Goal: Task Accomplishment & Management: Manage account settings

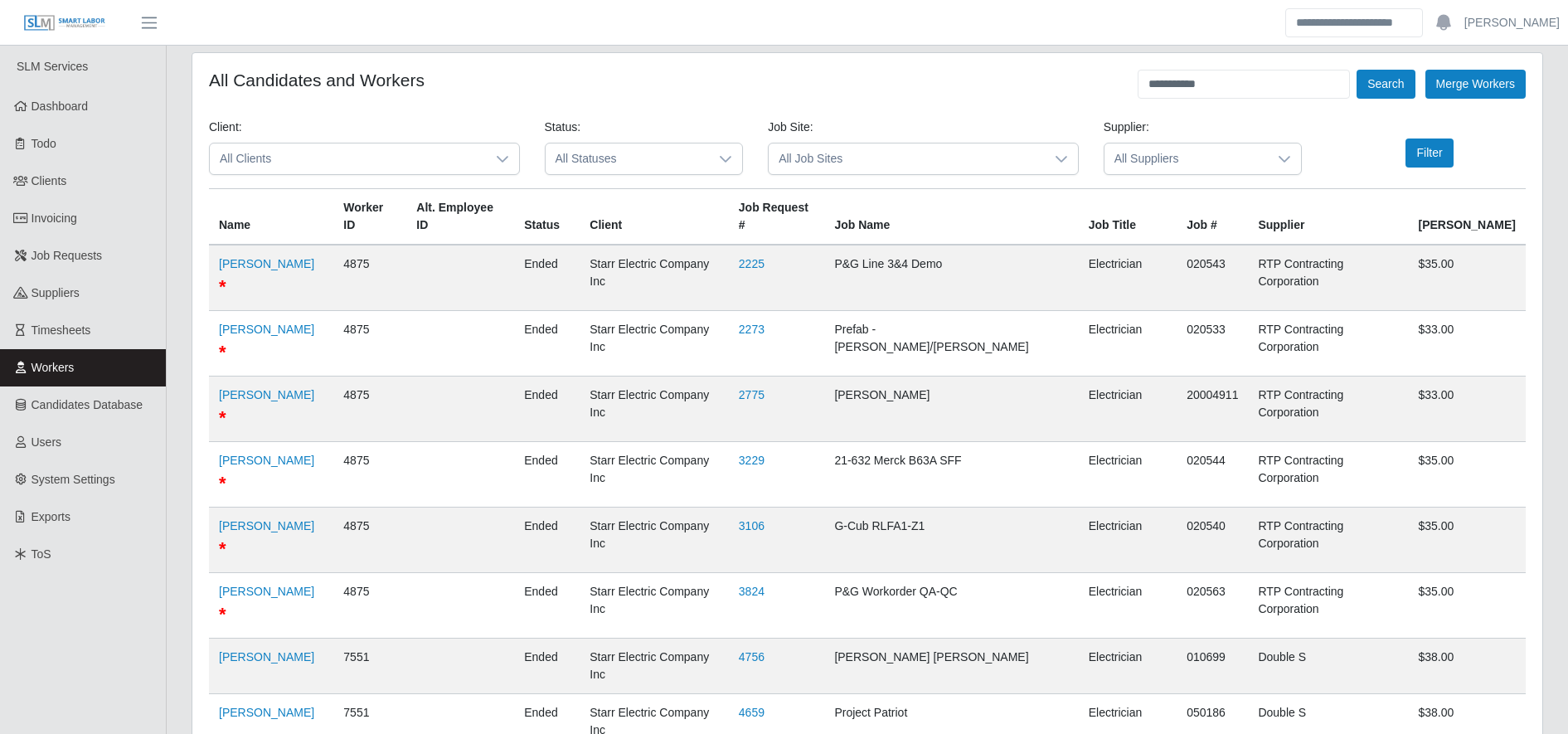
scroll to position [1176, 0]
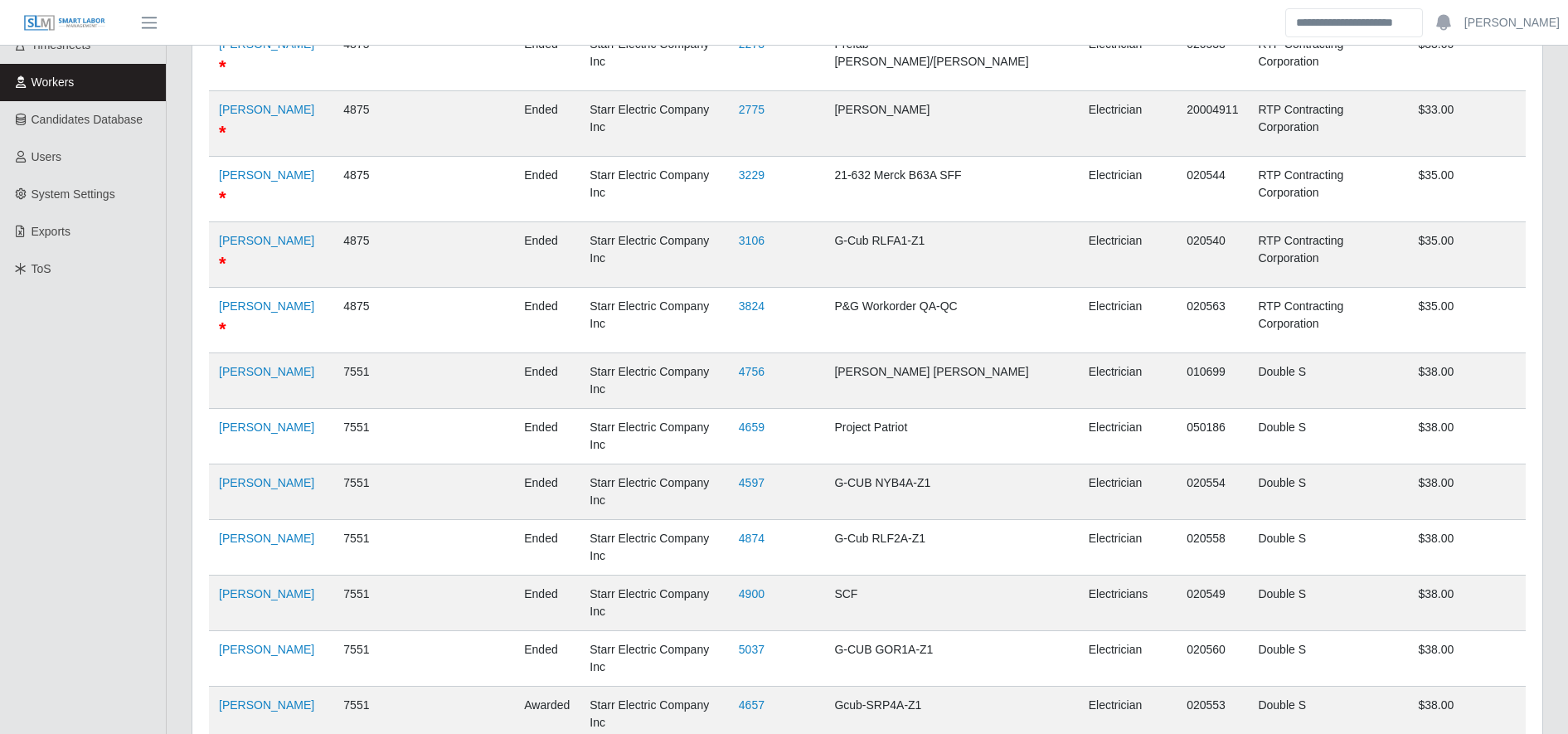
scroll to position [0, 0]
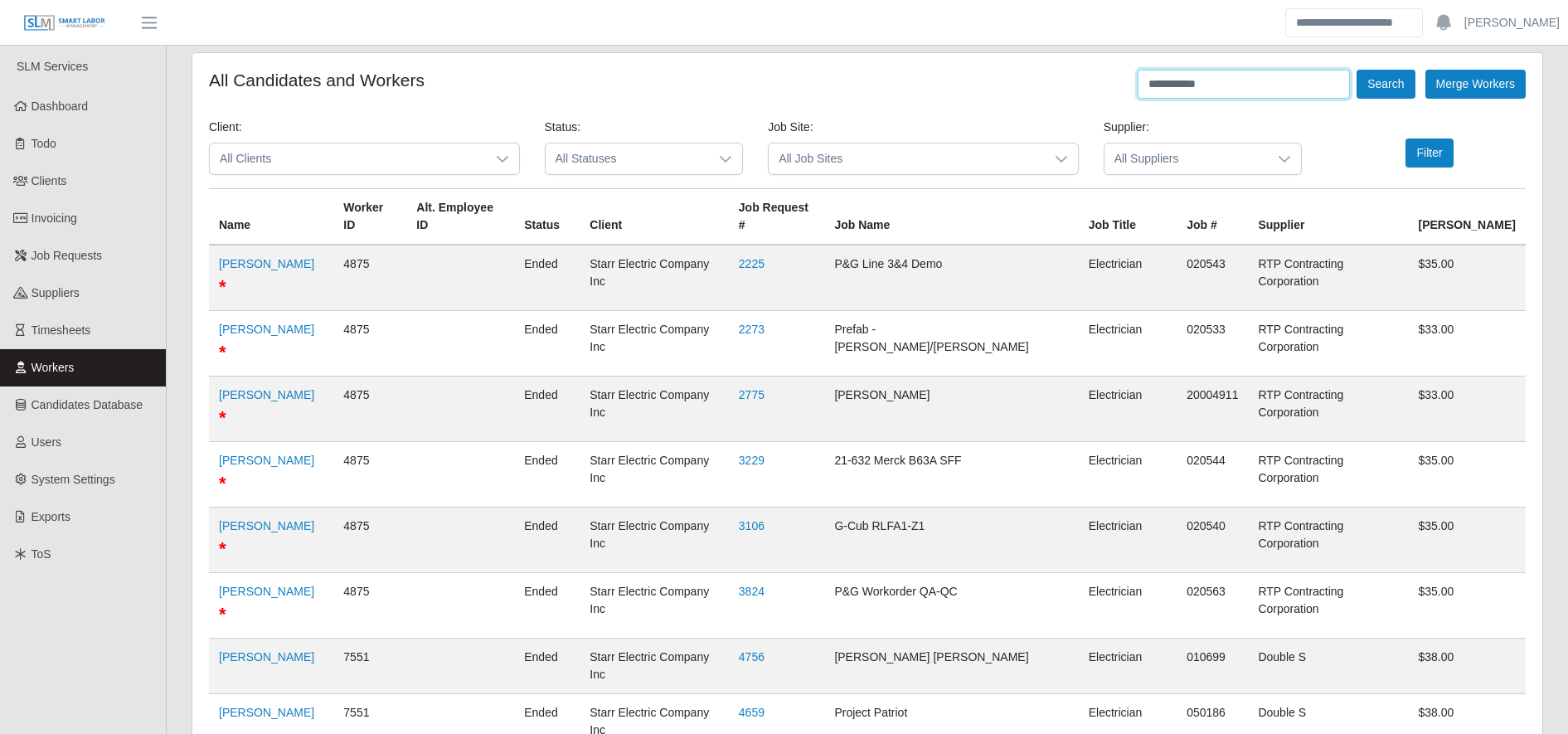
click at [1289, 84] on input "**********" at bounding box center [1243, 84] width 213 height 29
drag, startPoint x: 1397, startPoint y: 65, endPoint x: 1402, endPoint y: 92, distance: 27.5
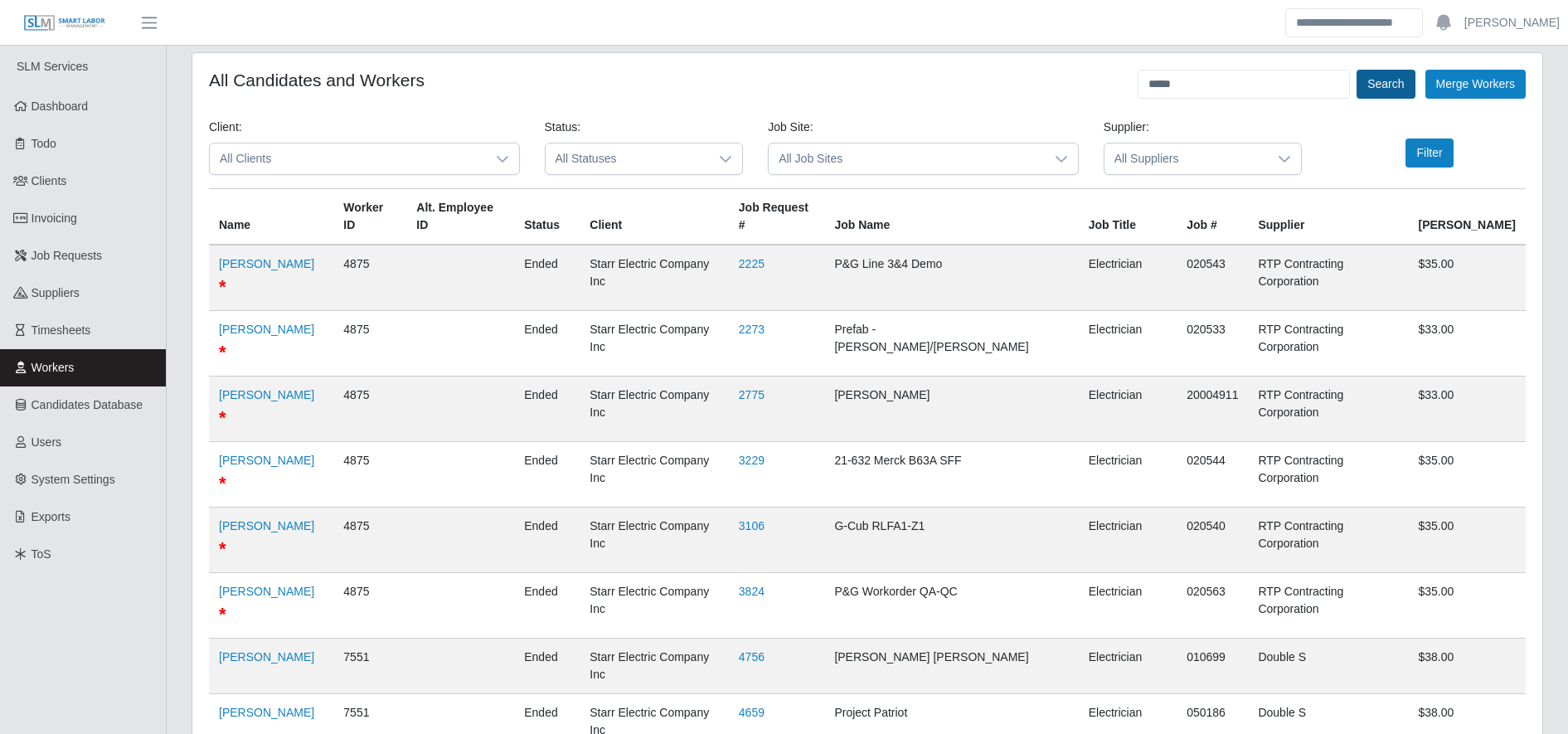
click at [1402, 92] on button "Search" at bounding box center [1386, 84] width 58 height 29
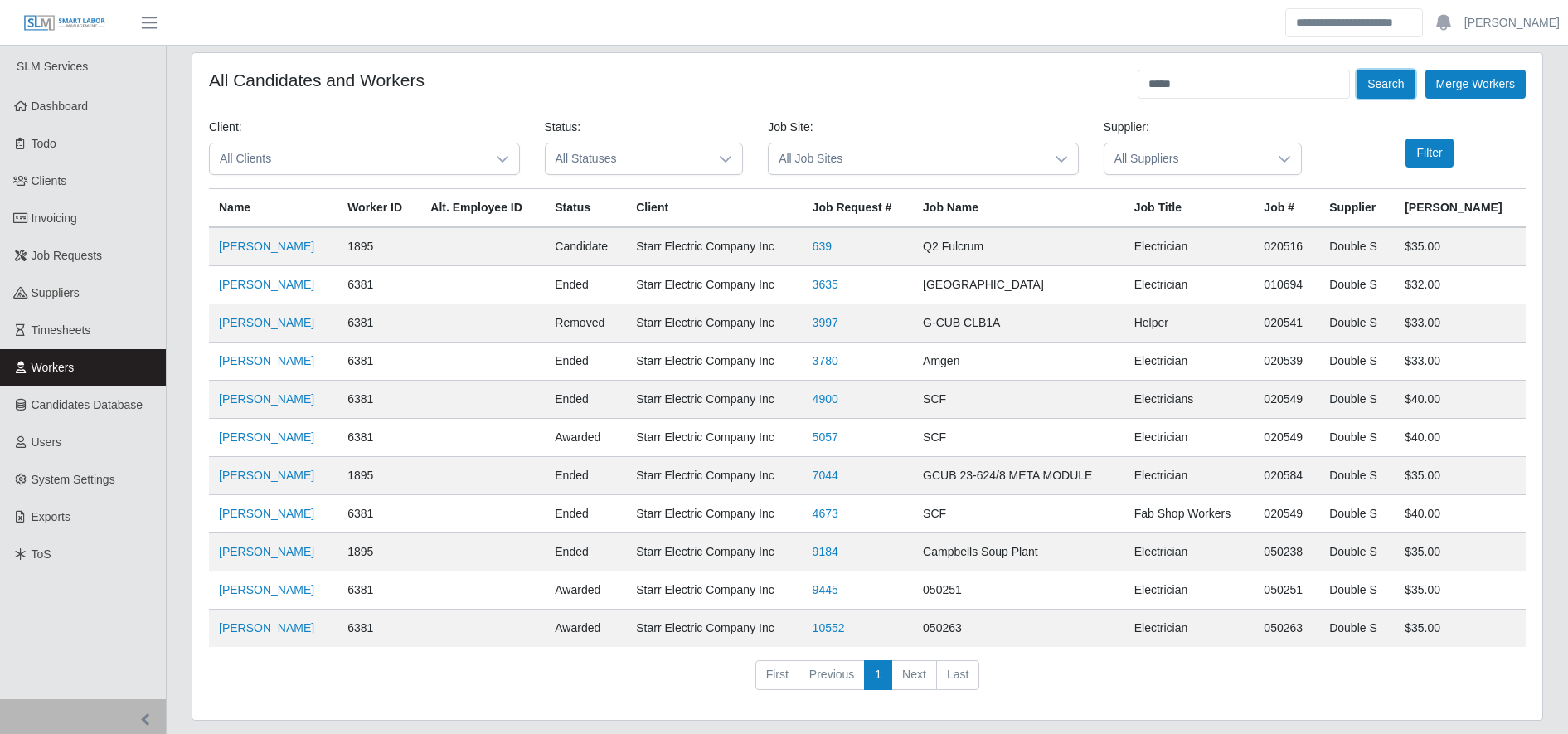
scroll to position [48, 0]
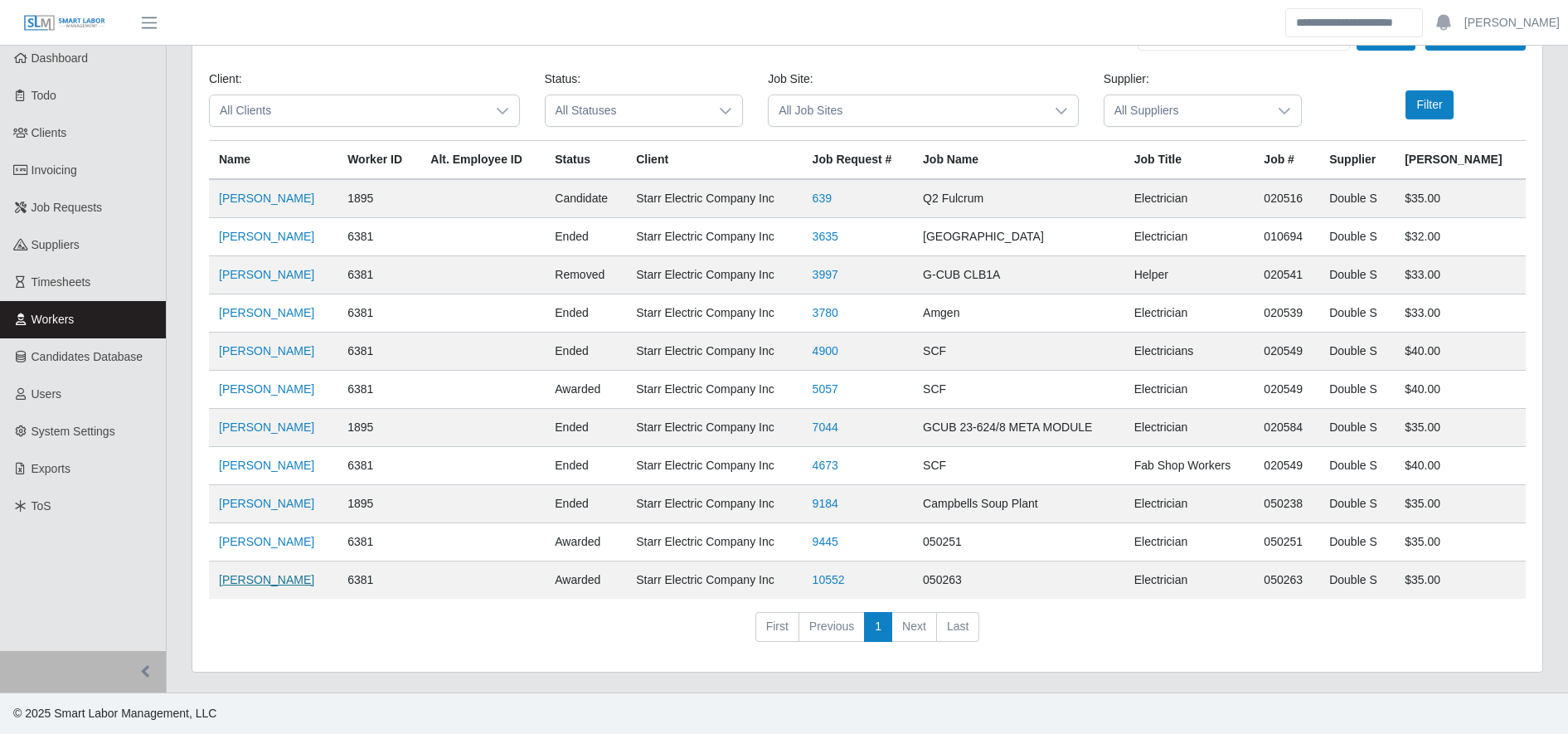
click at [315, 575] on link "Yobany Granados Meraz" at bounding box center [267, 579] width 96 height 13
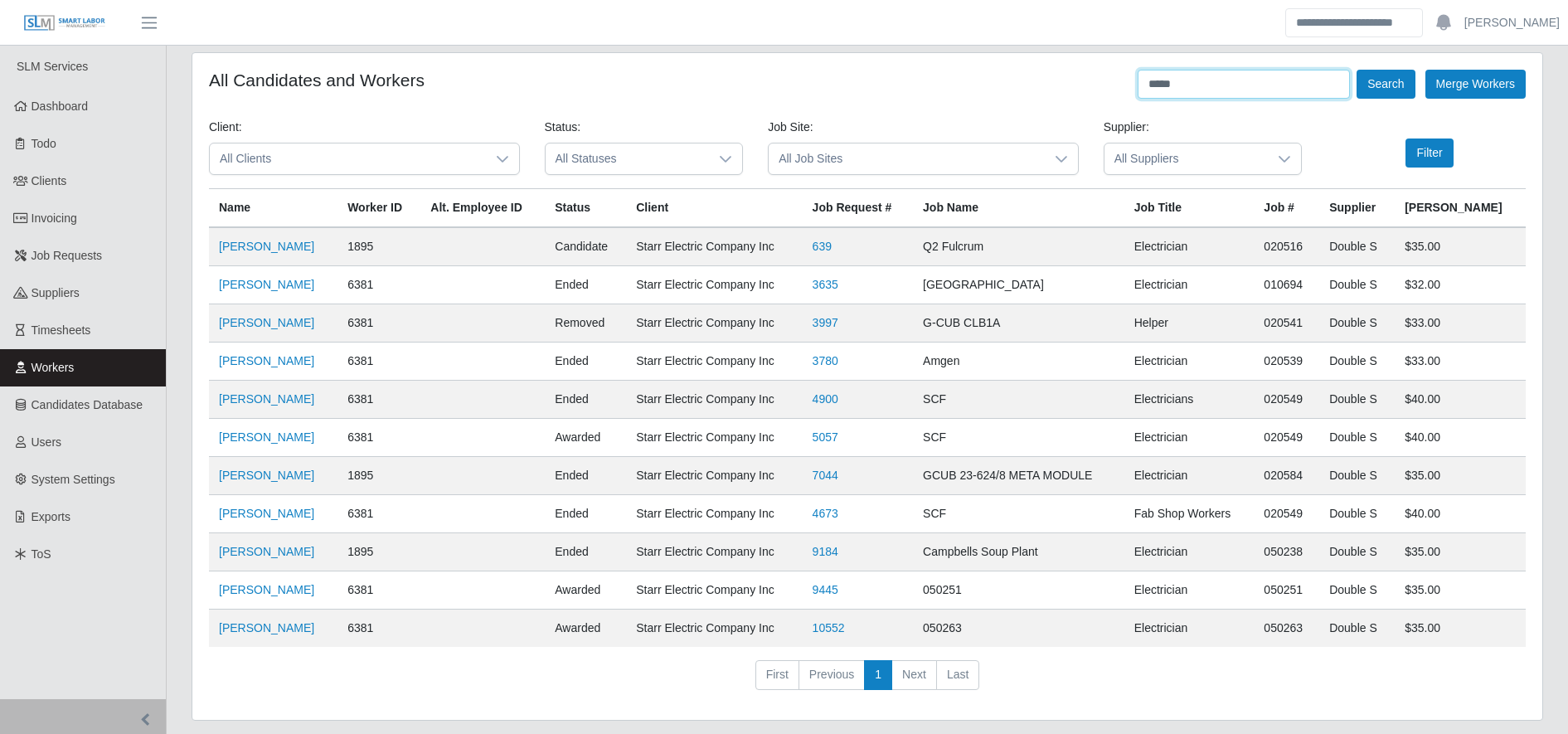
click at [1191, 80] on input "*****" at bounding box center [1243, 84] width 213 height 29
click at [1388, 87] on button "Search" at bounding box center [1386, 84] width 58 height 29
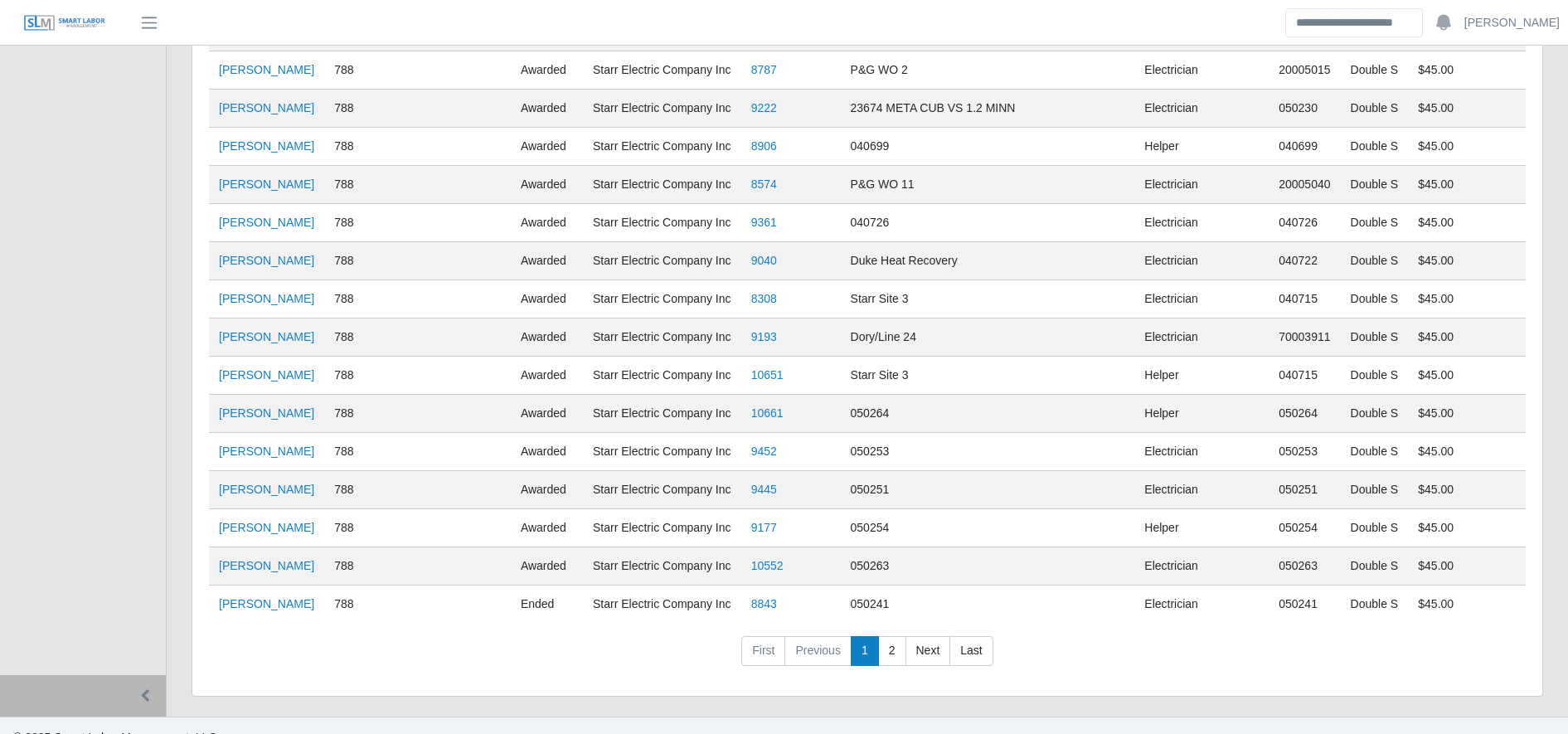
scroll to position [3443, 0]
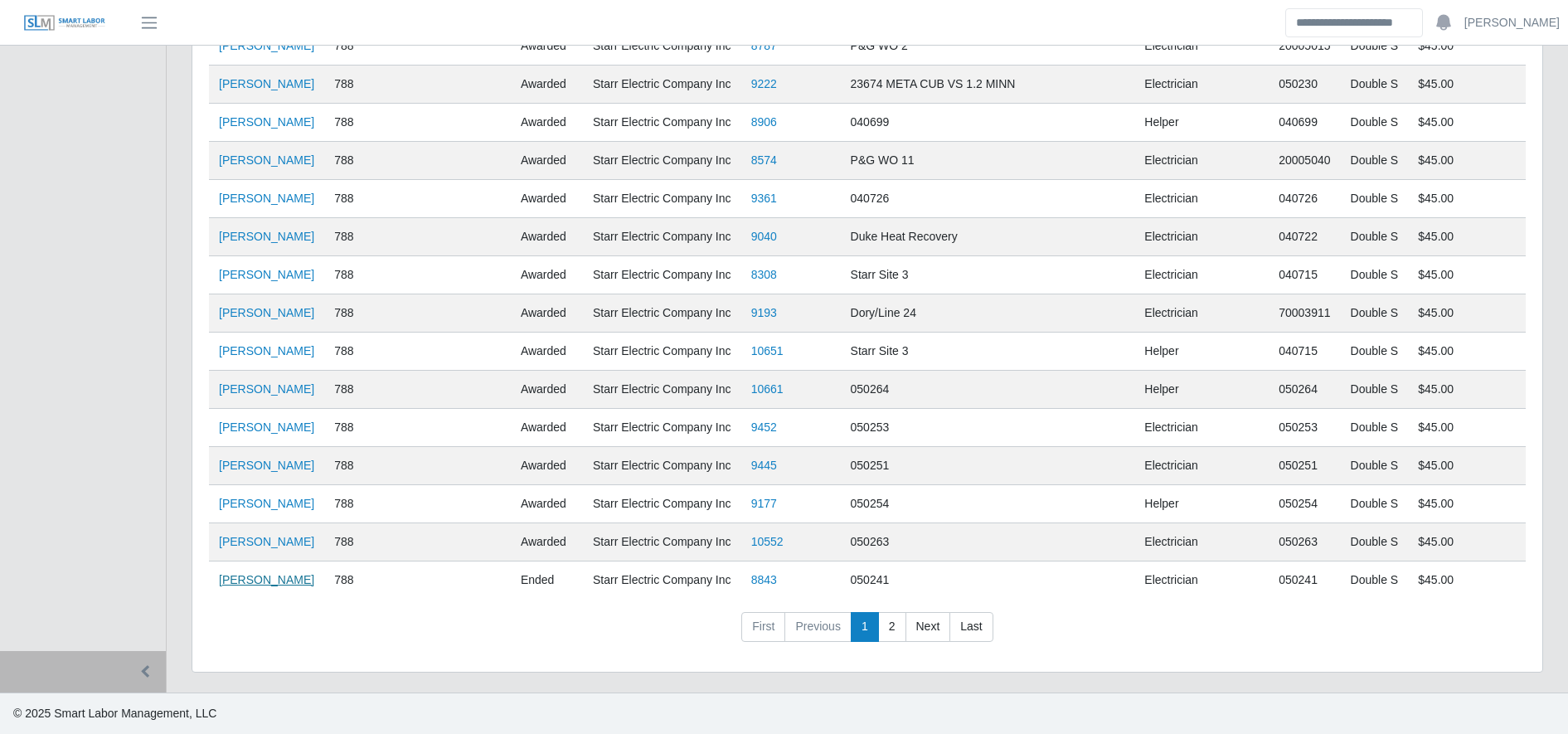
click at [270, 586] on link "Isidro Bustamante Rosales" at bounding box center [267, 579] width 96 height 13
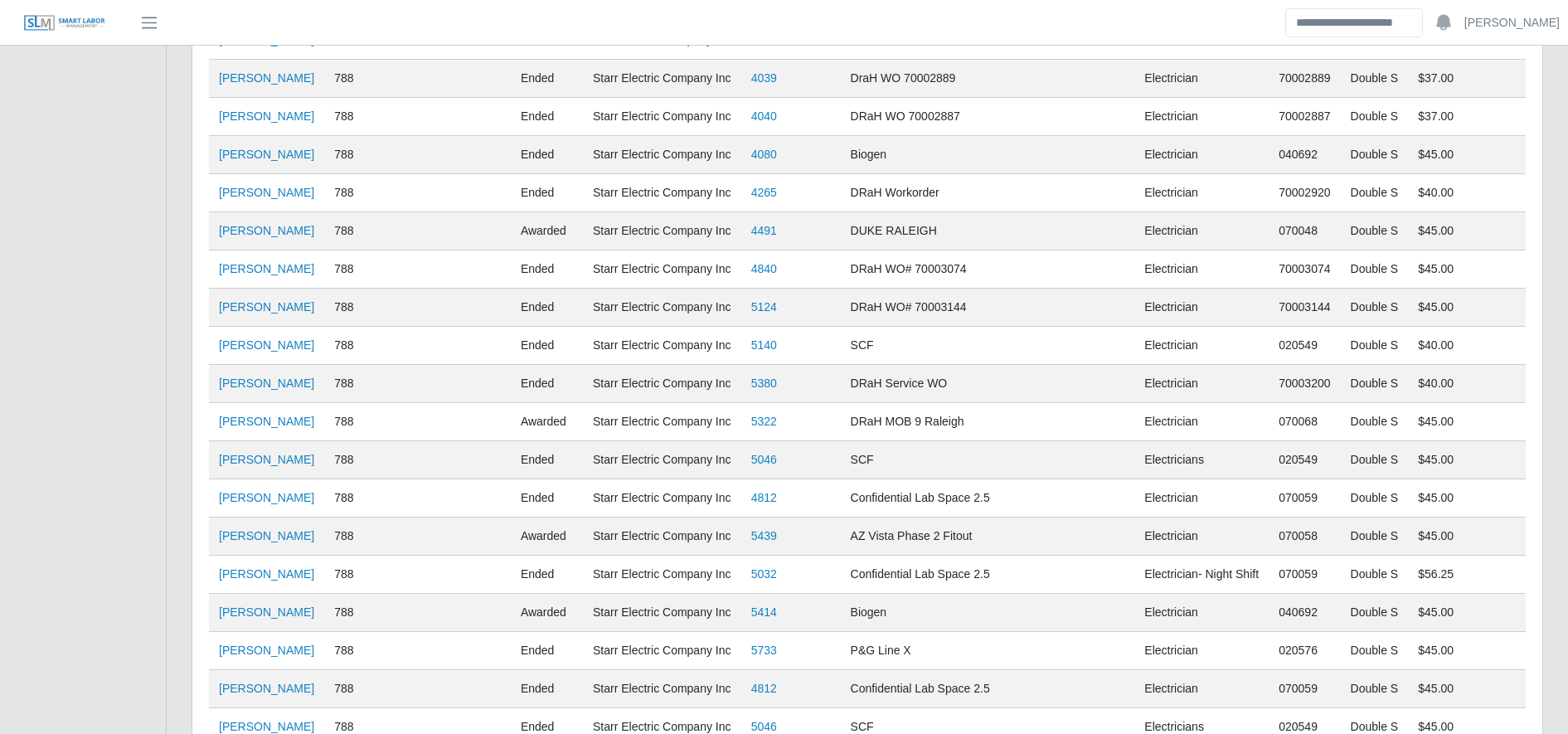
scroll to position [0, 0]
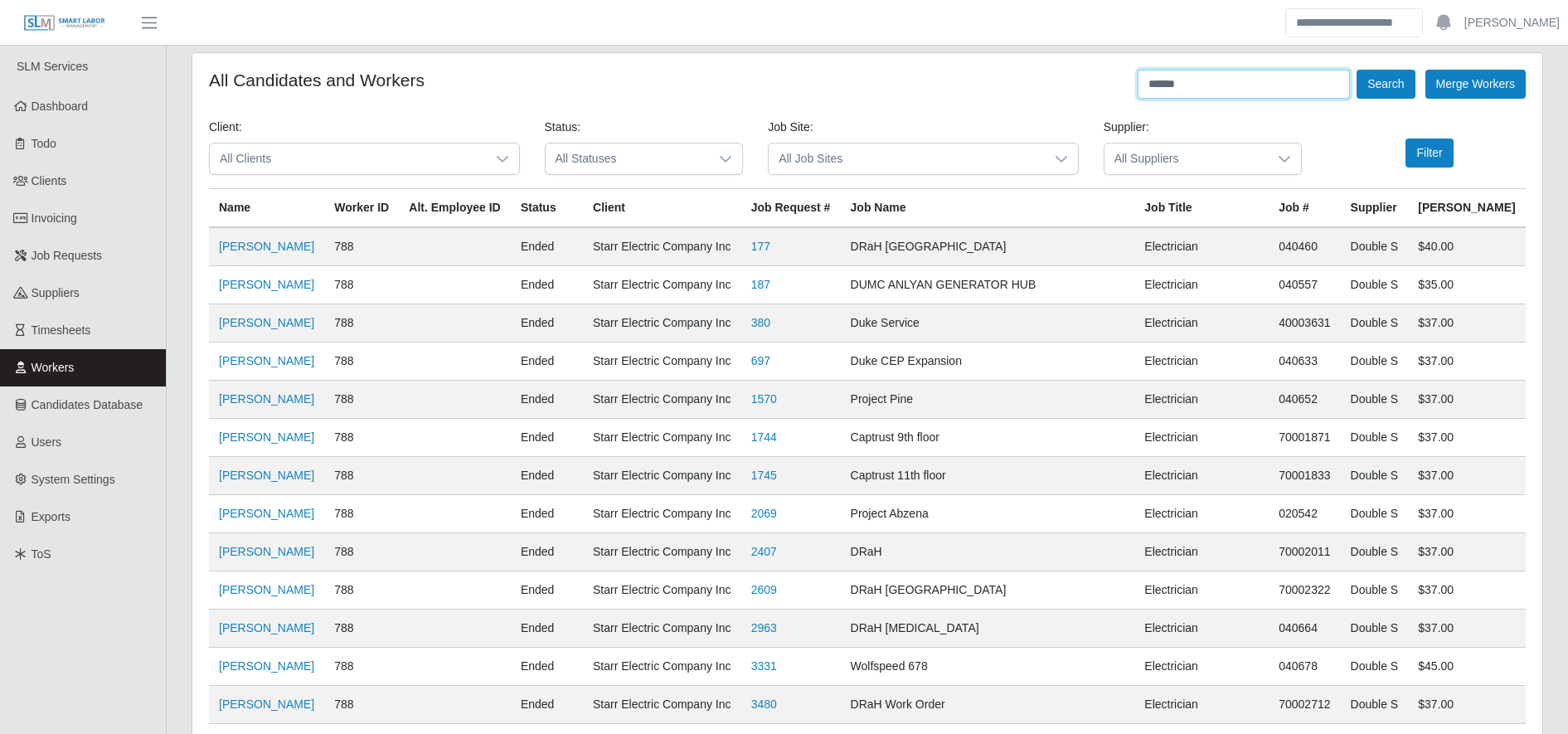
click at [1186, 81] on input "******" at bounding box center [1243, 84] width 213 height 29
click at [1394, 70] on button "Search" at bounding box center [1386, 84] width 58 height 29
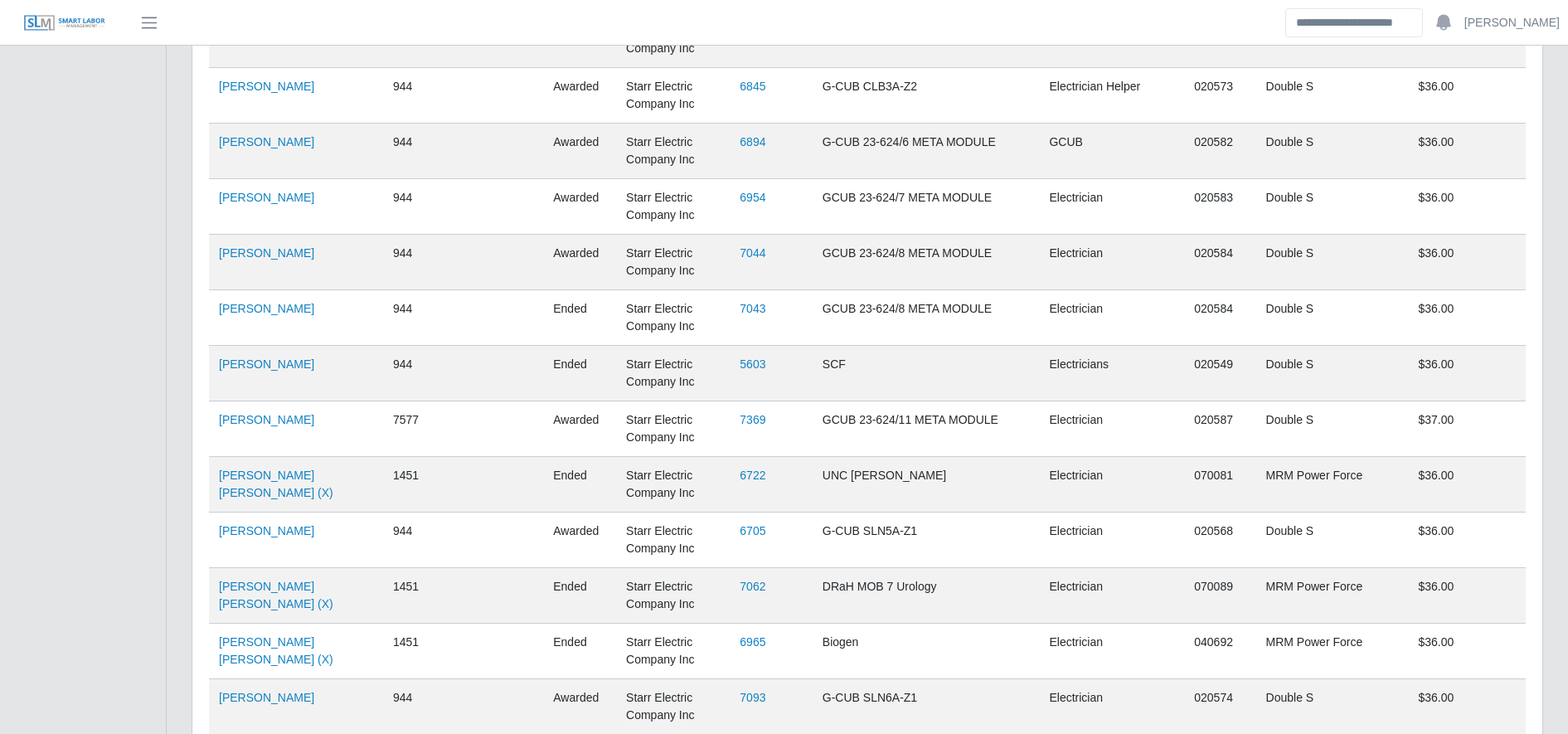
scroll to position [5174, 0]
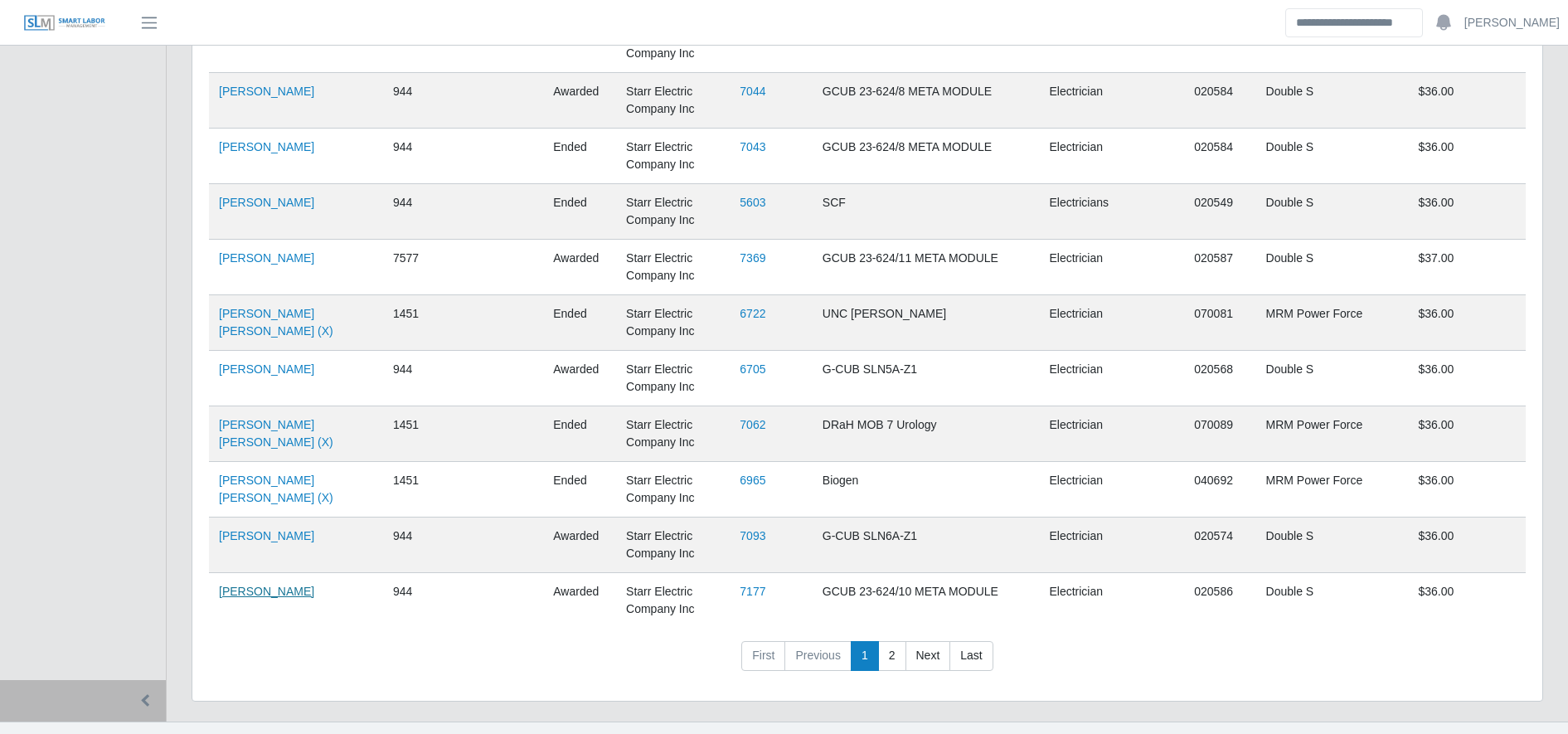
click at [250, 598] on link "Francisco Trejo" at bounding box center [267, 590] width 96 height 13
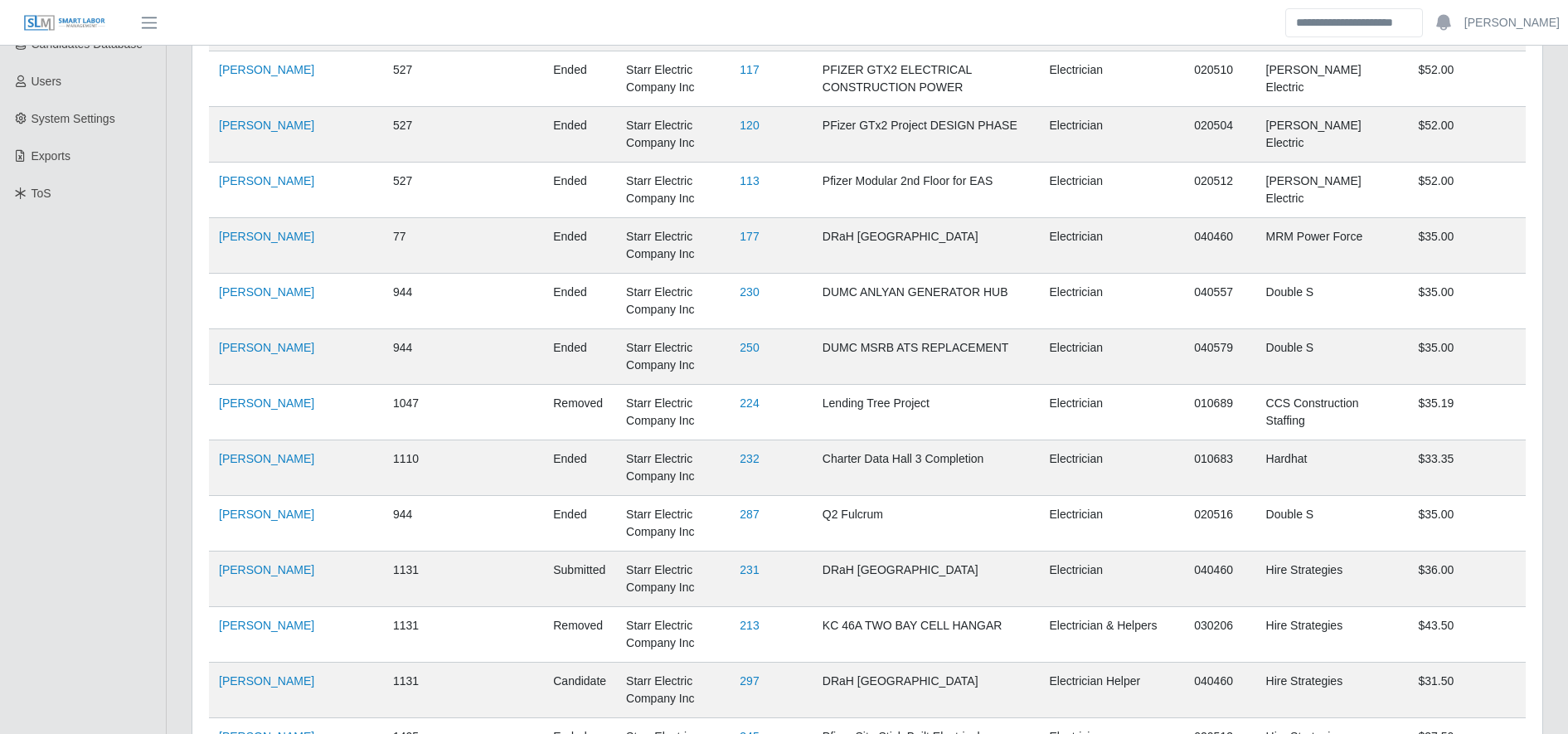
scroll to position [0, 0]
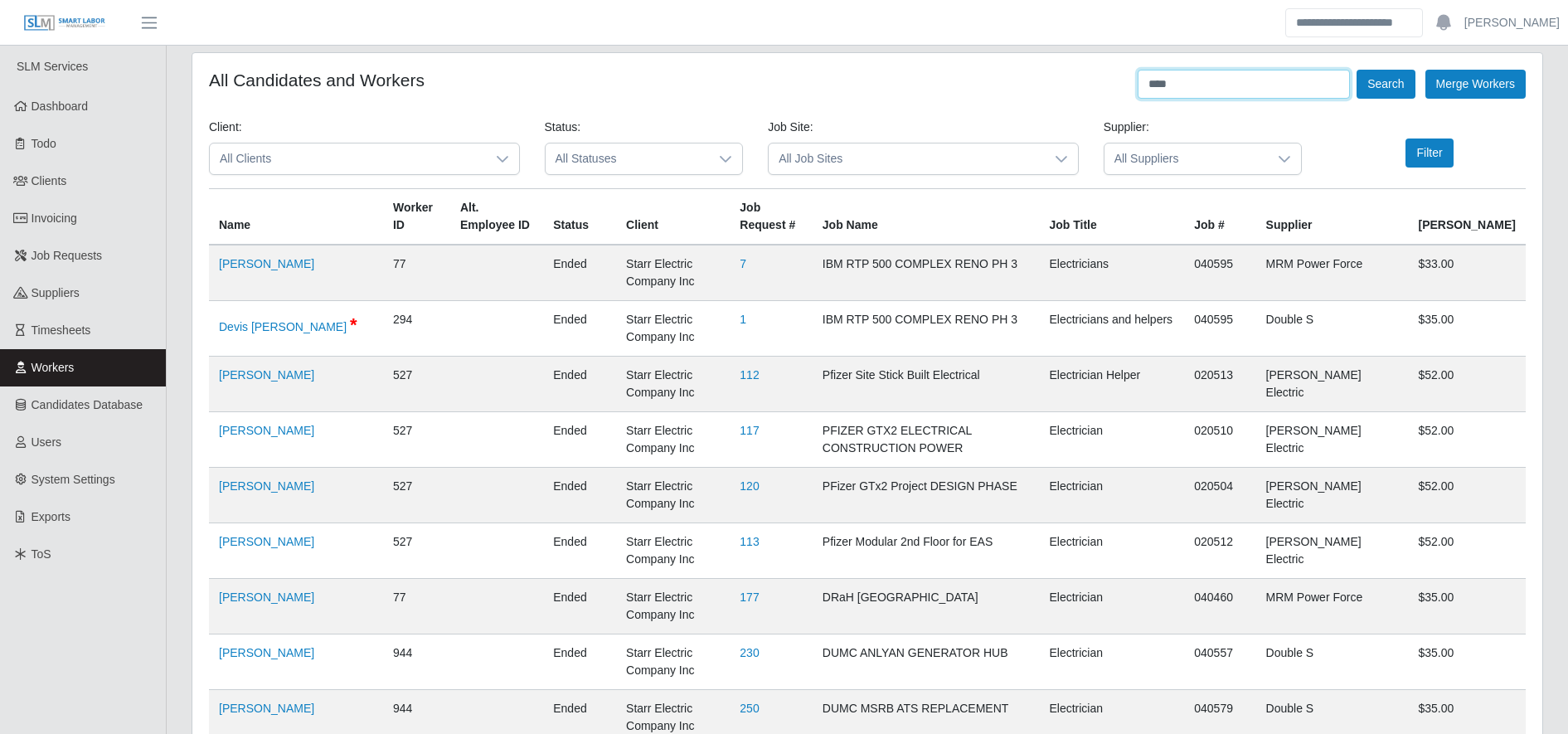
click at [1240, 76] on input "****" at bounding box center [1243, 84] width 213 height 29
type input "******"
click at [1382, 97] on button "Search" at bounding box center [1386, 84] width 58 height 29
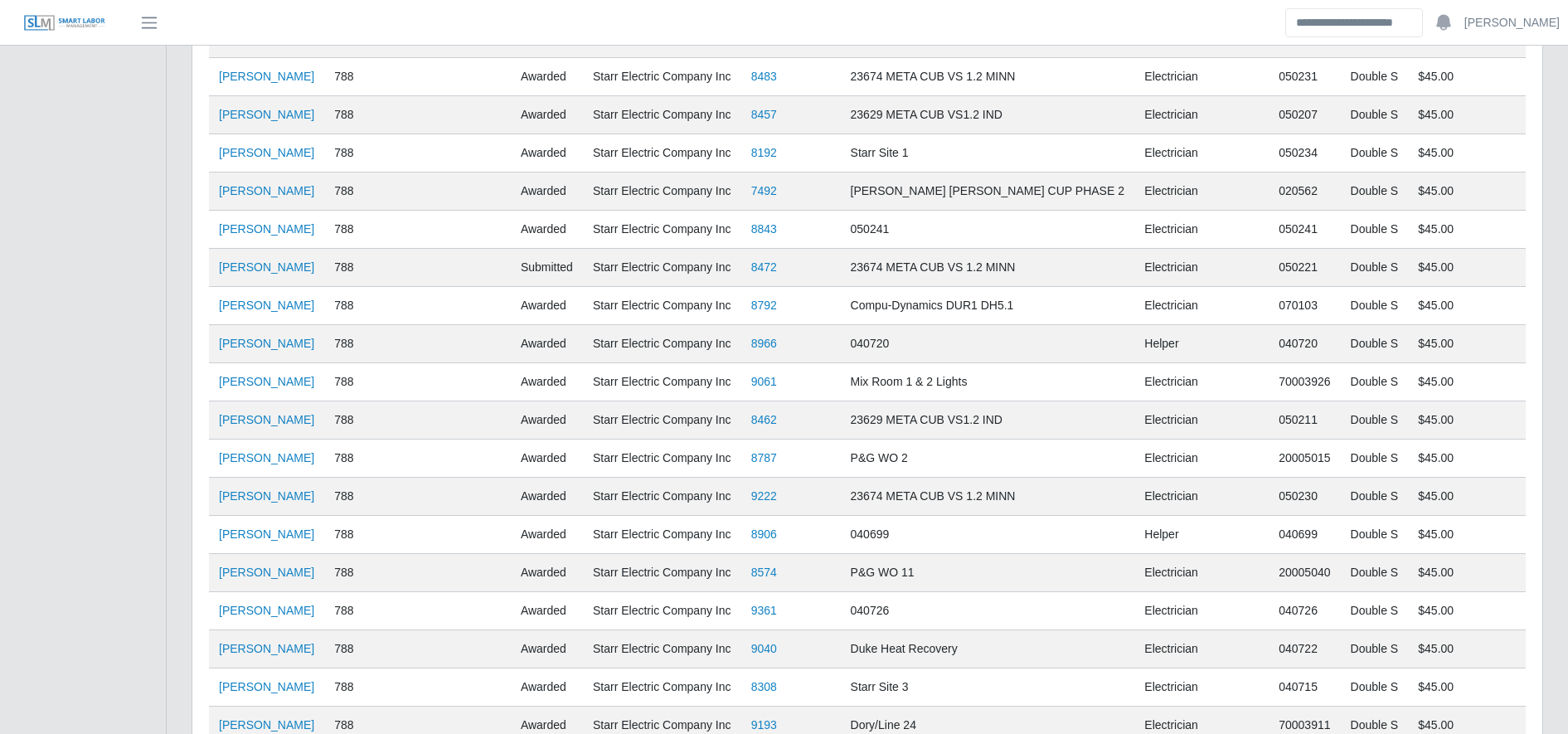
scroll to position [3443, 0]
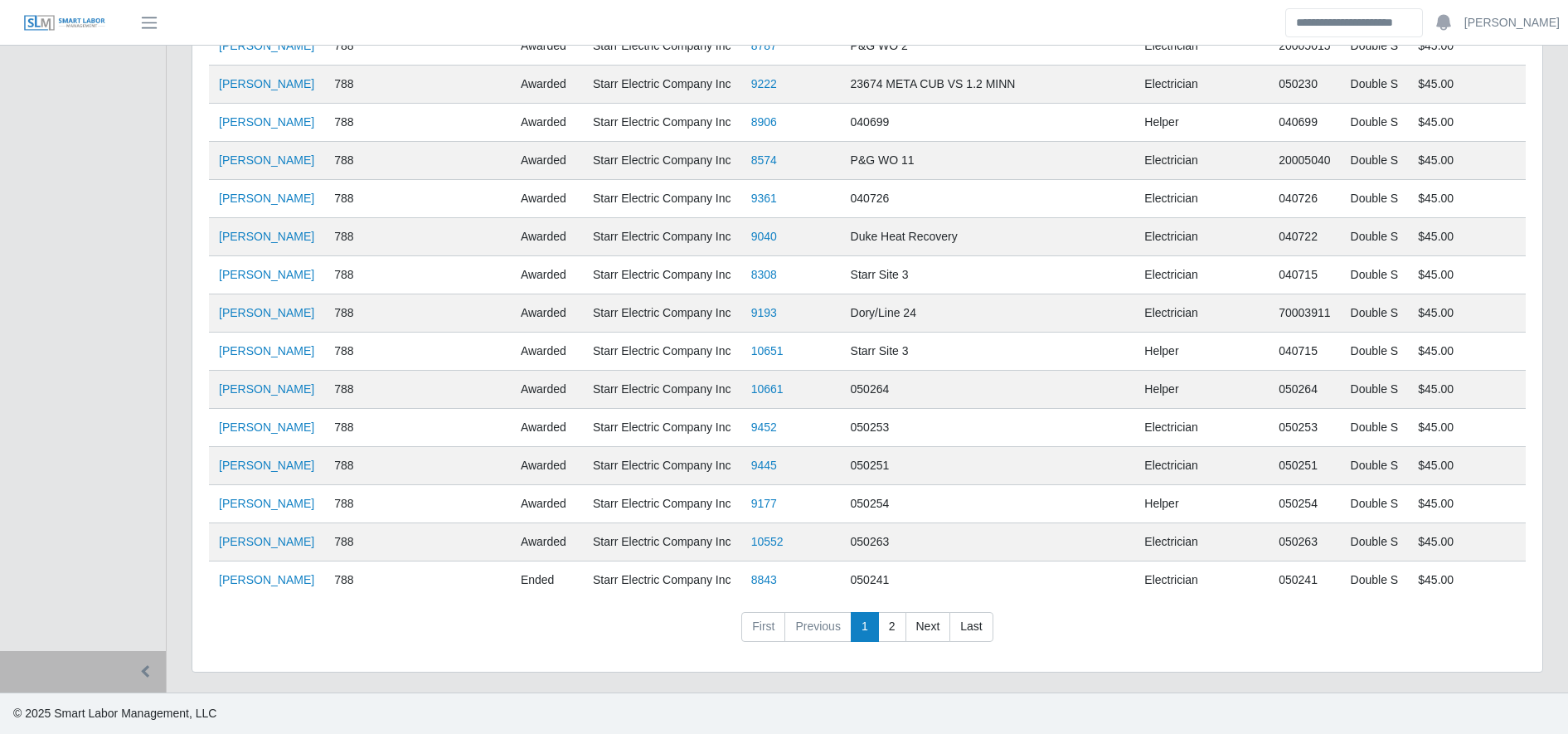
click at [287, 571] on td "Isidro Bustamante Rosales" at bounding box center [266, 580] width 115 height 38
click at [287, 575] on link "Isidro Bustamante Rosales" at bounding box center [267, 579] width 96 height 13
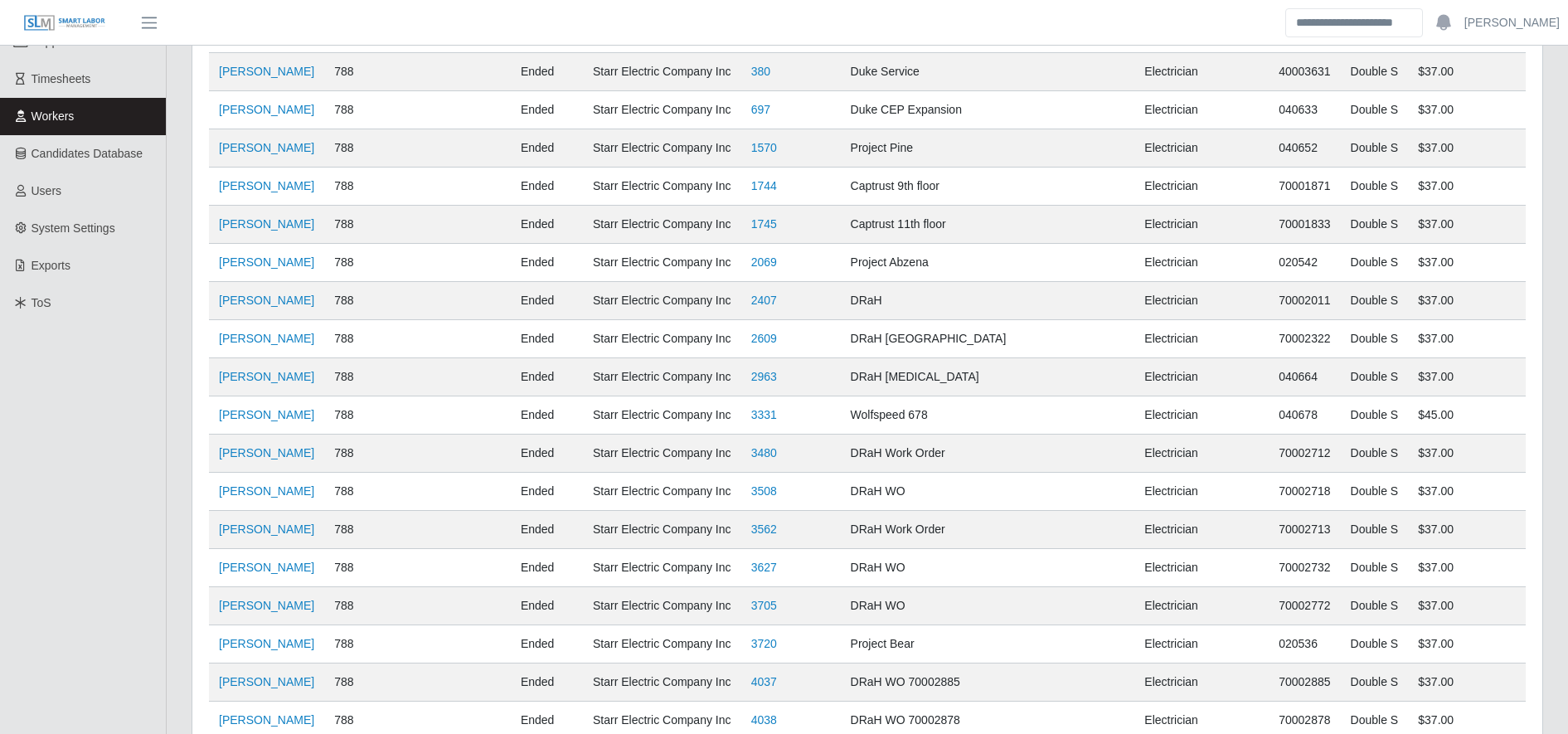
scroll to position [0, 0]
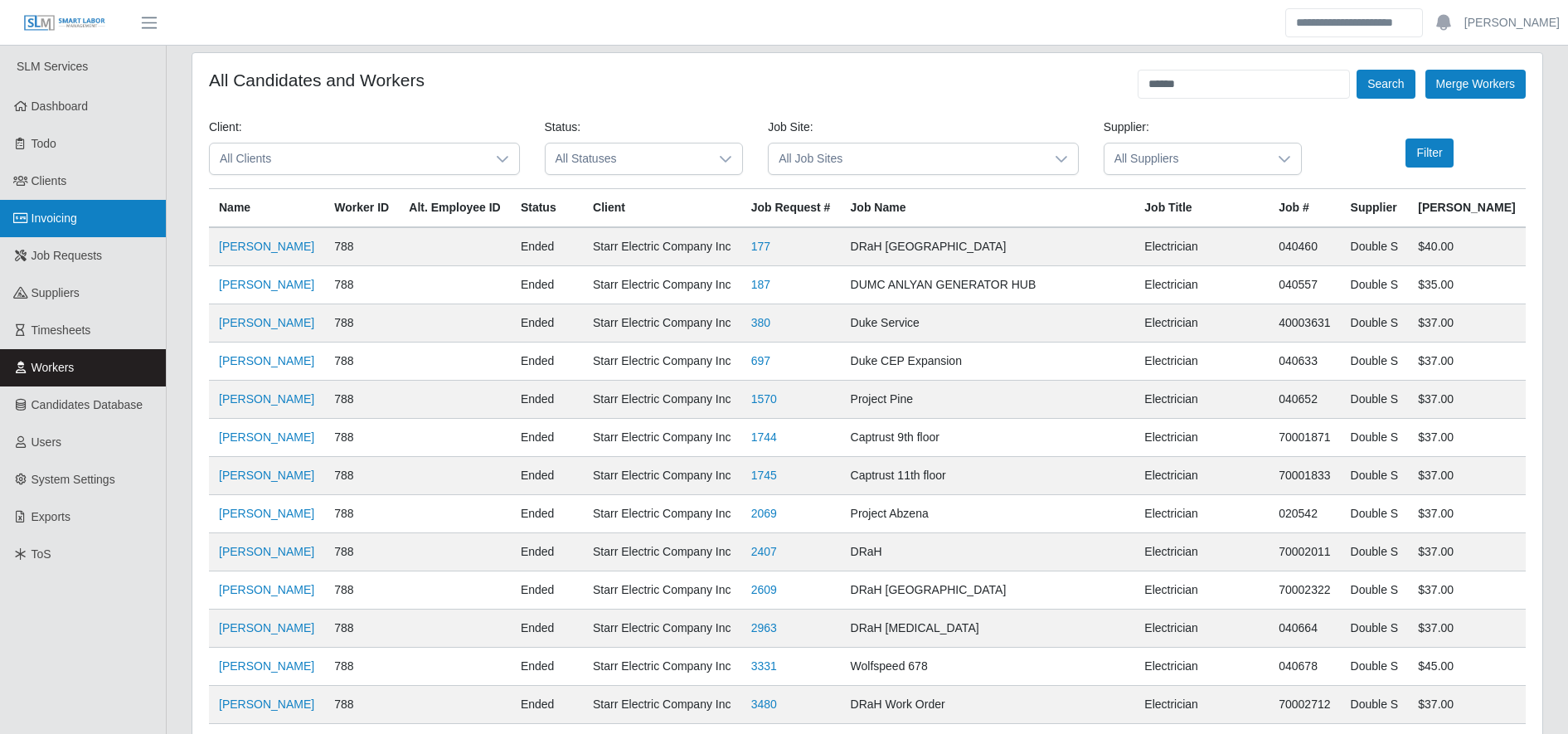
click at [46, 212] on span "Invoicing" at bounding box center [55, 218] width 46 height 13
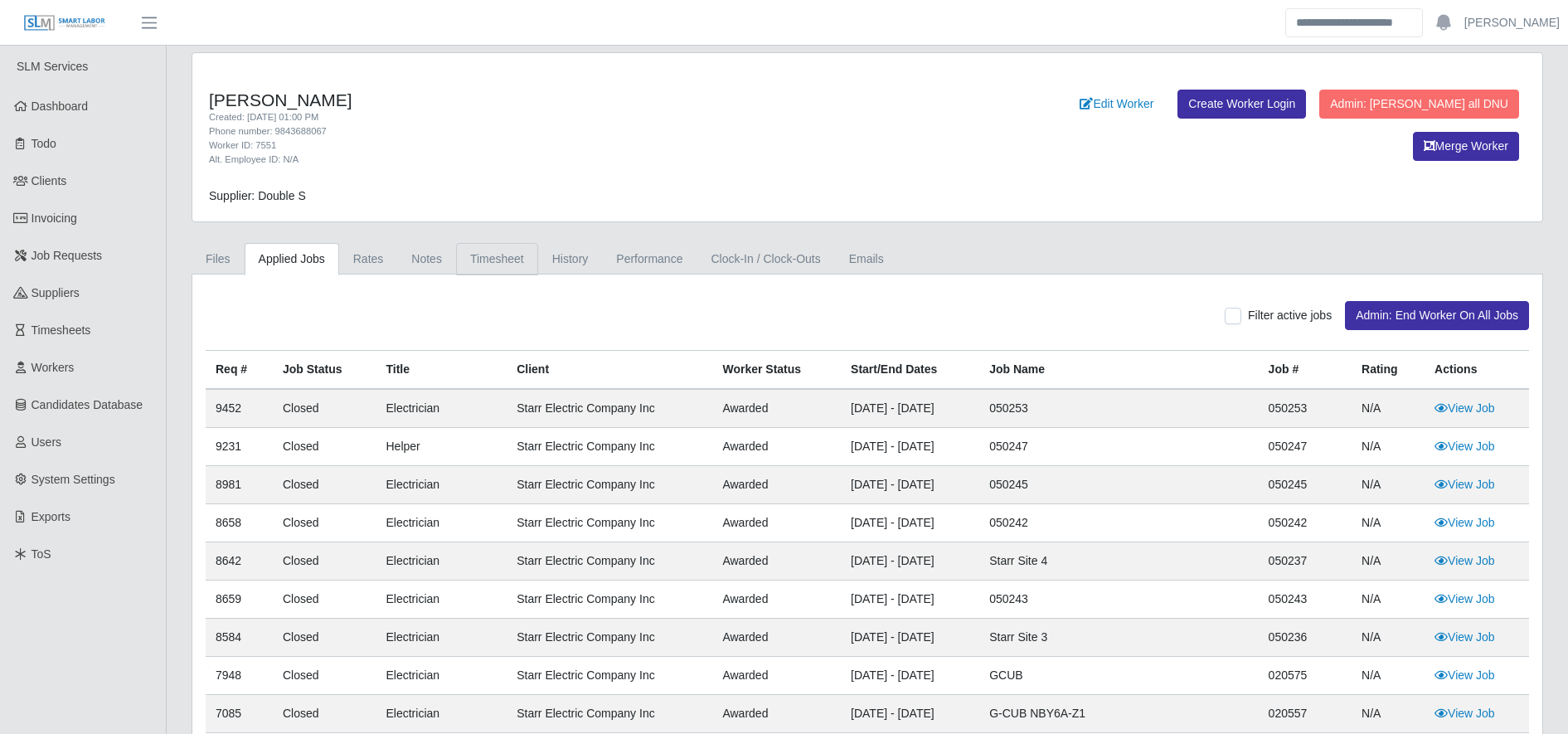
click at [521, 253] on link "Timesheet" at bounding box center [497, 259] width 82 height 32
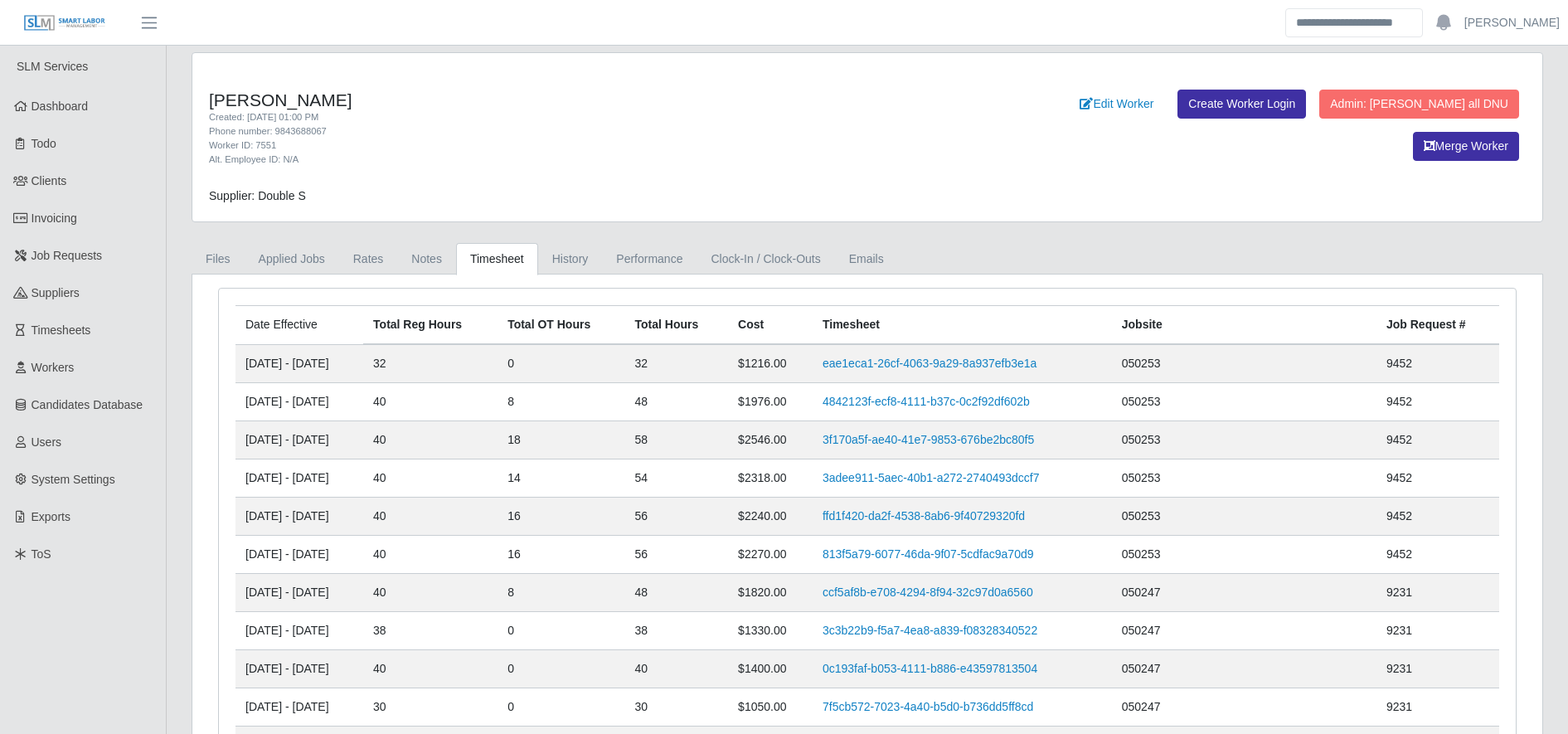
click at [813, 485] on td "$2318.00" at bounding box center [770, 478] width 85 height 38
click at [965, 477] on link "3adee911-5aec-40b1-a272-2740493dccf7" at bounding box center [932, 477] width 218 height 13
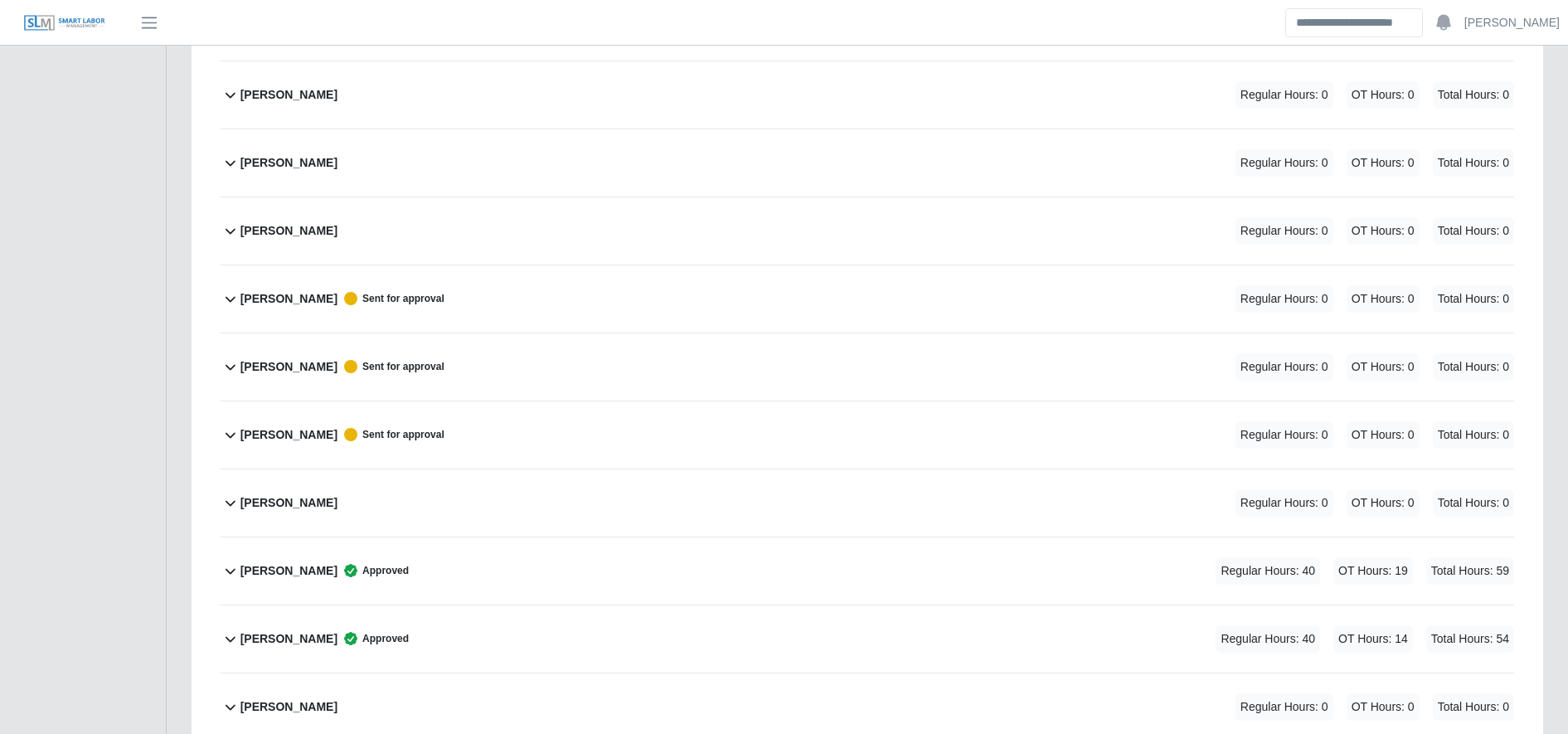
scroll to position [982, 0]
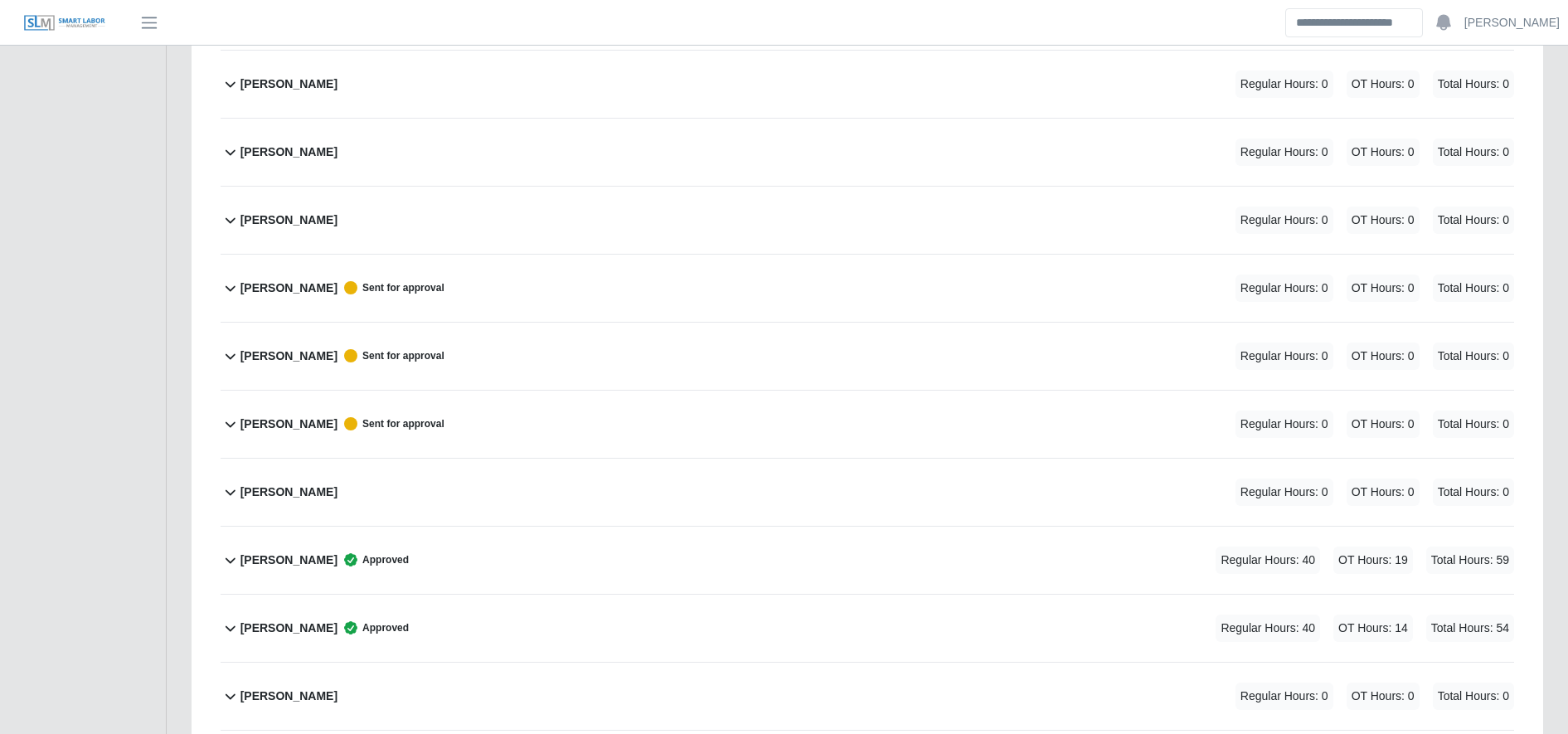
drag, startPoint x: 480, startPoint y: 625, endPoint x: 487, endPoint y: 641, distance: 17.5
click at [487, 641] on div "[PERSON_NAME] Approved Regular Hours: 40 OT Hours: 14 Total Hours: 54" at bounding box center [878, 627] width 1274 height 67
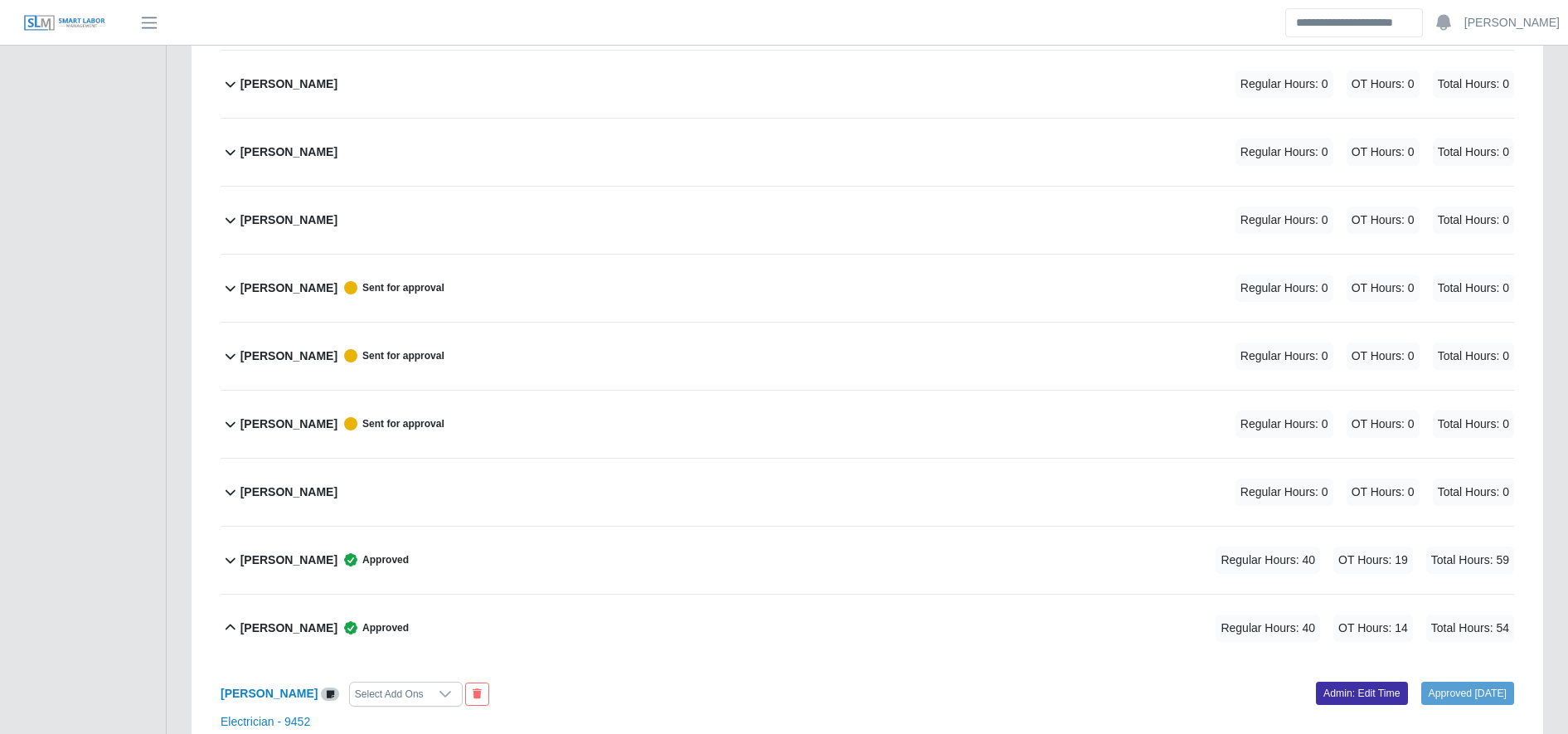
scroll to position [1446, 0]
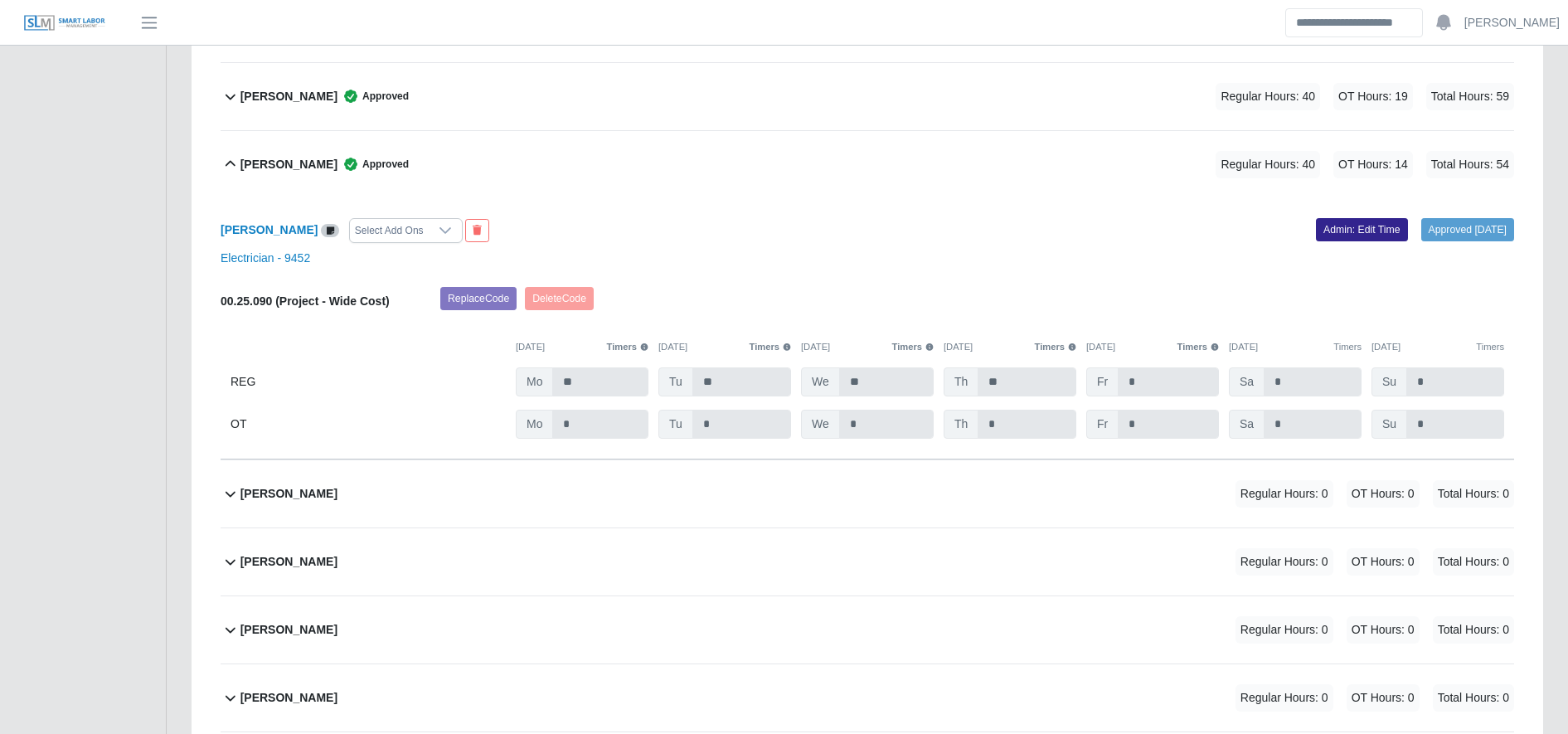
click at [1358, 239] on link "Admin: Edit Time" at bounding box center [1362, 229] width 92 height 23
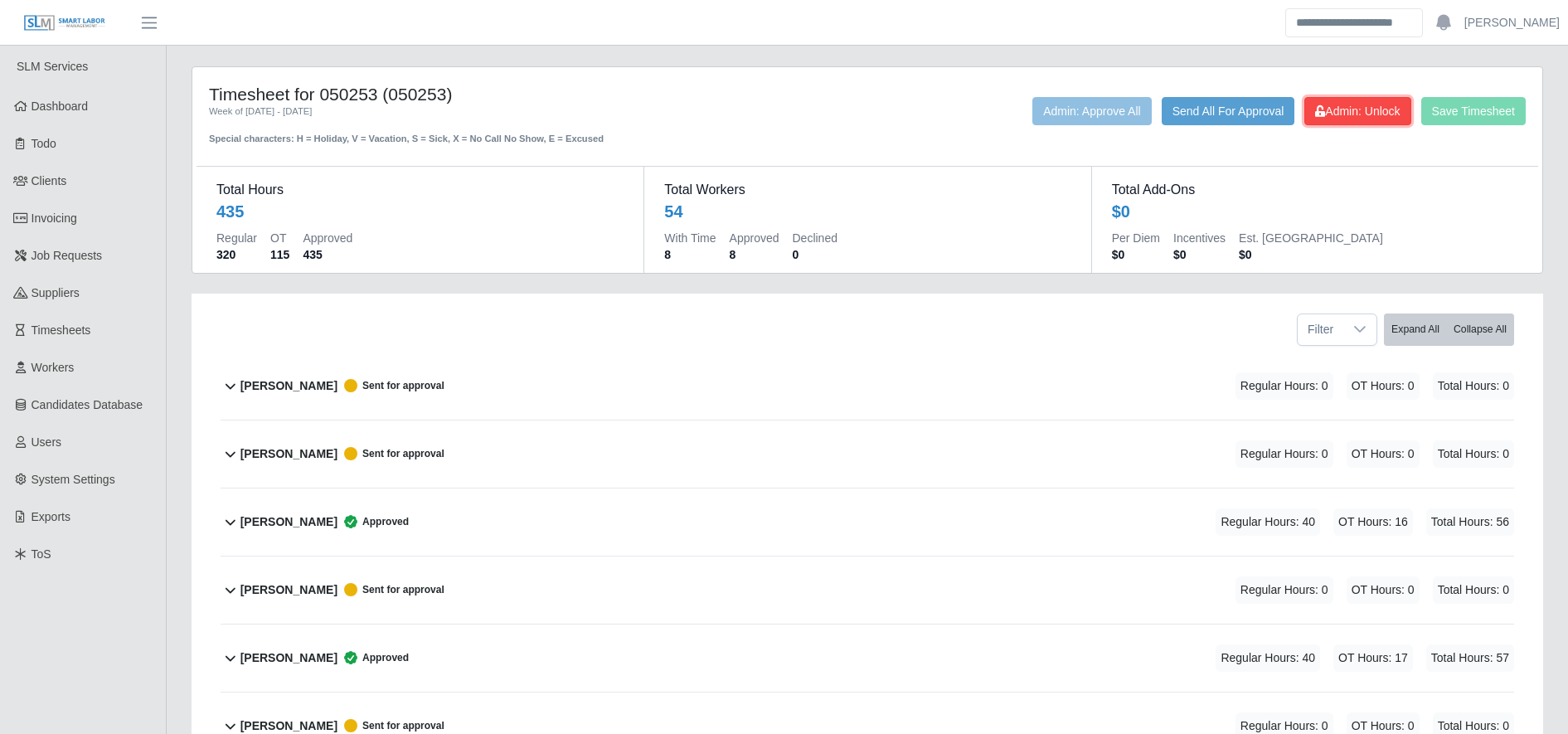
click at [1338, 115] on span "Admin: Unlock" at bounding box center [1357, 111] width 85 height 13
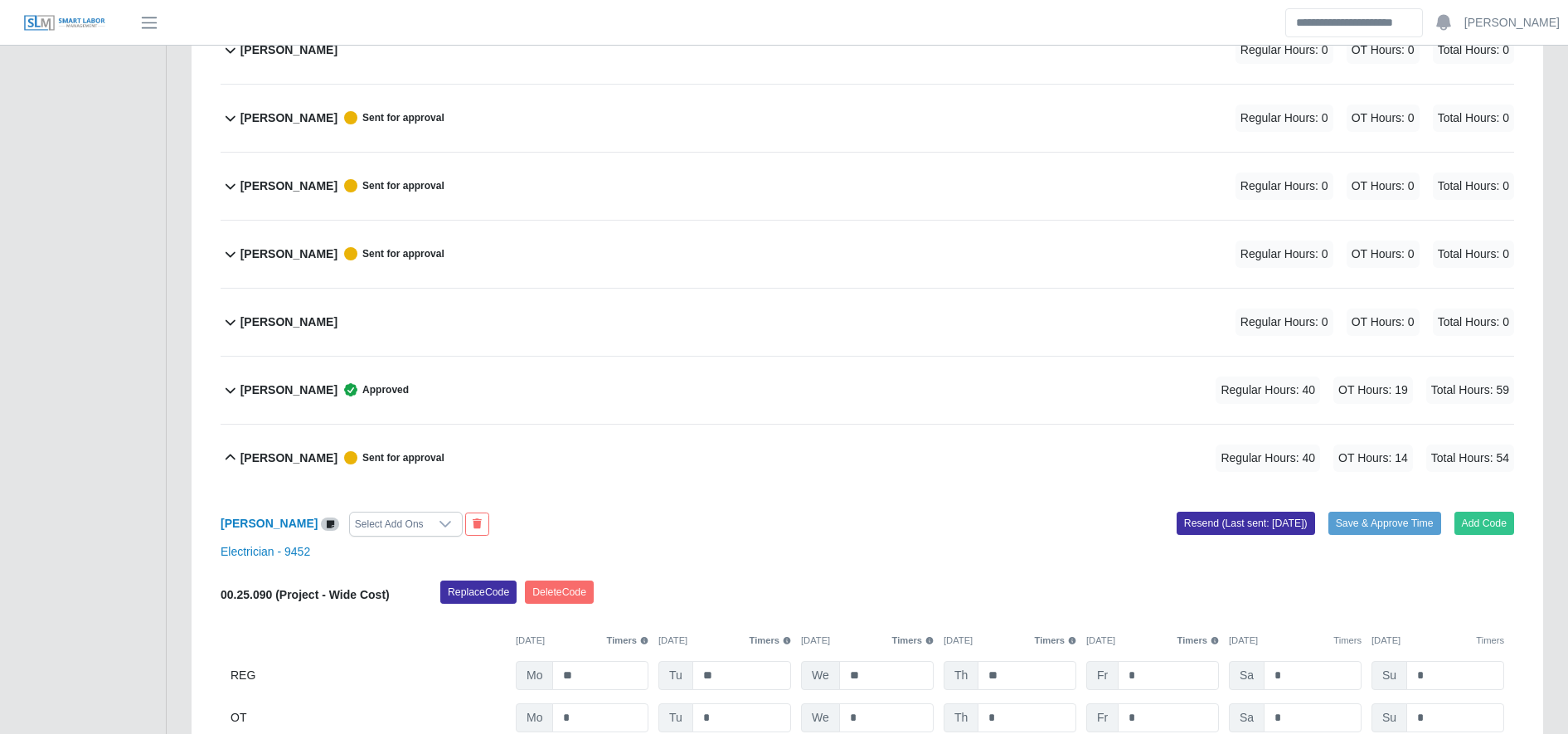
scroll to position [1459, 0]
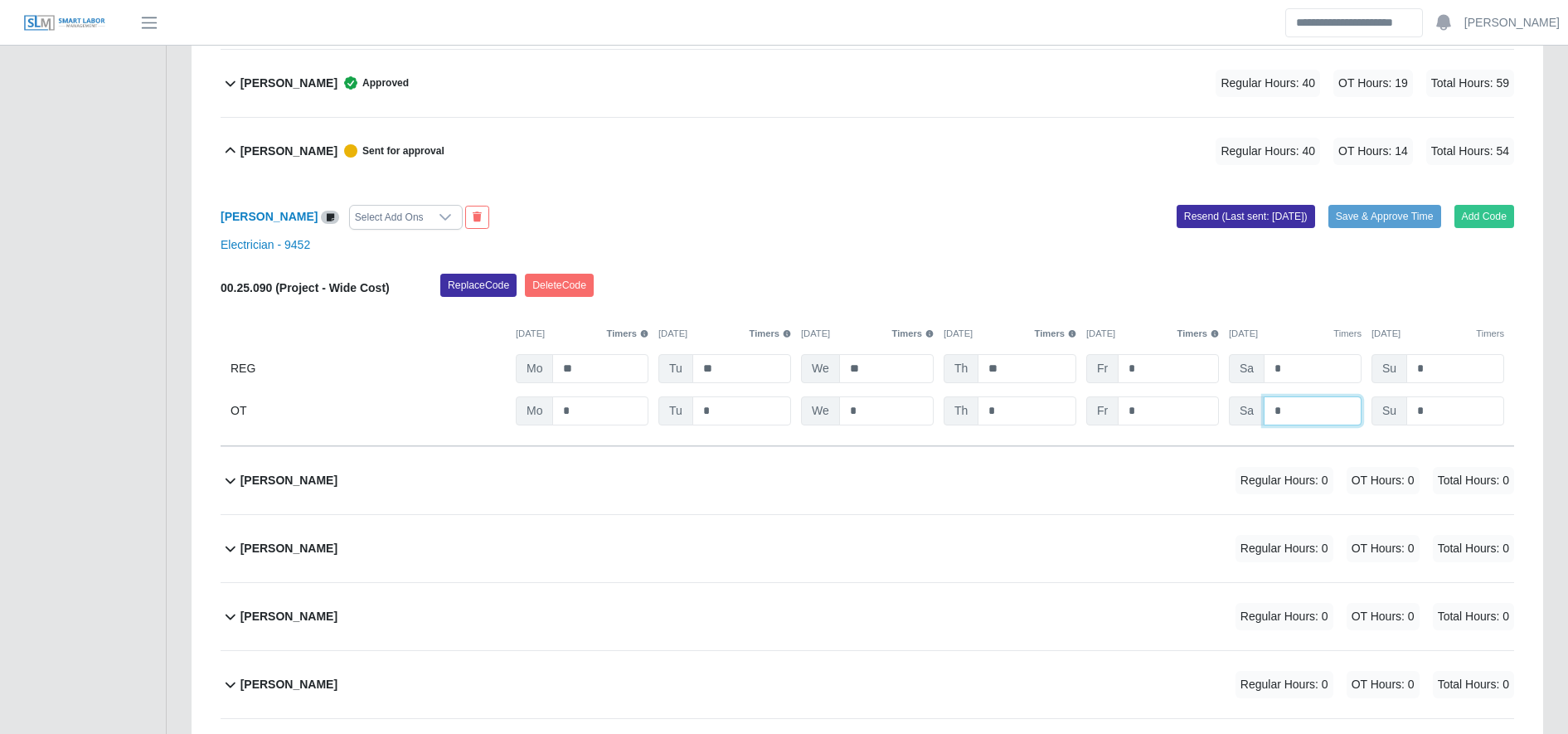
click at [1310, 413] on input "*" at bounding box center [1313, 410] width 98 height 29
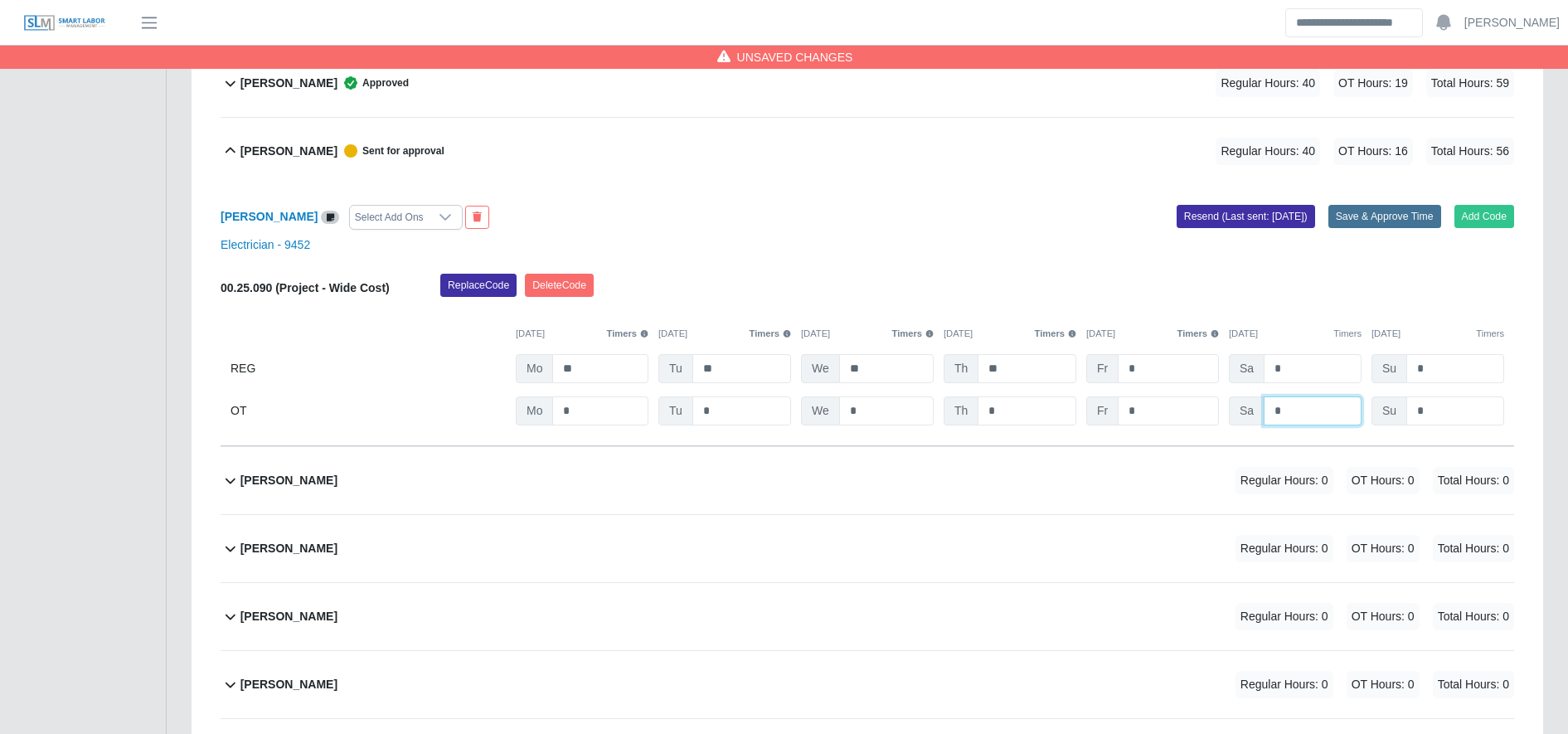
type input "*"
click at [1394, 212] on button "Save & Approve Time" at bounding box center [1384, 216] width 113 height 23
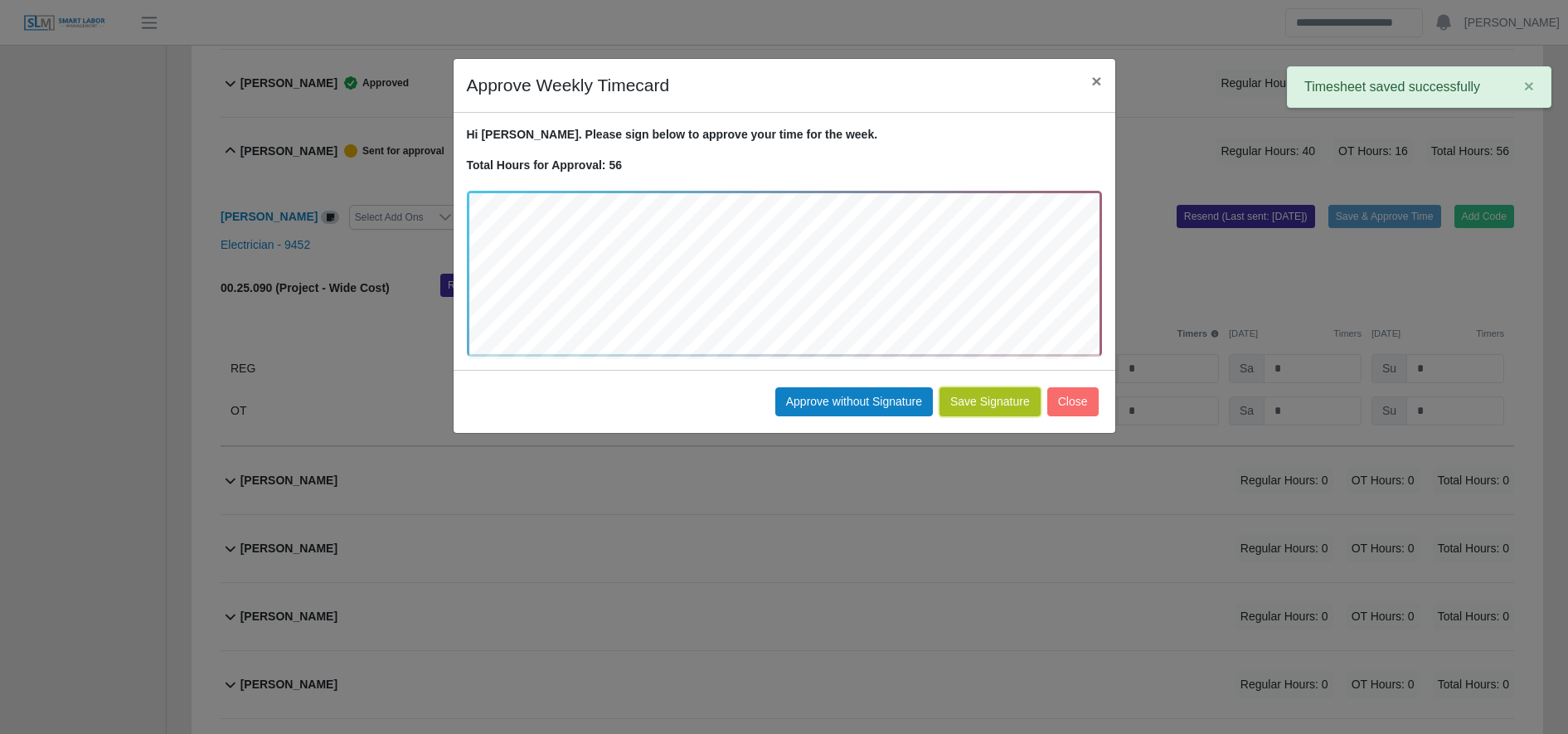
click at [976, 397] on button "Save Signature" at bounding box center [990, 401] width 101 height 29
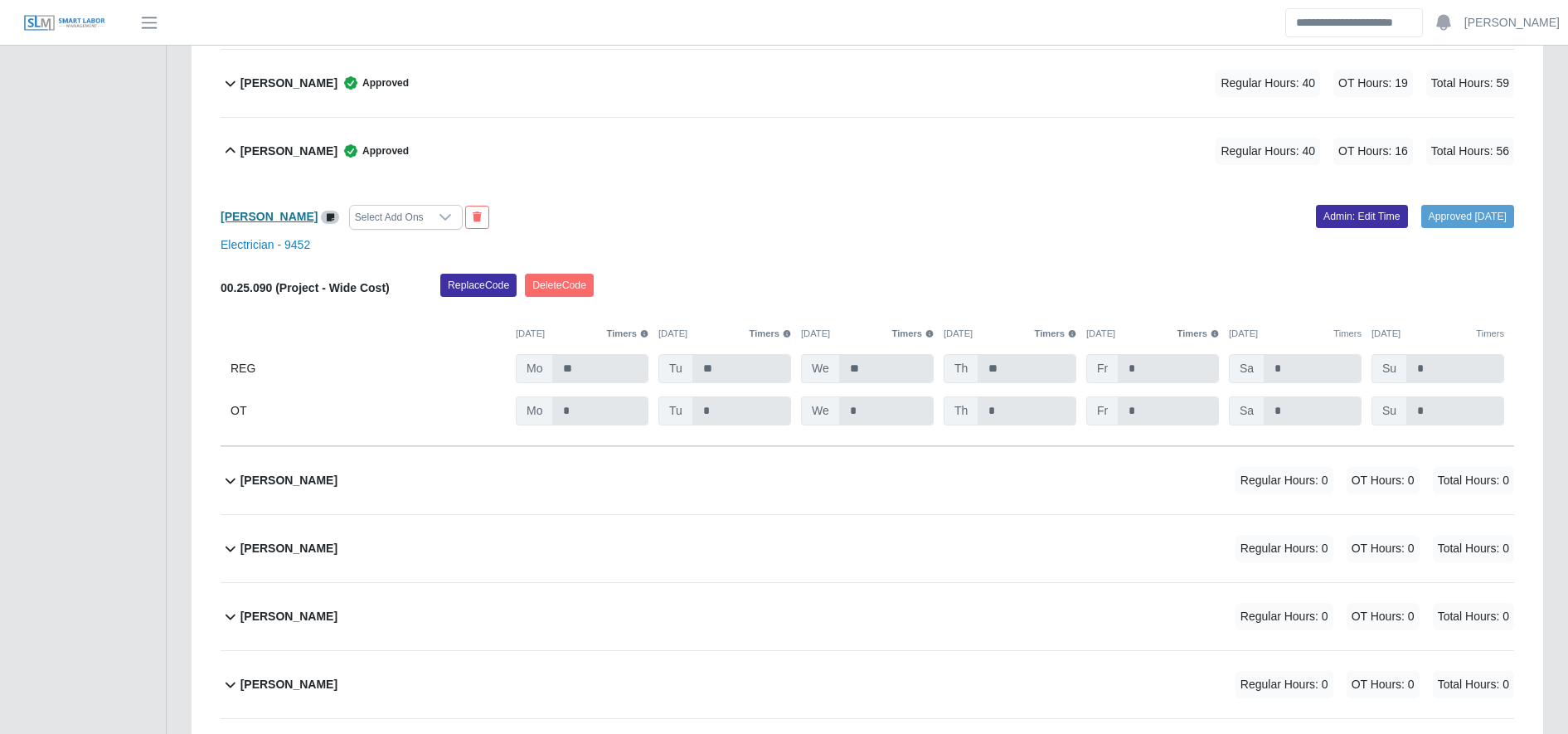
click at [284, 218] on b "Esbin Domingo" at bounding box center [269, 216] width 97 height 13
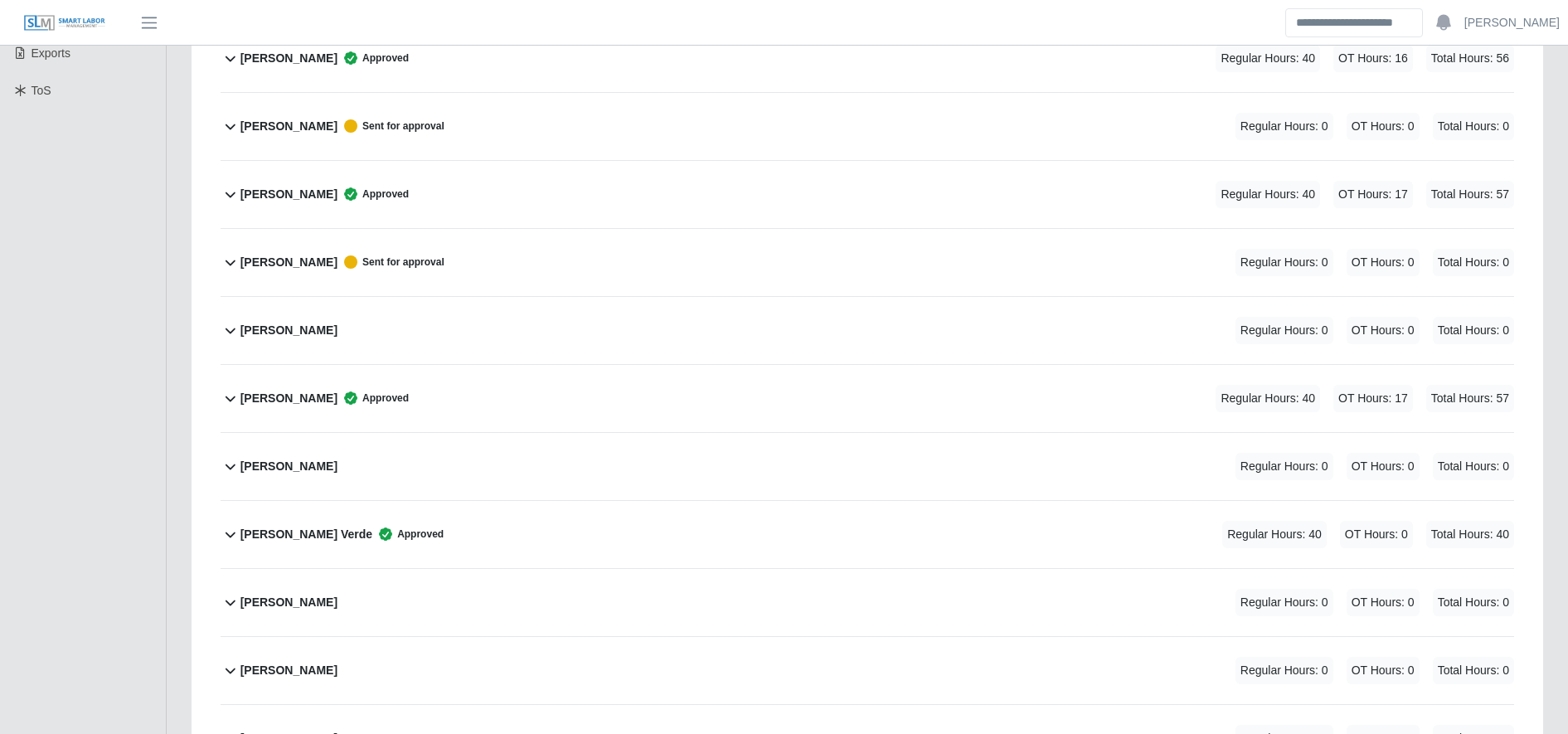
scroll to position [0, 0]
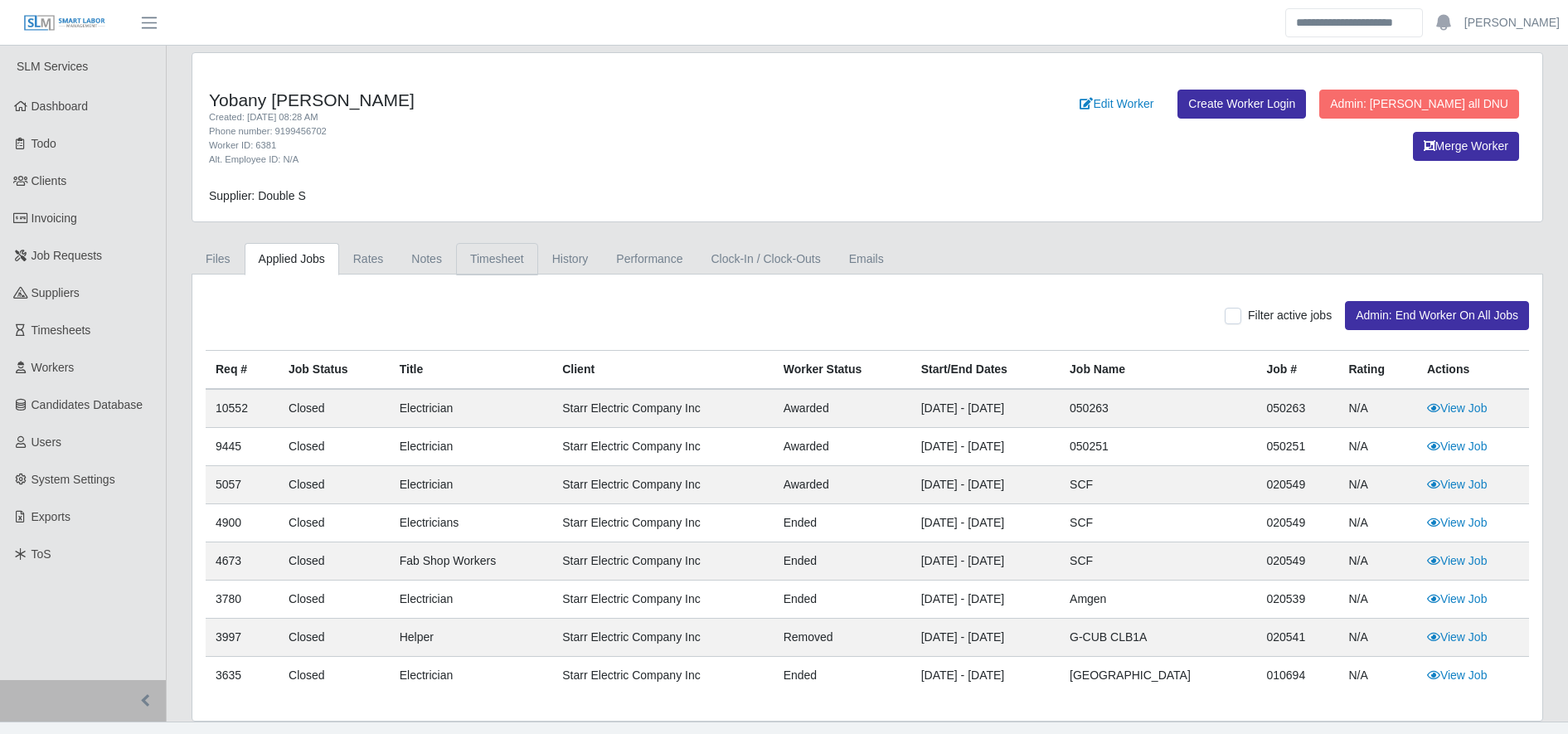
click at [526, 252] on link "Timesheet" at bounding box center [497, 259] width 82 height 32
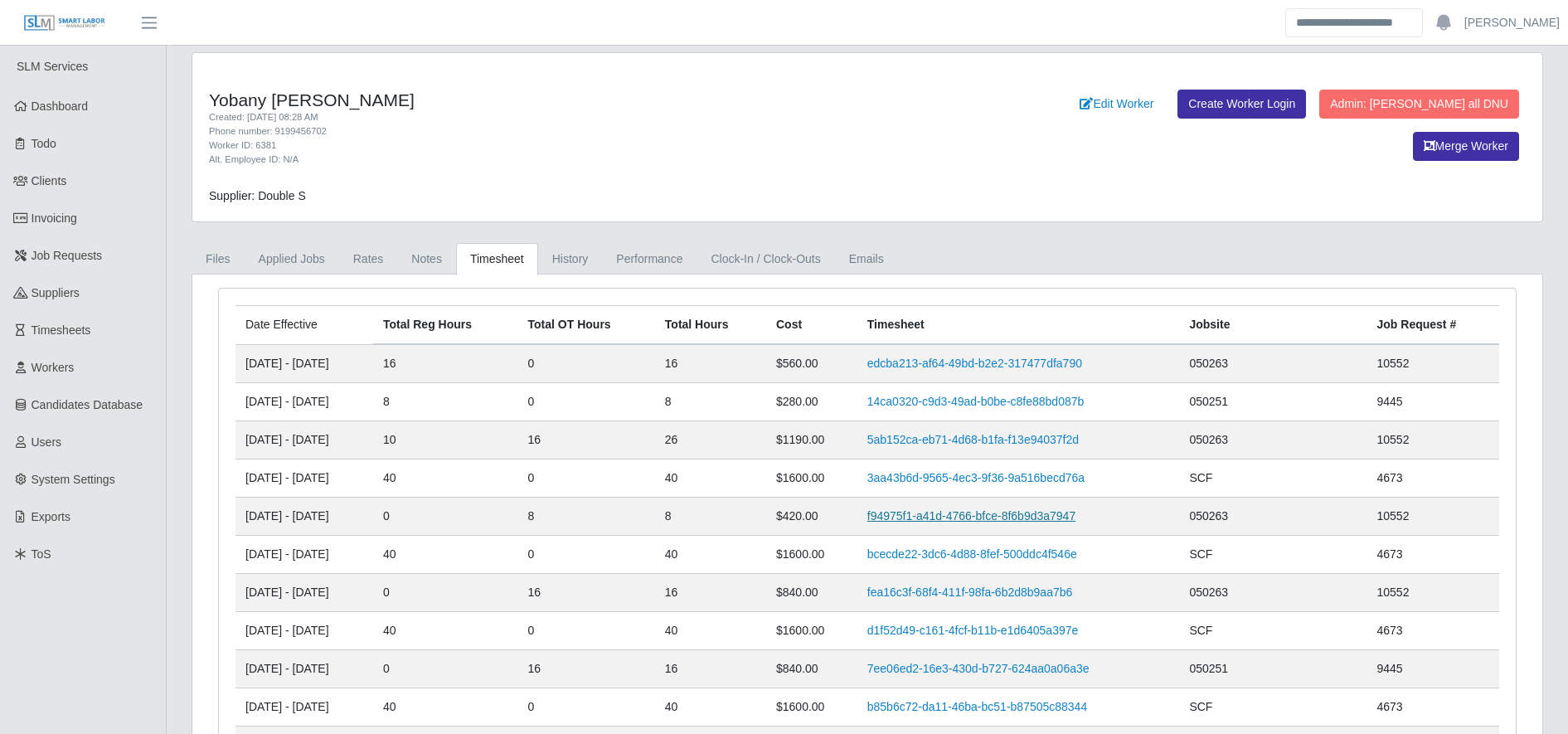
click at [957, 516] on link "f94975f1-a41d-4766-bfce-8f6b9d3a7947" at bounding box center [972, 515] width 208 height 13
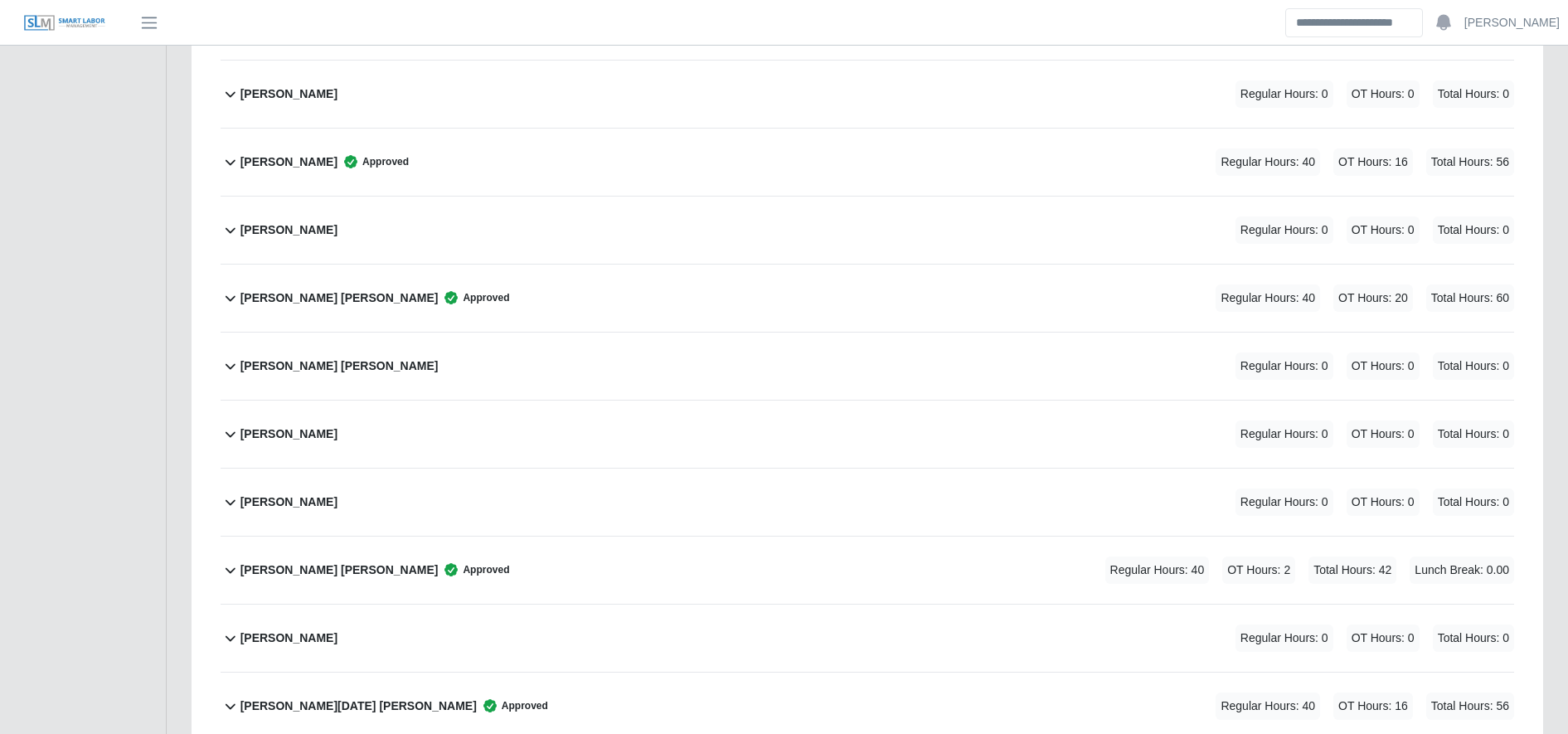
scroll to position [3074, 0]
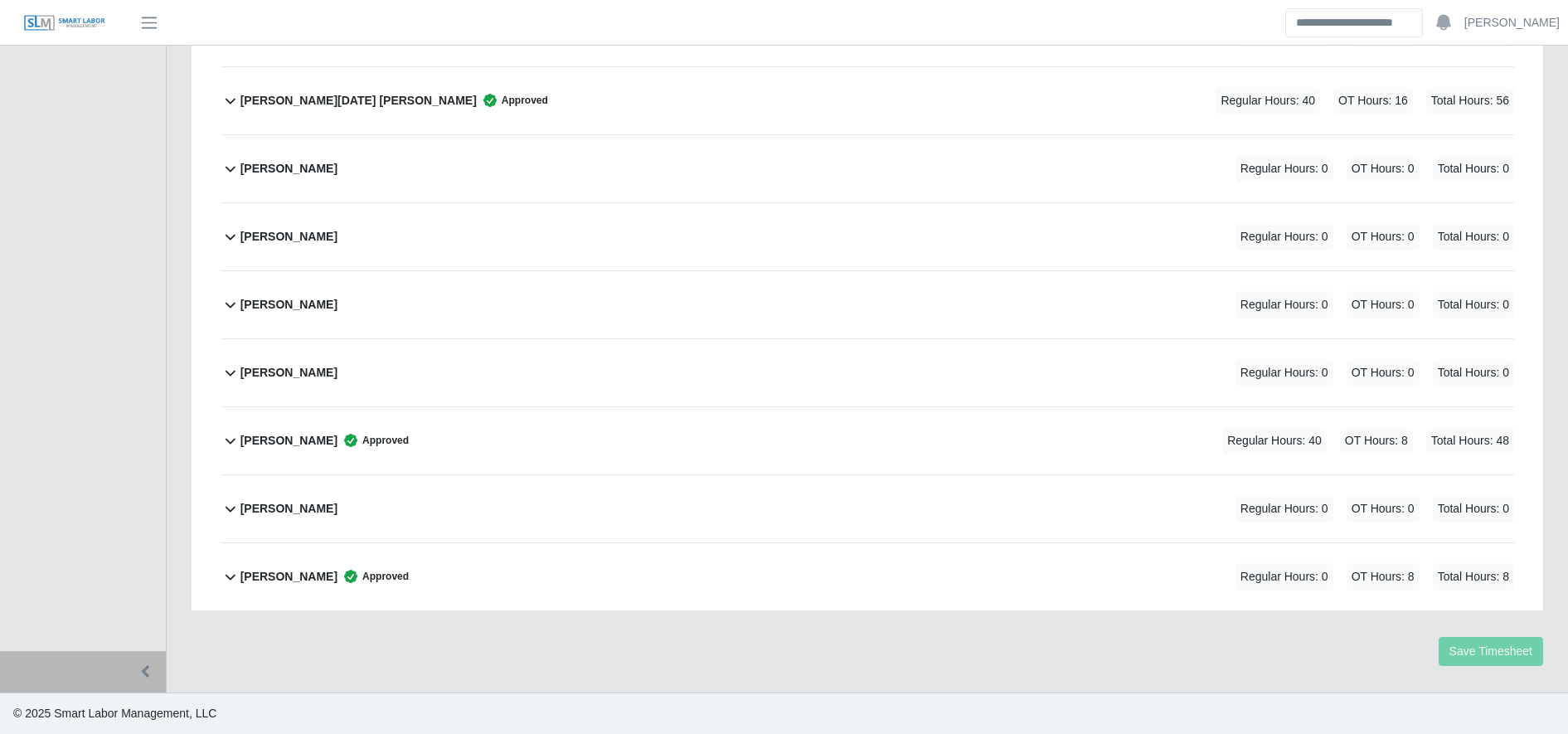
click at [472, 592] on div "Yobany Granados Meraz Approved Regular Hours: 0 OT Hours: 8 Total Hours: 8" at bounding box center [878, 576] width 1274 height 67
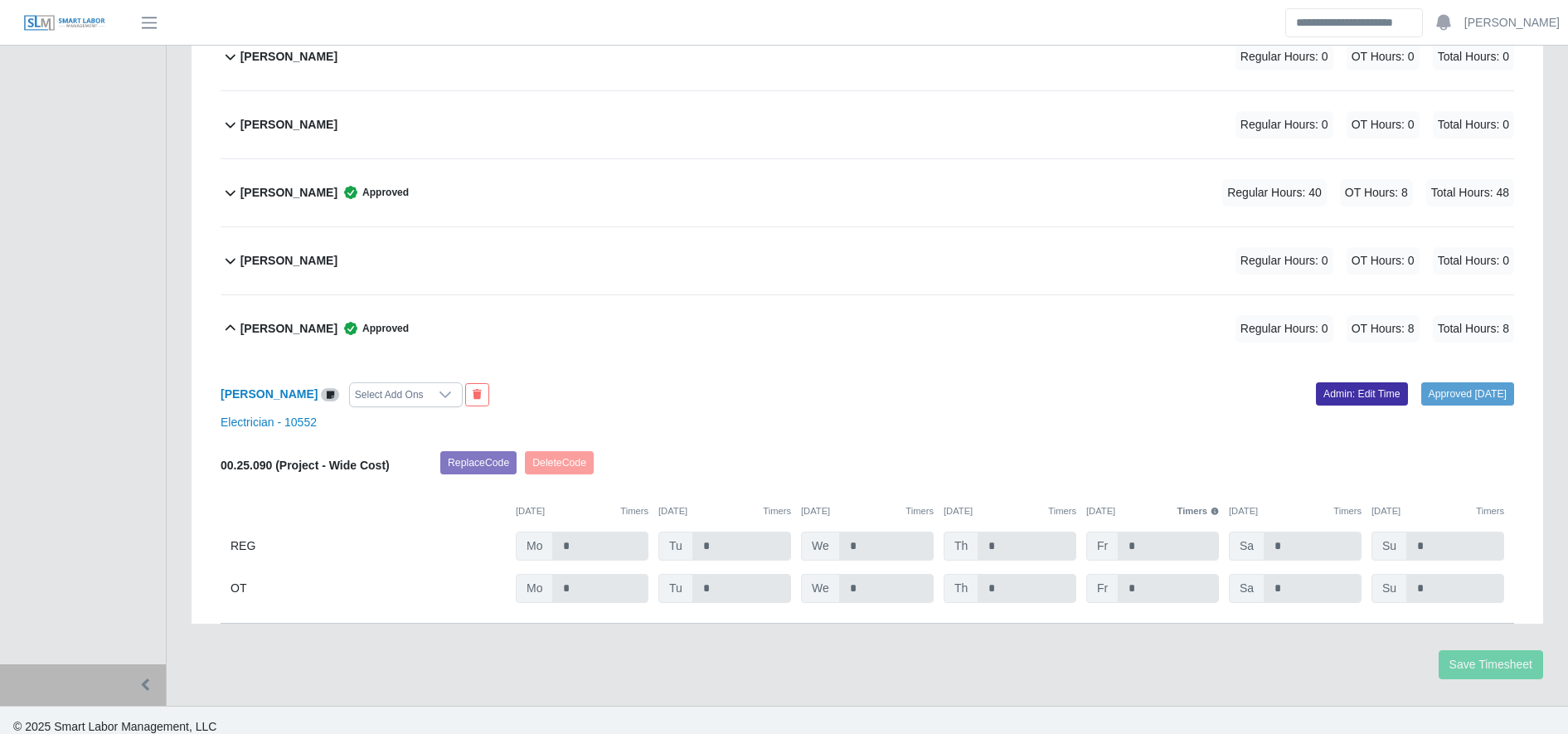
scroll to position [3334, 0]
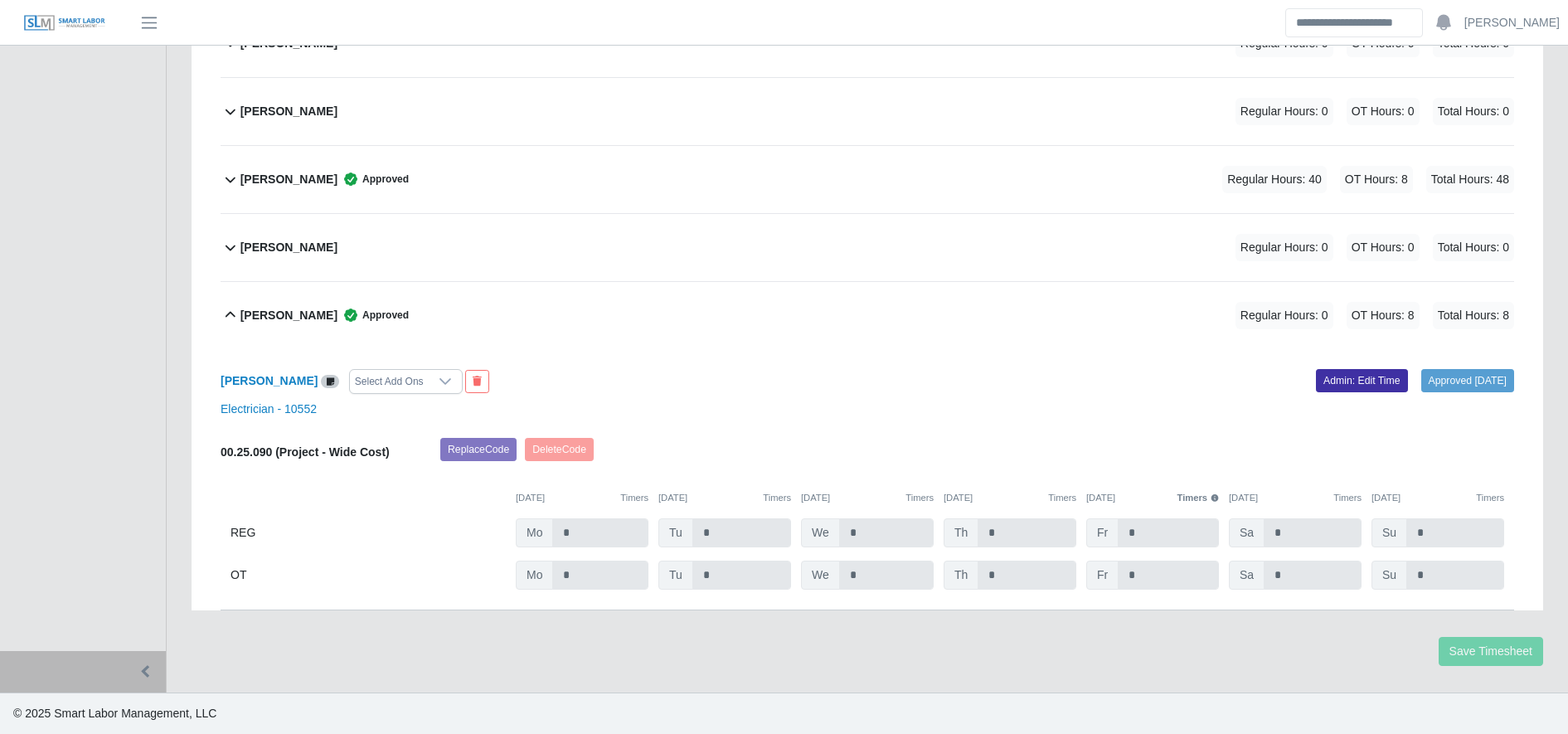
click at [1344, 393] on div "Approved 08/25/2025 Admin: Edit Time" at bounding box center [1197, 381] width 659 height 25
click at [1337, 386] on link "Admin: Edit Time" at bounding box center [1362, 380] width 92 height 23
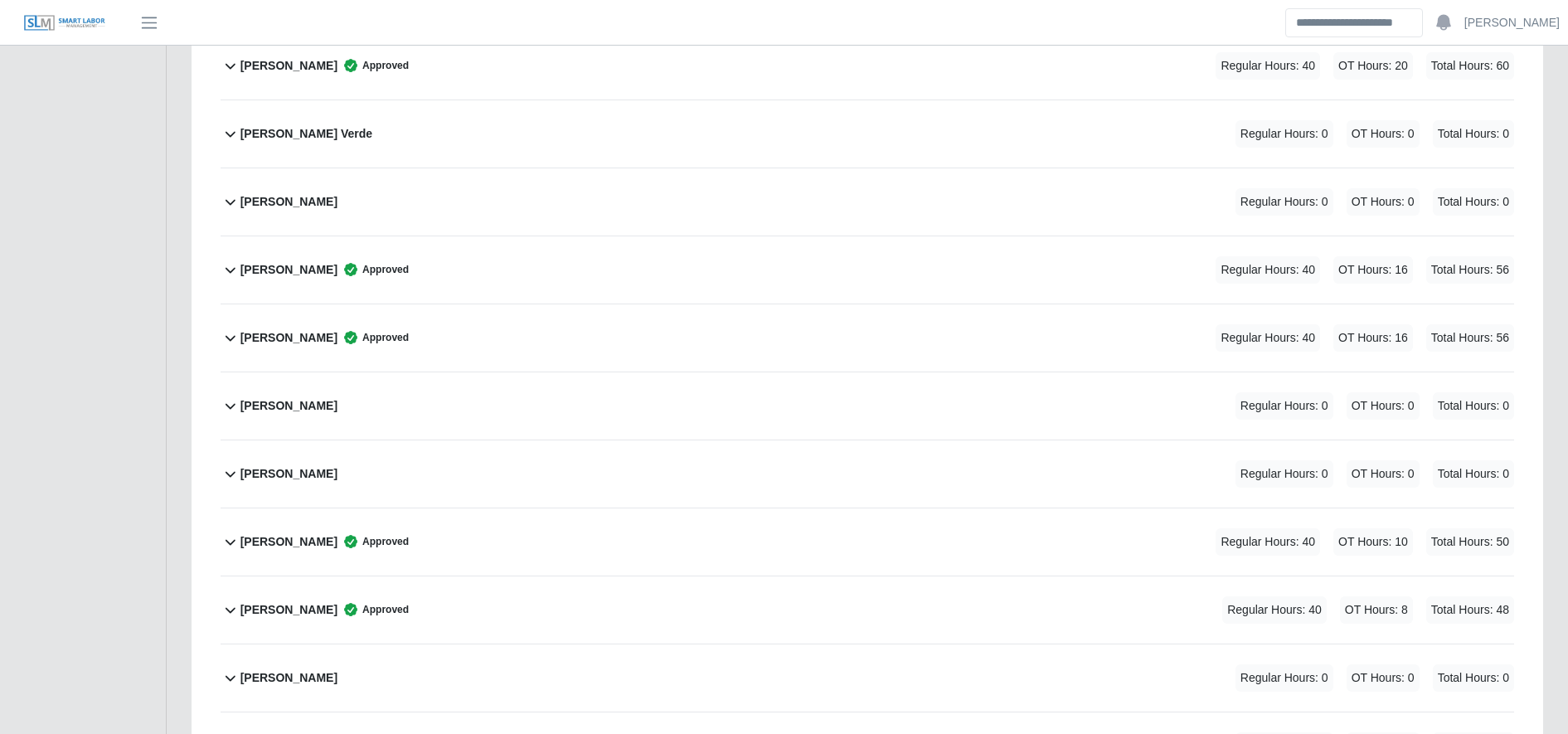
scroll to position [0, 0]
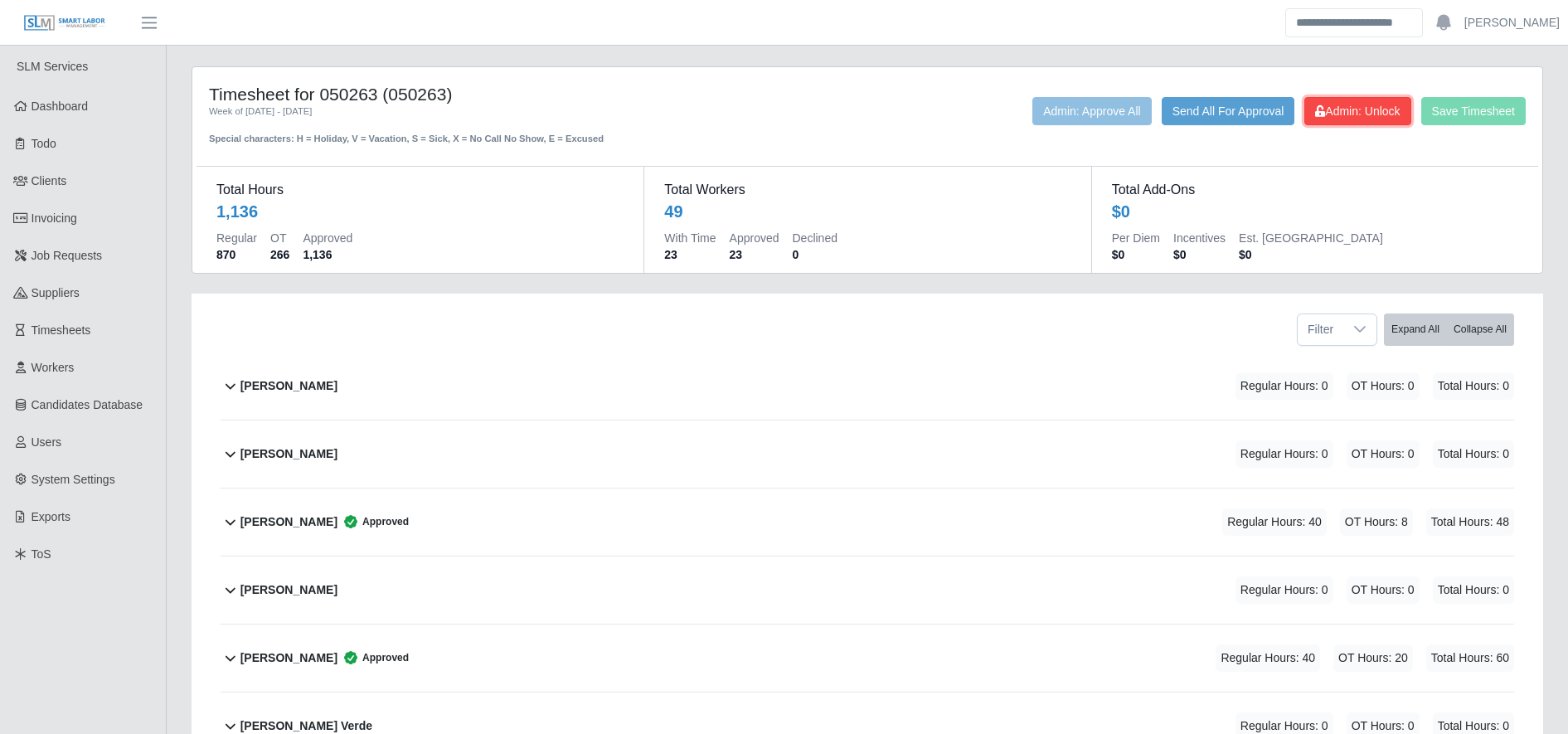
click at [1346, 105] on span "Admin: Unlock" at bounding box center [1357, 111] width 85 height 13
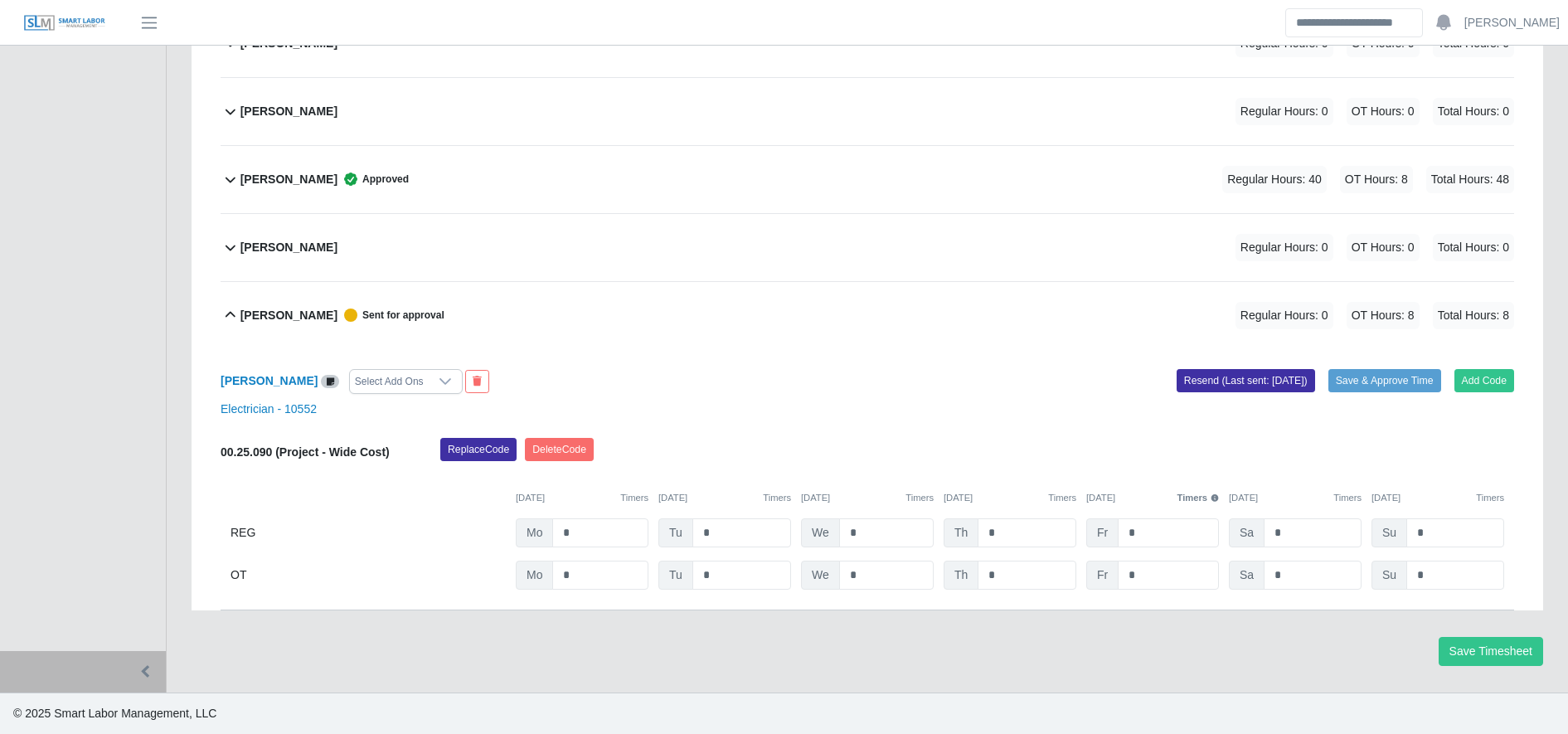
scroll to position [3334, 0]
click at [1302, 581] on input "*" at bounding box center [1313, 575] width 98 height 29
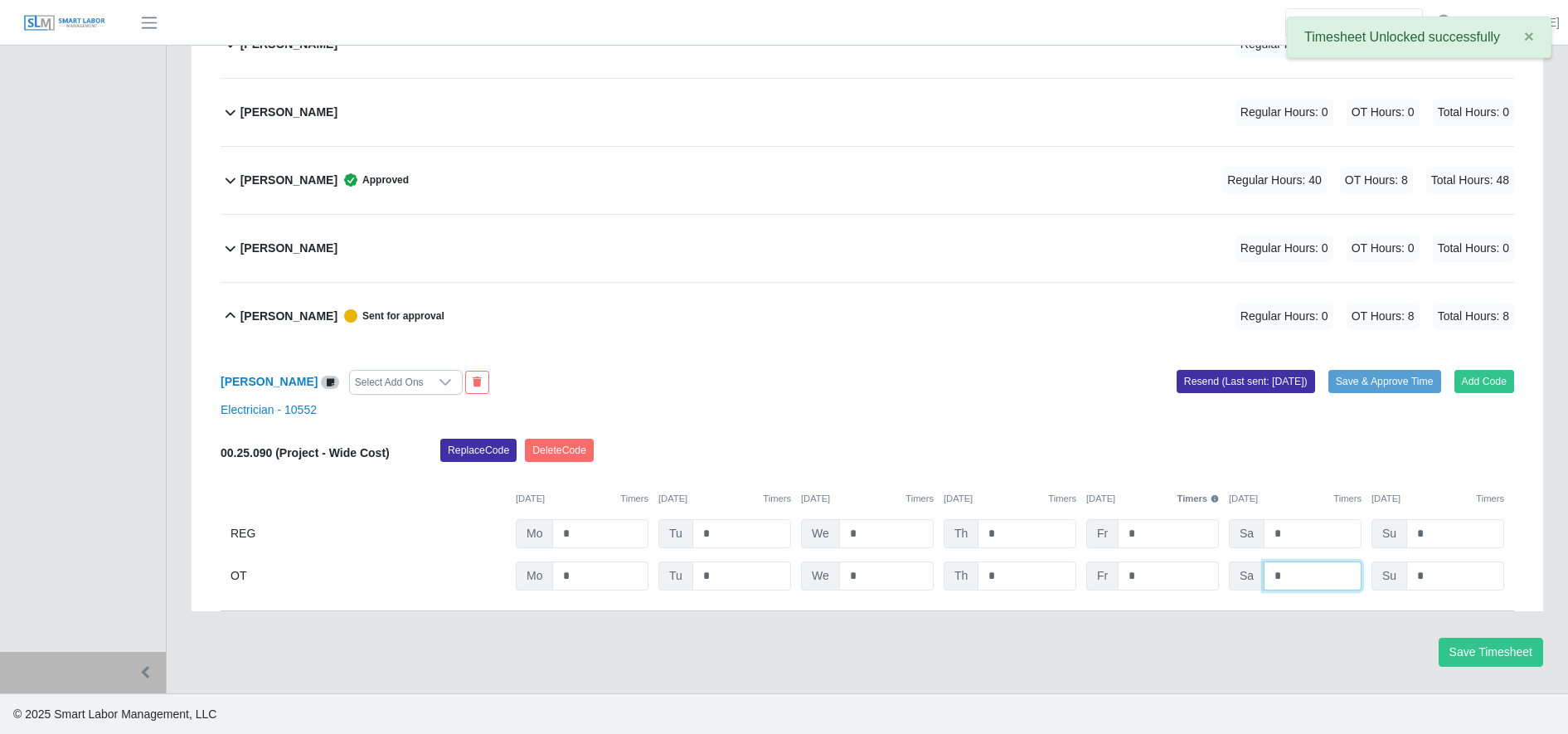
click at [1302, 581] on input "*" at bounding box center [1313, 575] width 98 height 29
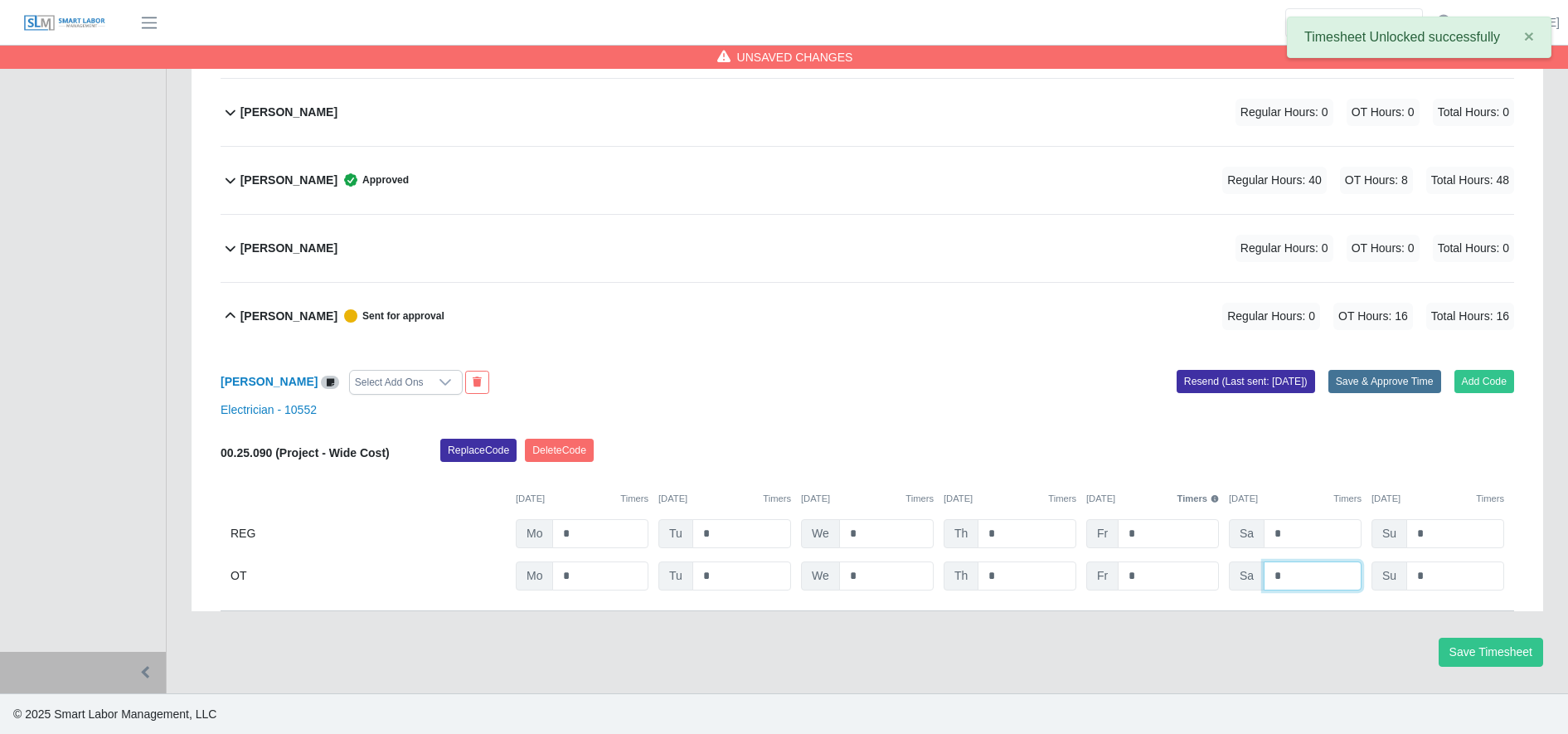
type input "*"
click at [1350, 391] on button "Save & Approve Time" at bounding box center [1384, 380] width 113 height 23
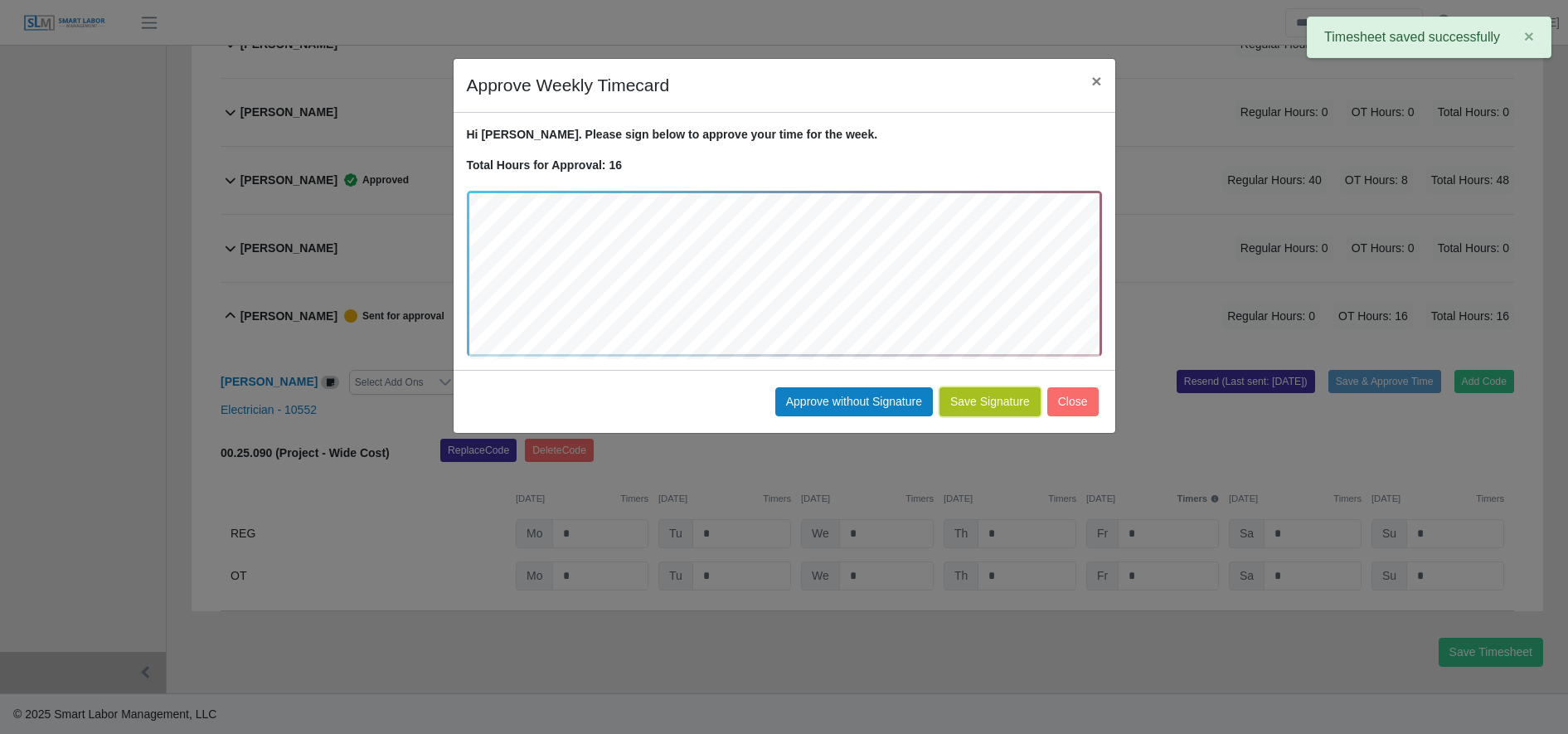
click at [992, 409] on button "Save Signature" at bounding box center [990, 401] width 101 height 29
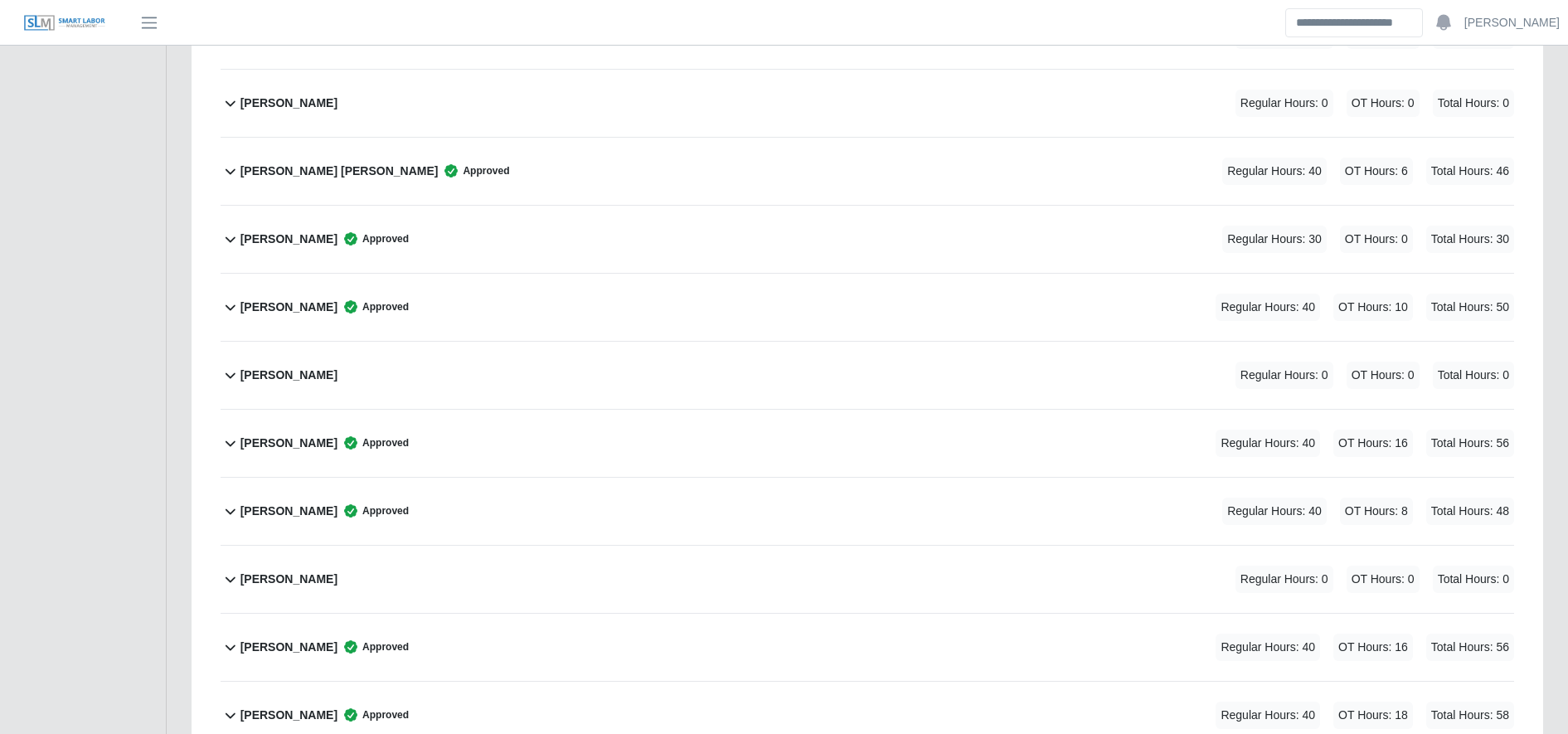
scroll to position [0, 0]
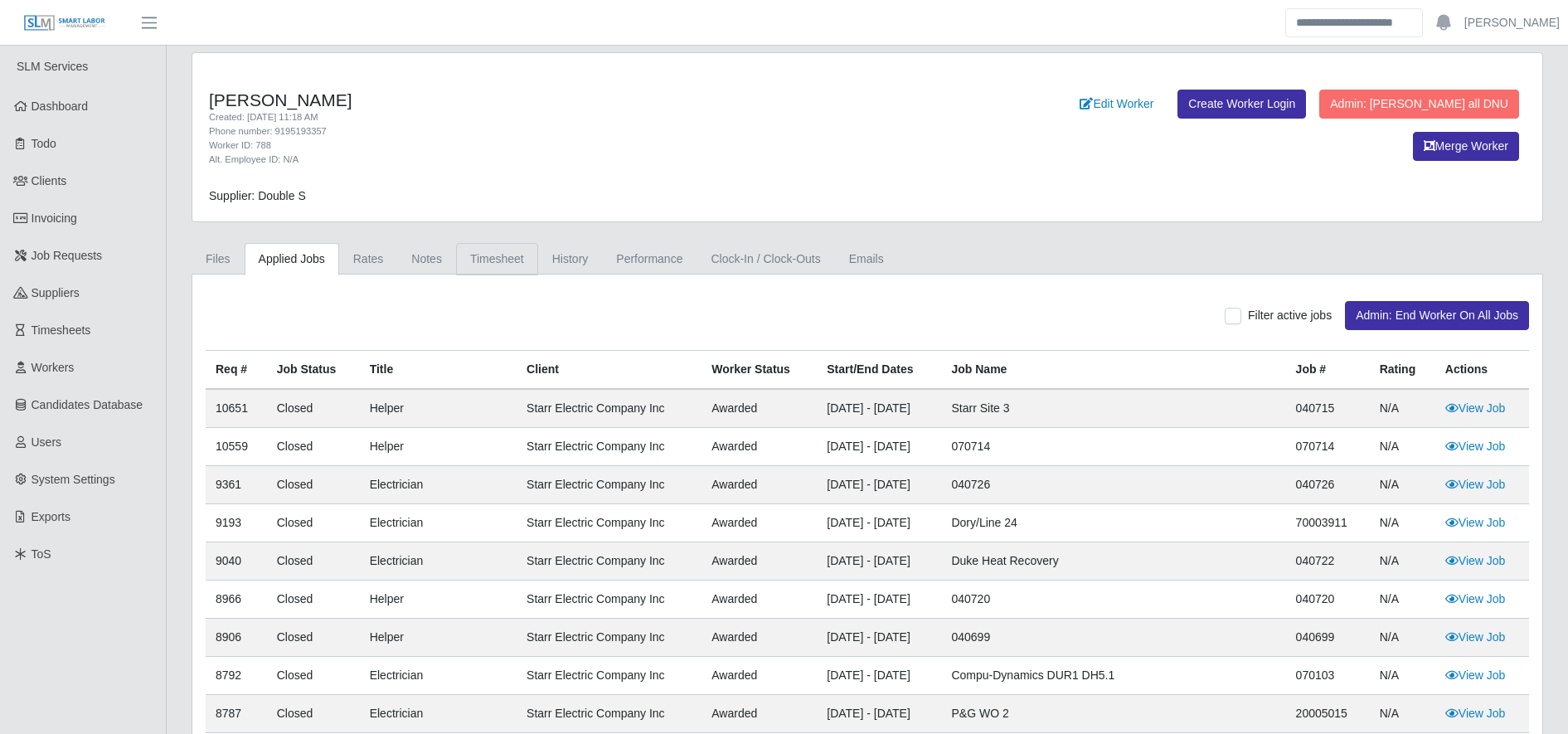
click at [500, 252] on link "Timesheet" at bounding box center [497, 259] width 82 height 32
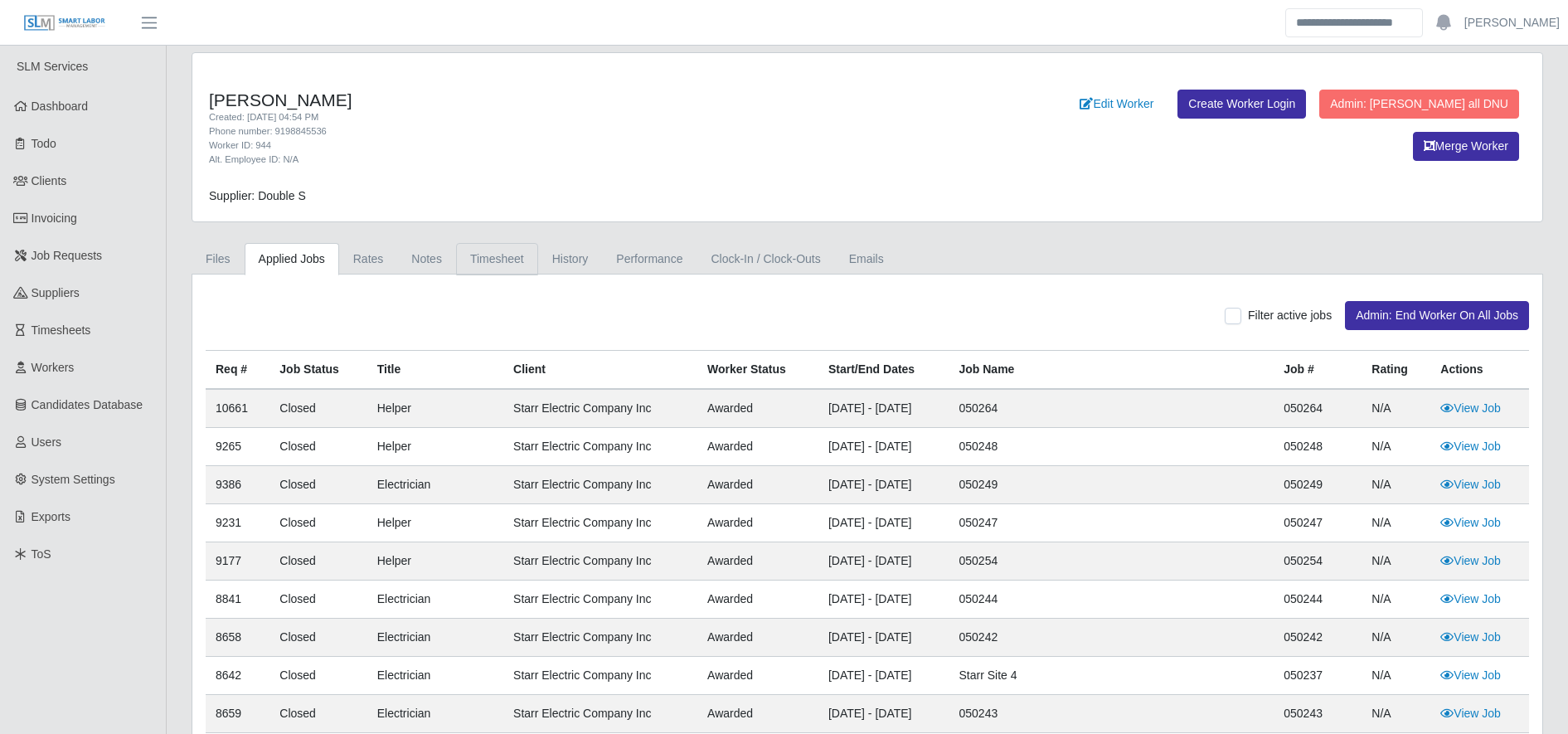
click at [514, 264] on link "Timesheet" at bounding box center [497, 259] width 82 height 32
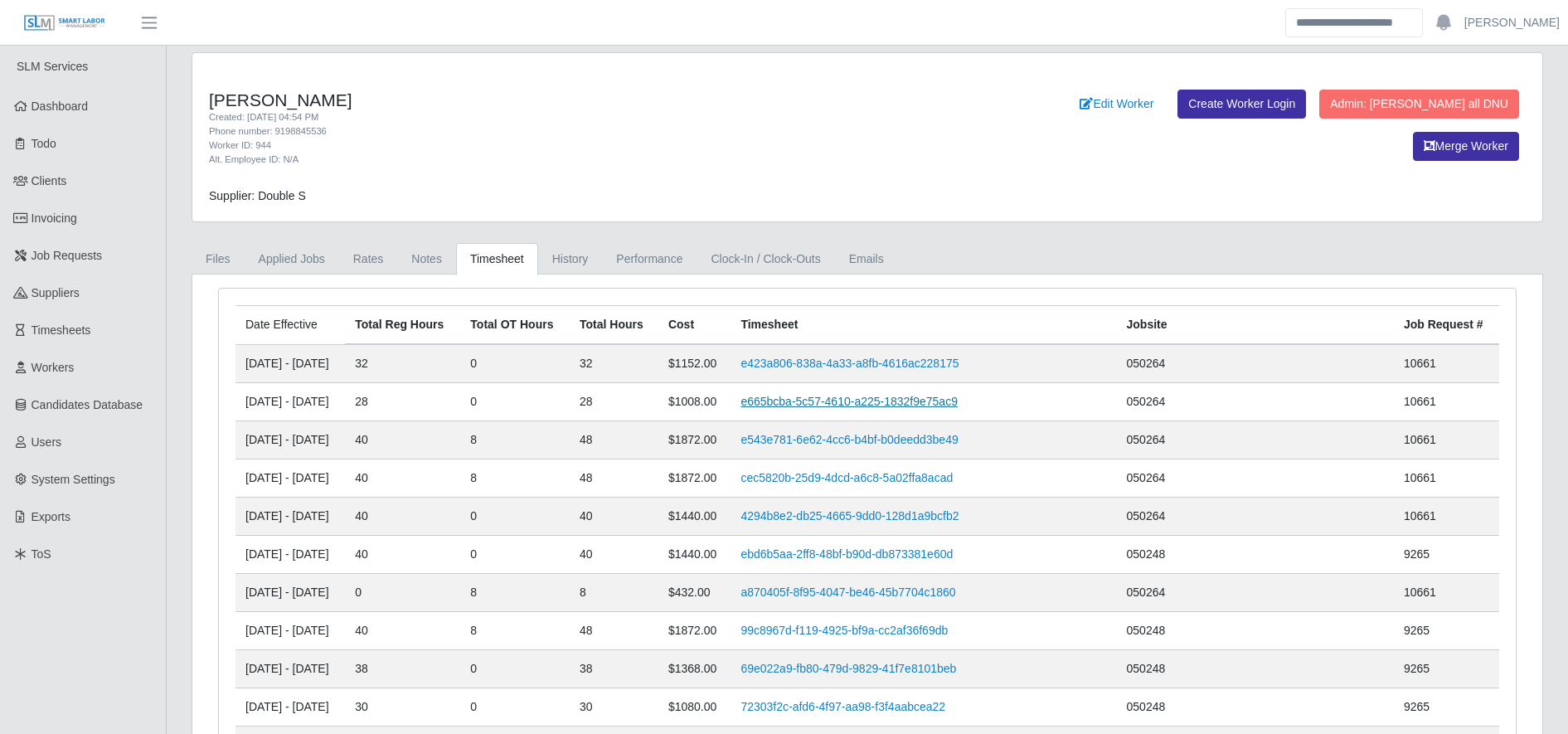
click at [830, 402] on link "e665bcba-5c57-4610-a225-1832f9e75ac9" at bounding box center [850, 400] width 218 height 13
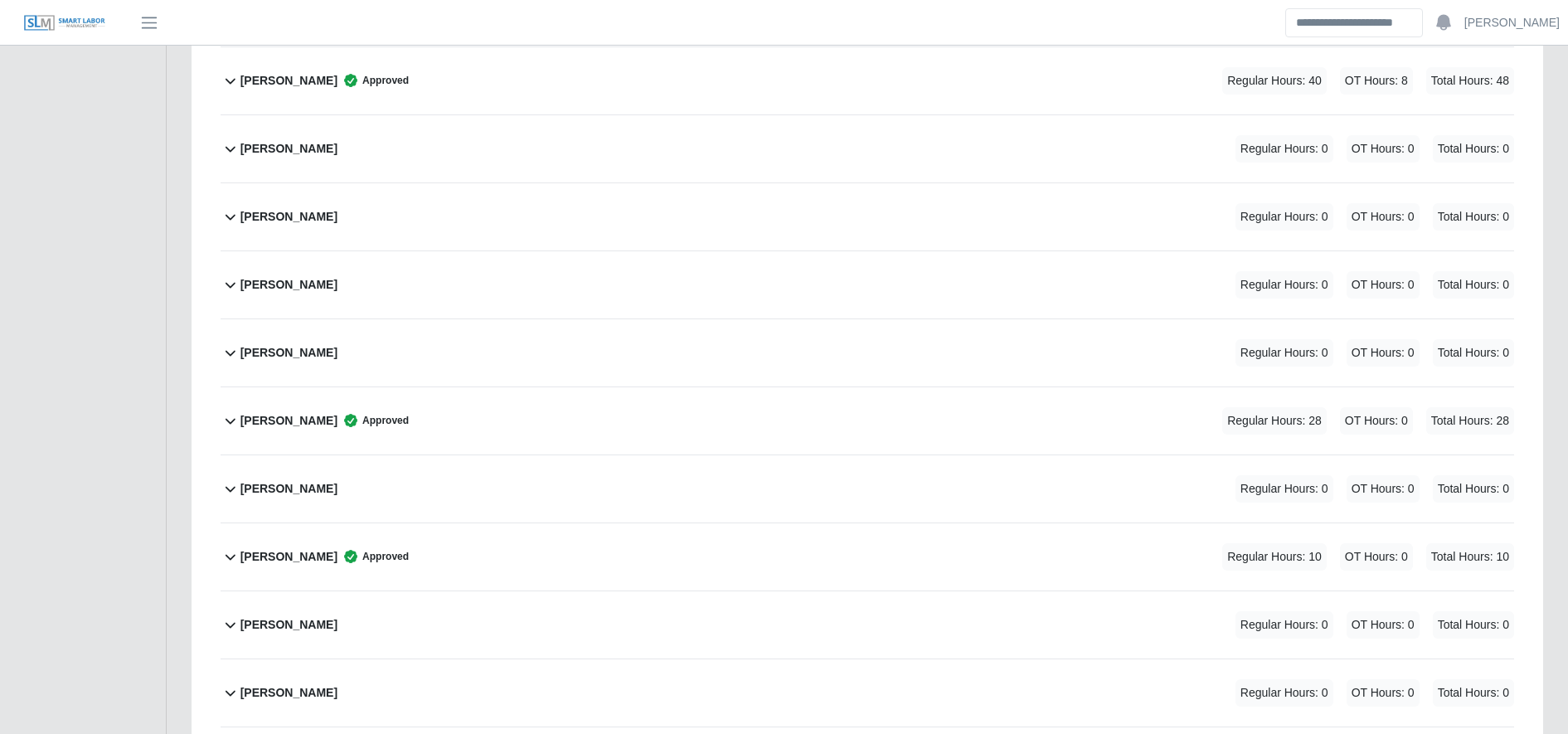
scroll to position [1021, 0]
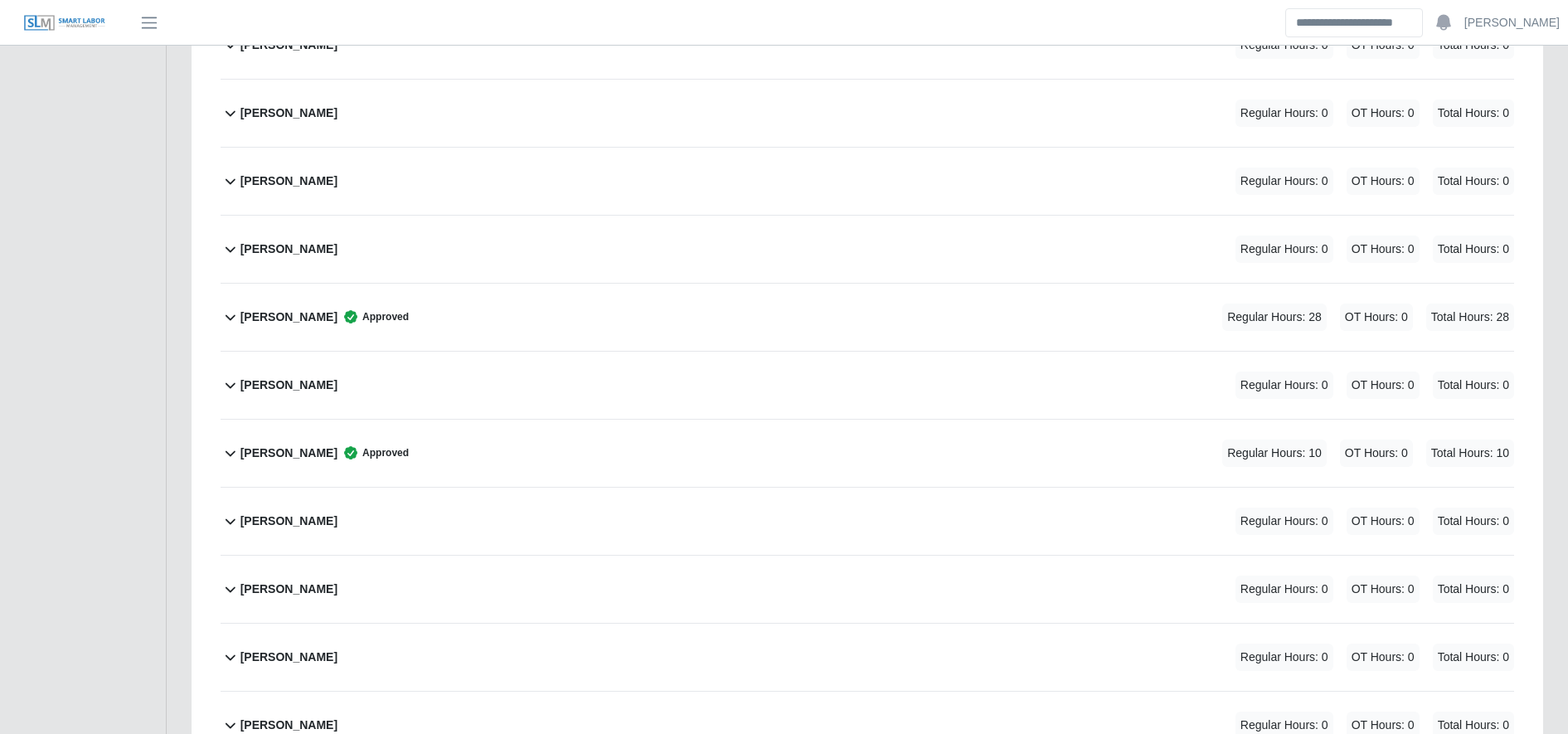
click at [560, 330] on div "Francisco Trejo Approved Regular Hours: 28 OT Hours: 0 Total Hours: 28" at bounding box center [878, 317] width 1274 height 67
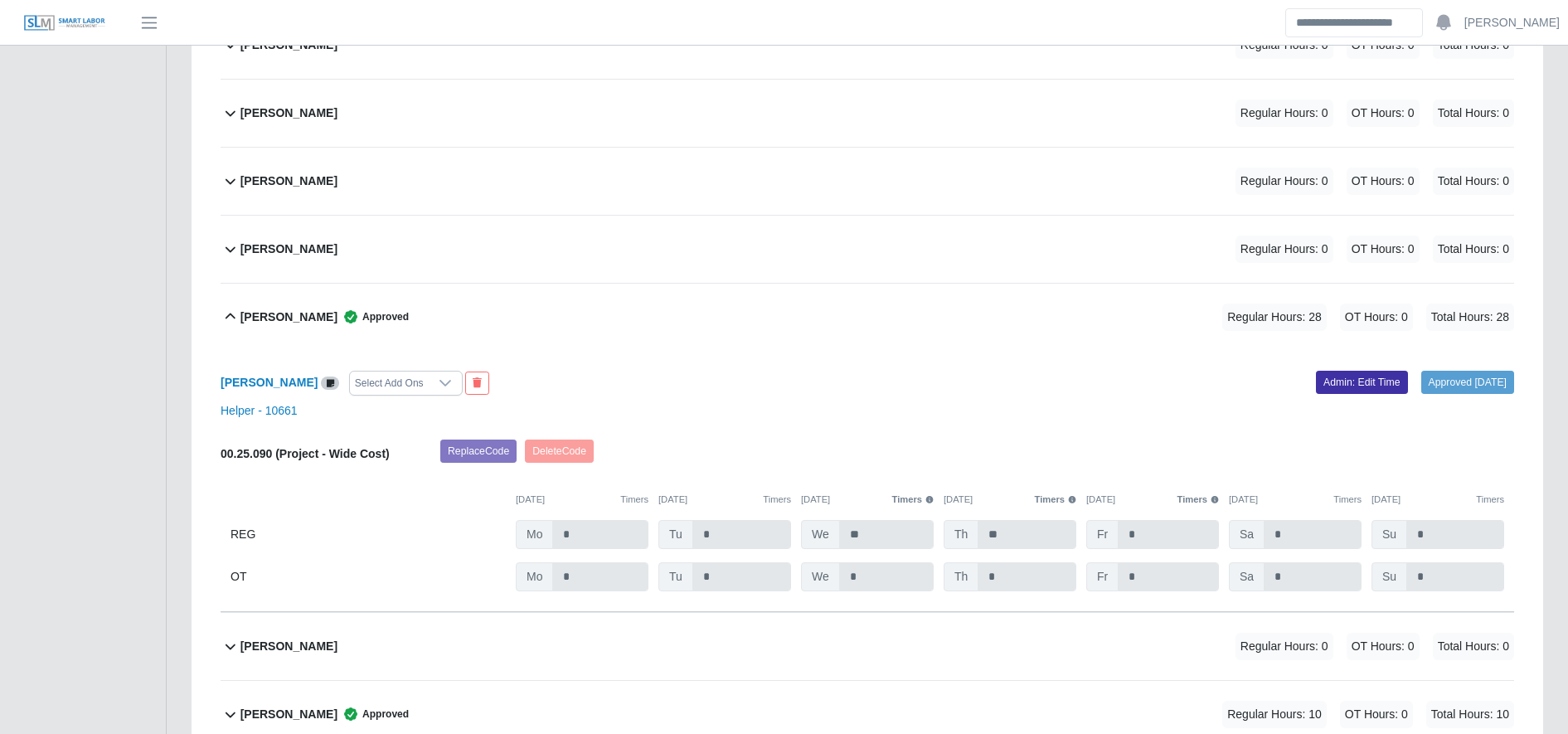
click at [1323, 398] on div "Francisco Trejo Select Add Ons Approved 09/02/2025 Admin: Edit Time Helper - 10…" at bounding box center [868, 481] width 1294 height 262
click at [1316, 384] on link "Admin: Edit Time" at bounding box center [1362, 381] width 92 height 23
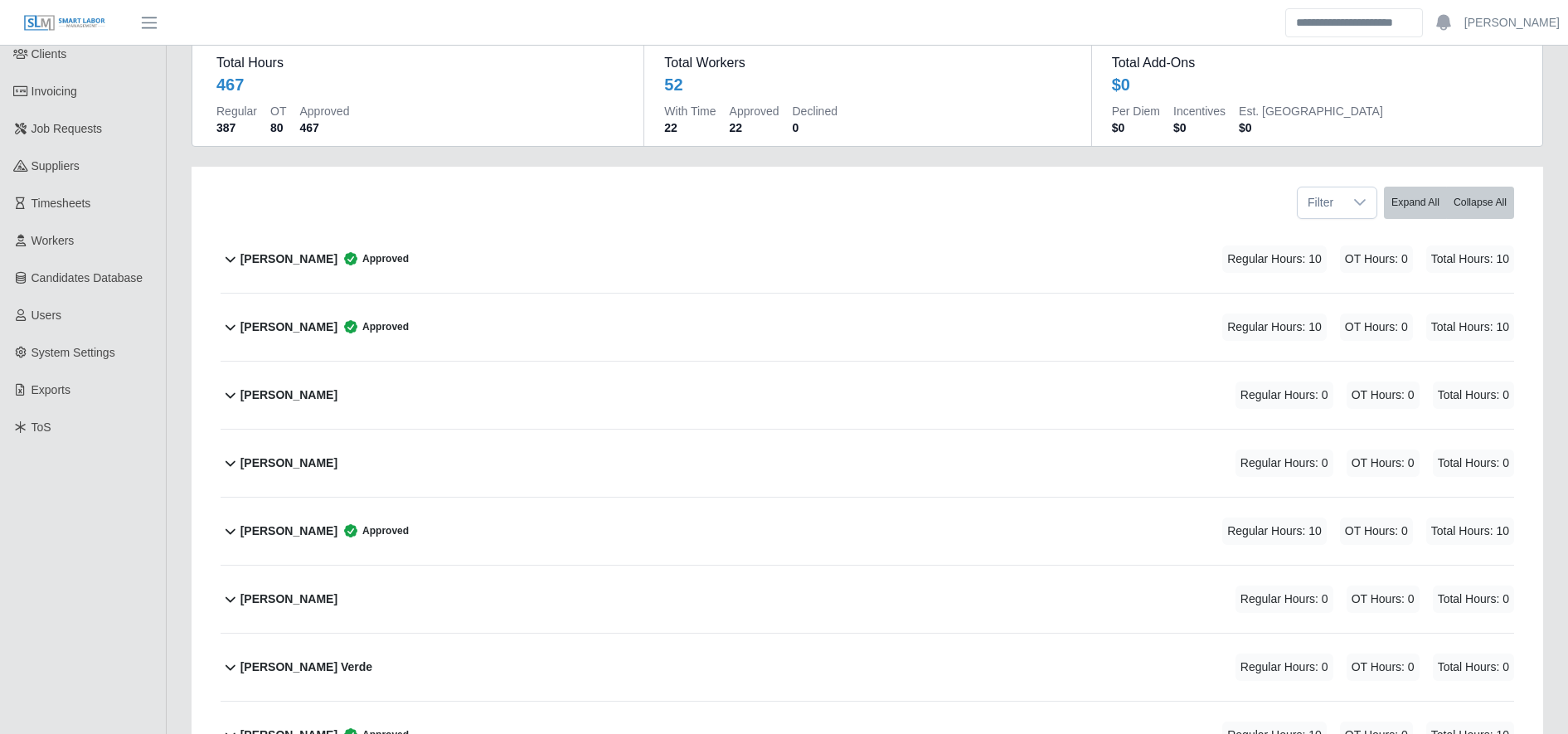
scroll to position [0, 0]
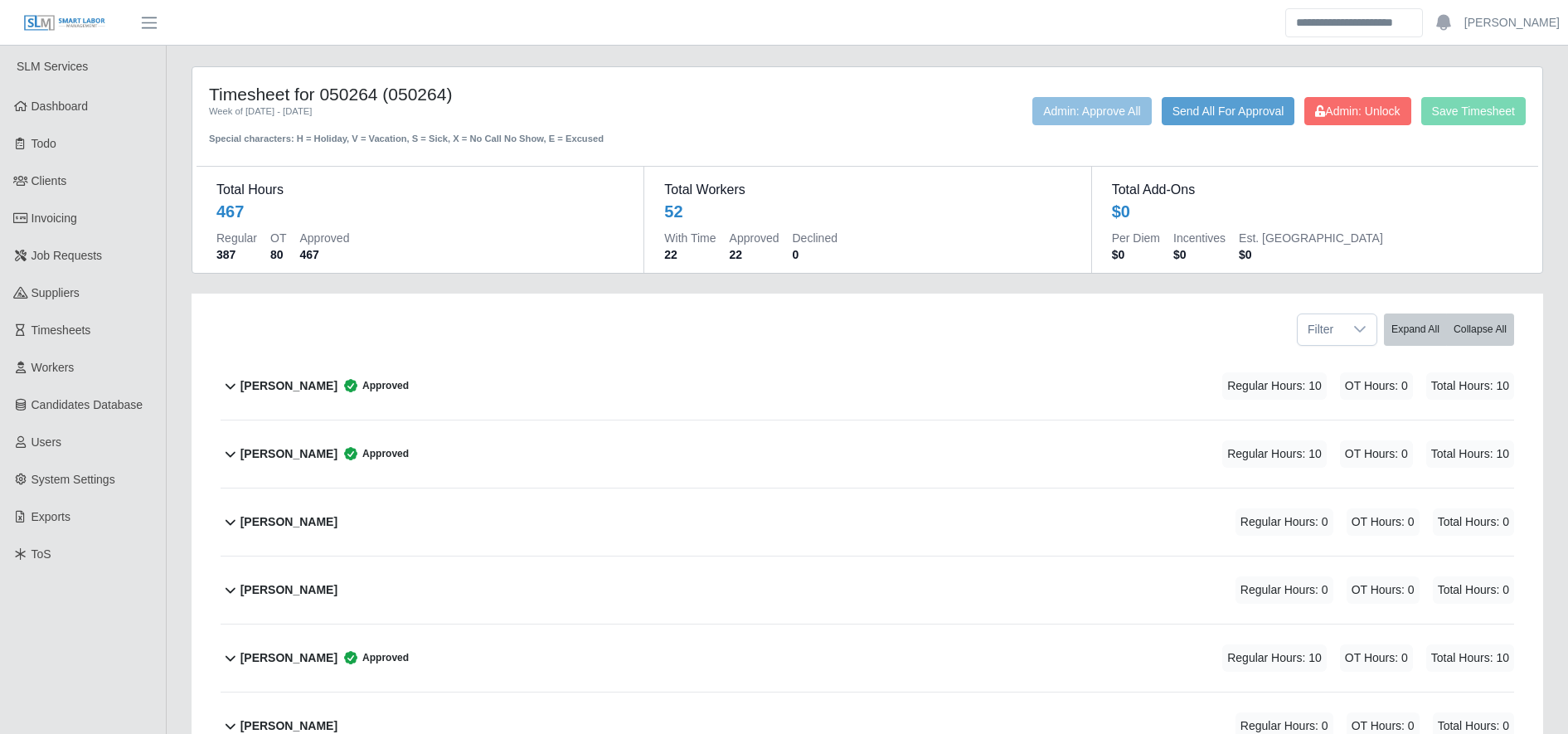
click at [1295, 116] on div "Save Timesheet Admin: Unlock Send All For Approval Admin: Approve All" at bounding box center [1148, 111] width 783 height 28
click at [1319, 115] on icon at bounding box center [1320, 111] width 10 height 12
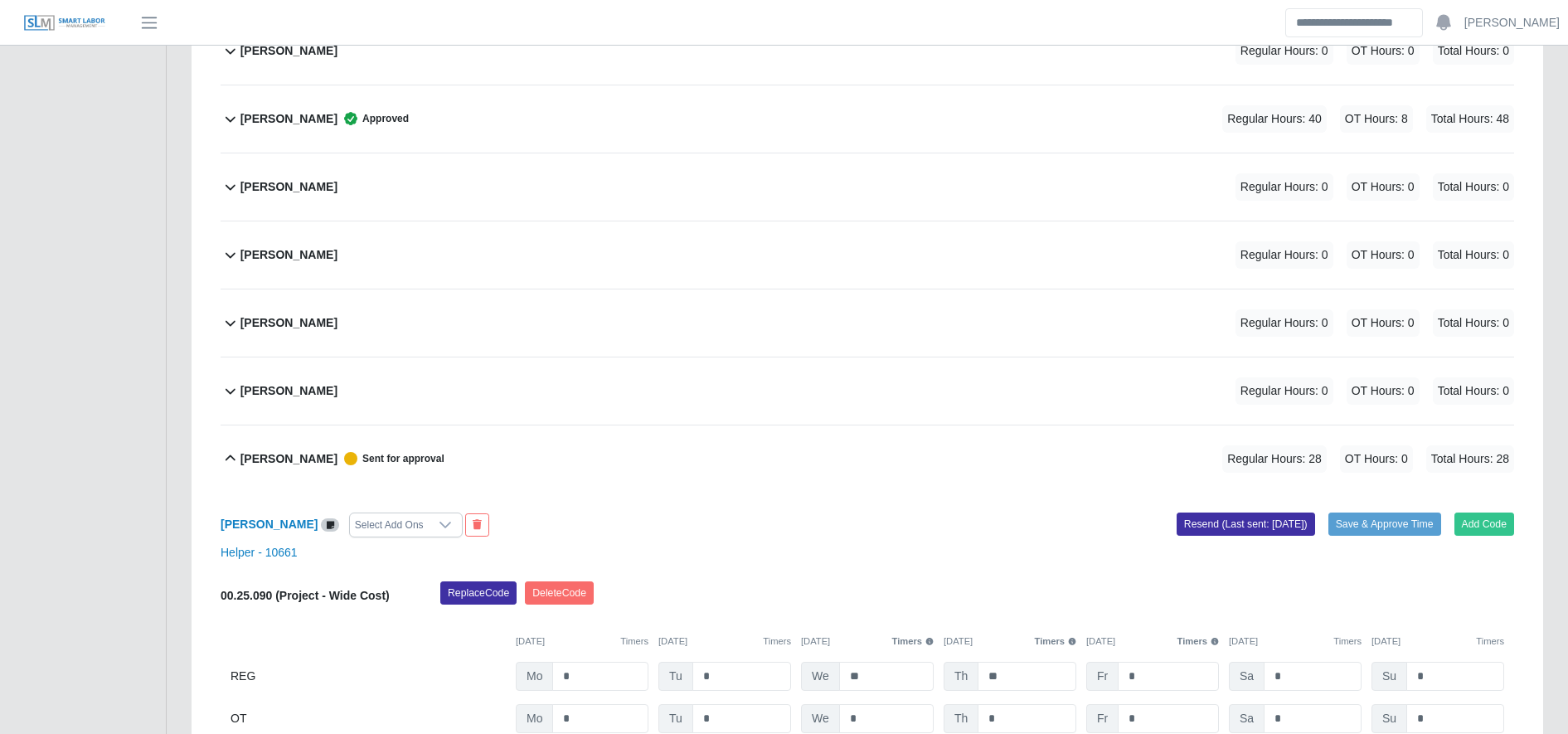
scroll to position [938, 0]
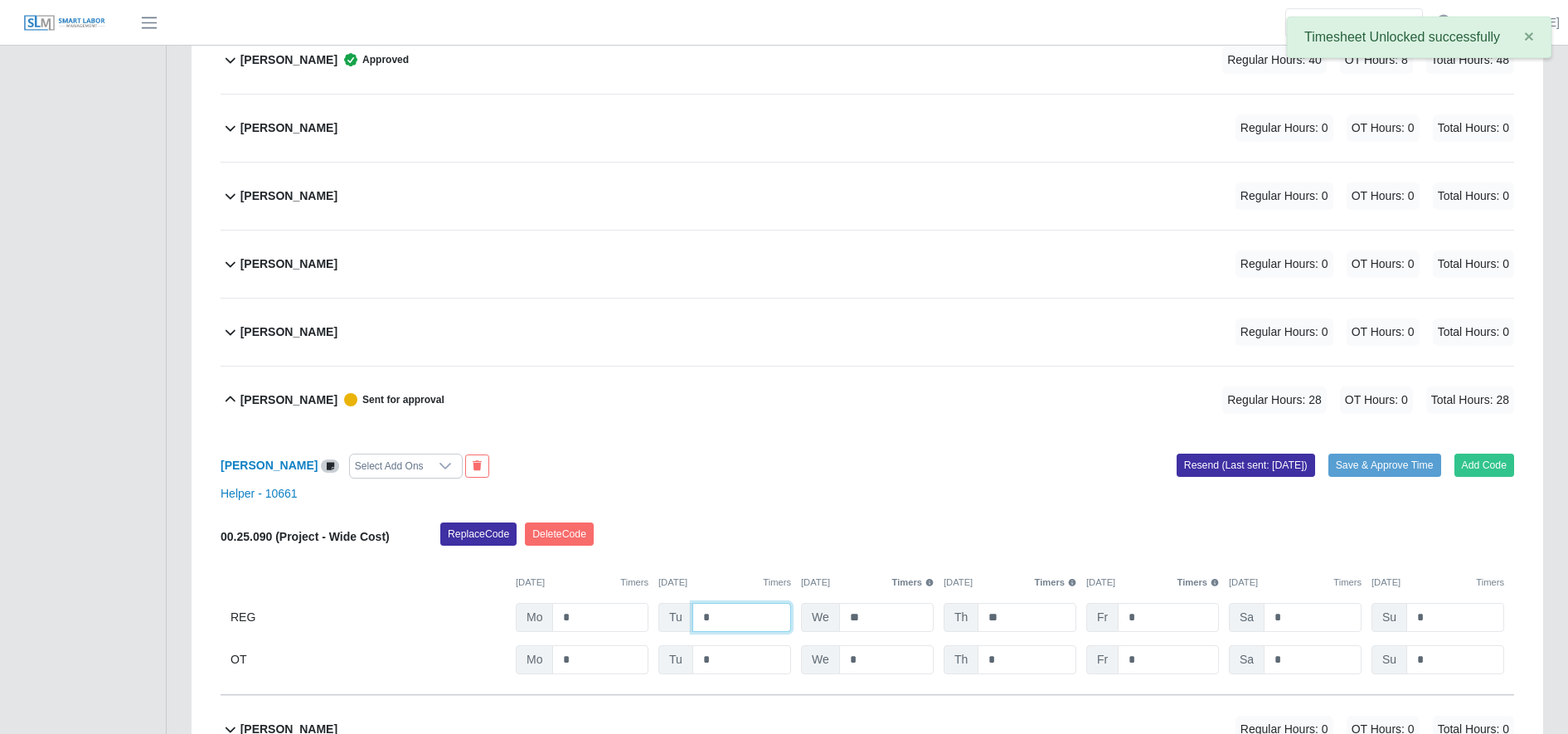
click at [746, 614] on input "*" at bounding box center [741, 617] width 99 height 29
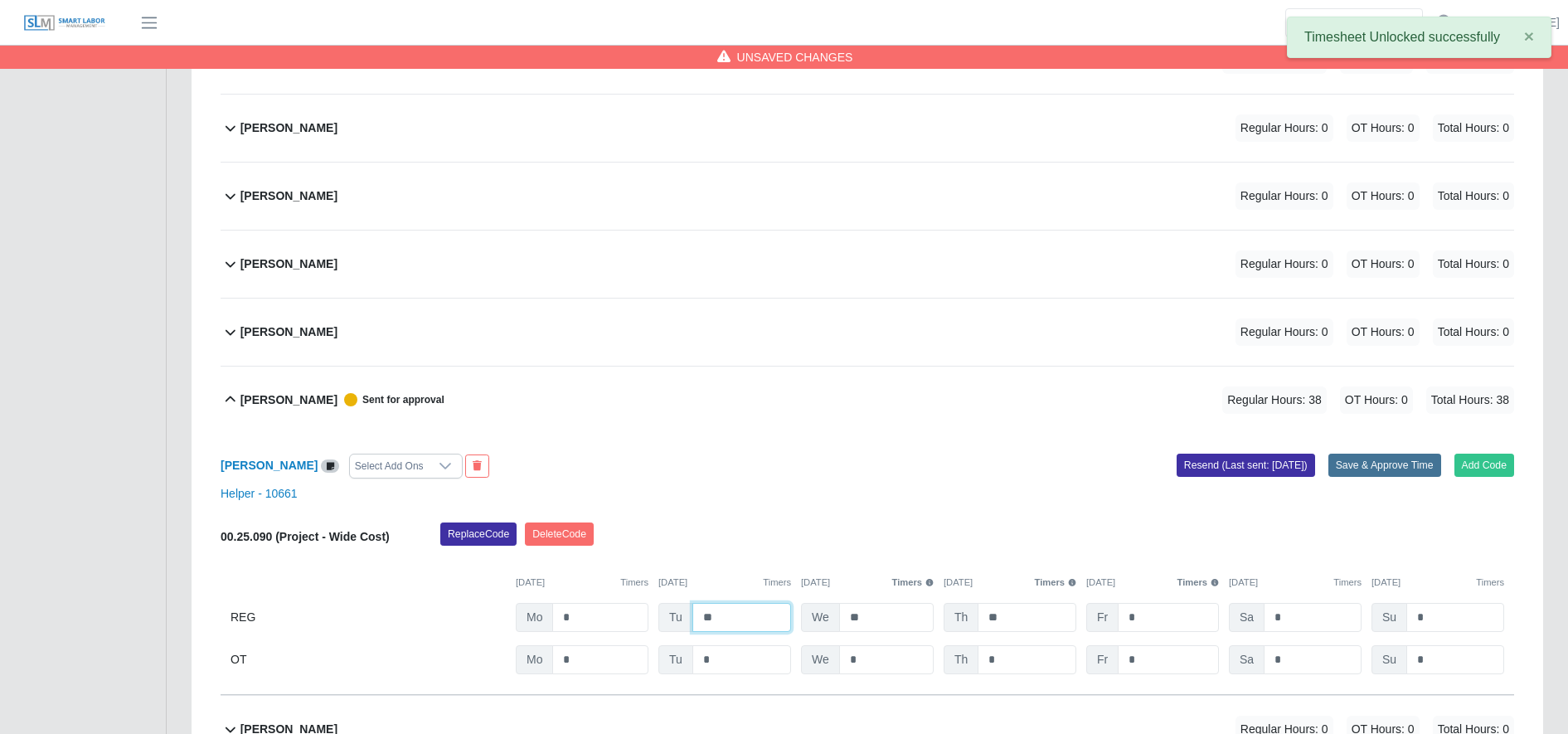
type input "**"
click at [1404, 456] on button "Save & Approve Time" at bounding box center [1384, 464] width 113 height 23
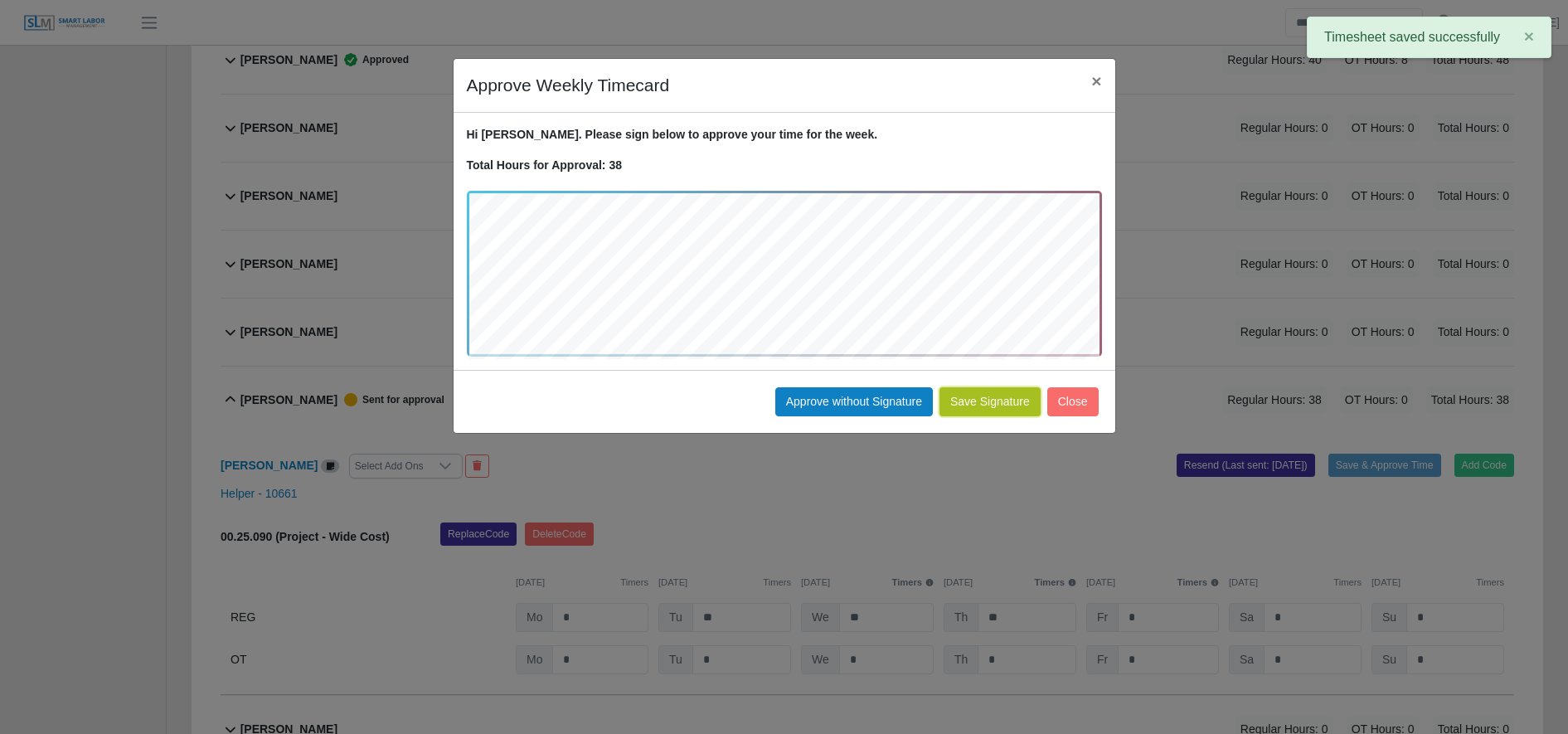
click at [1001, 414] on button "Save Signature" at bounding box center [990, 401] width 101 height 29
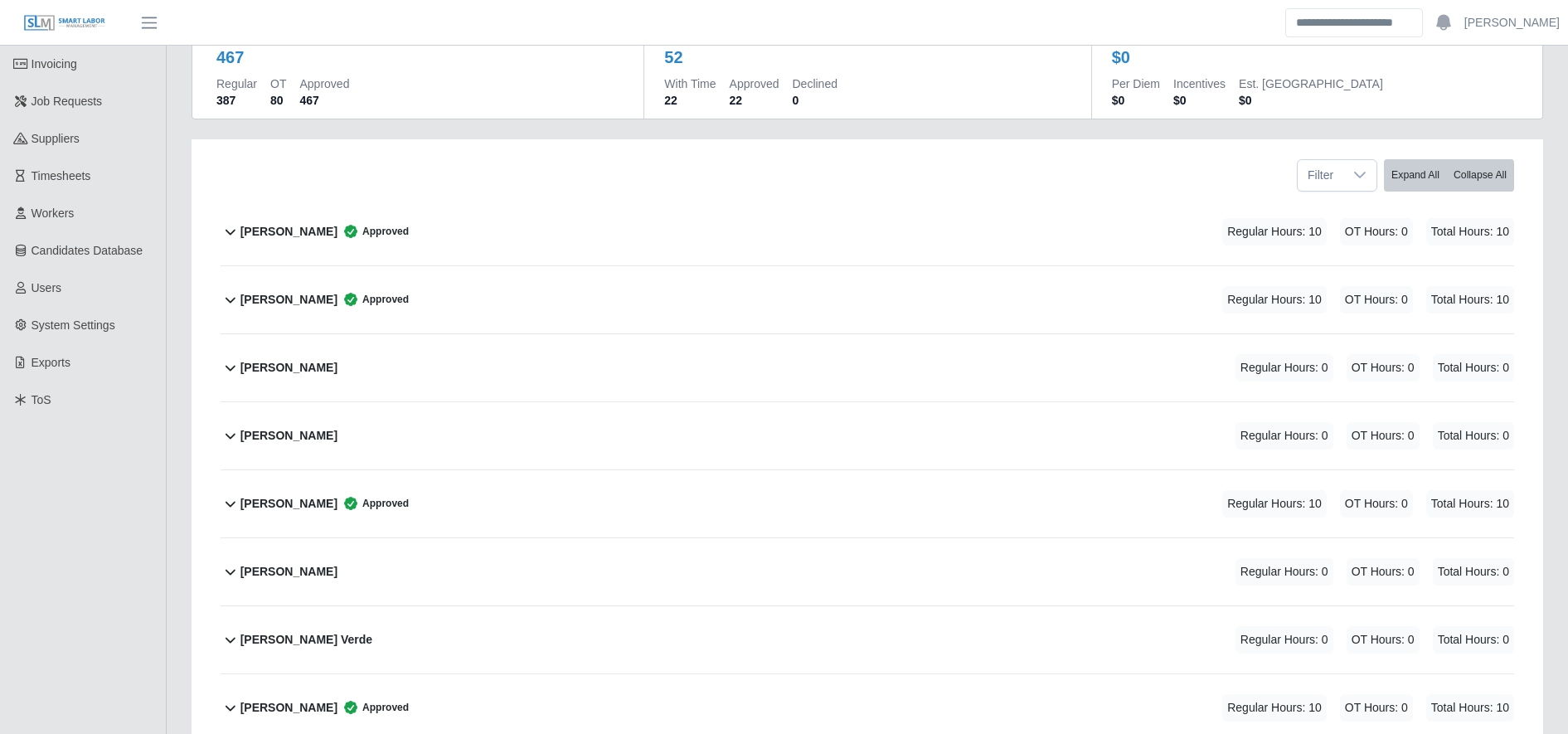
scroll to position [153, 0]
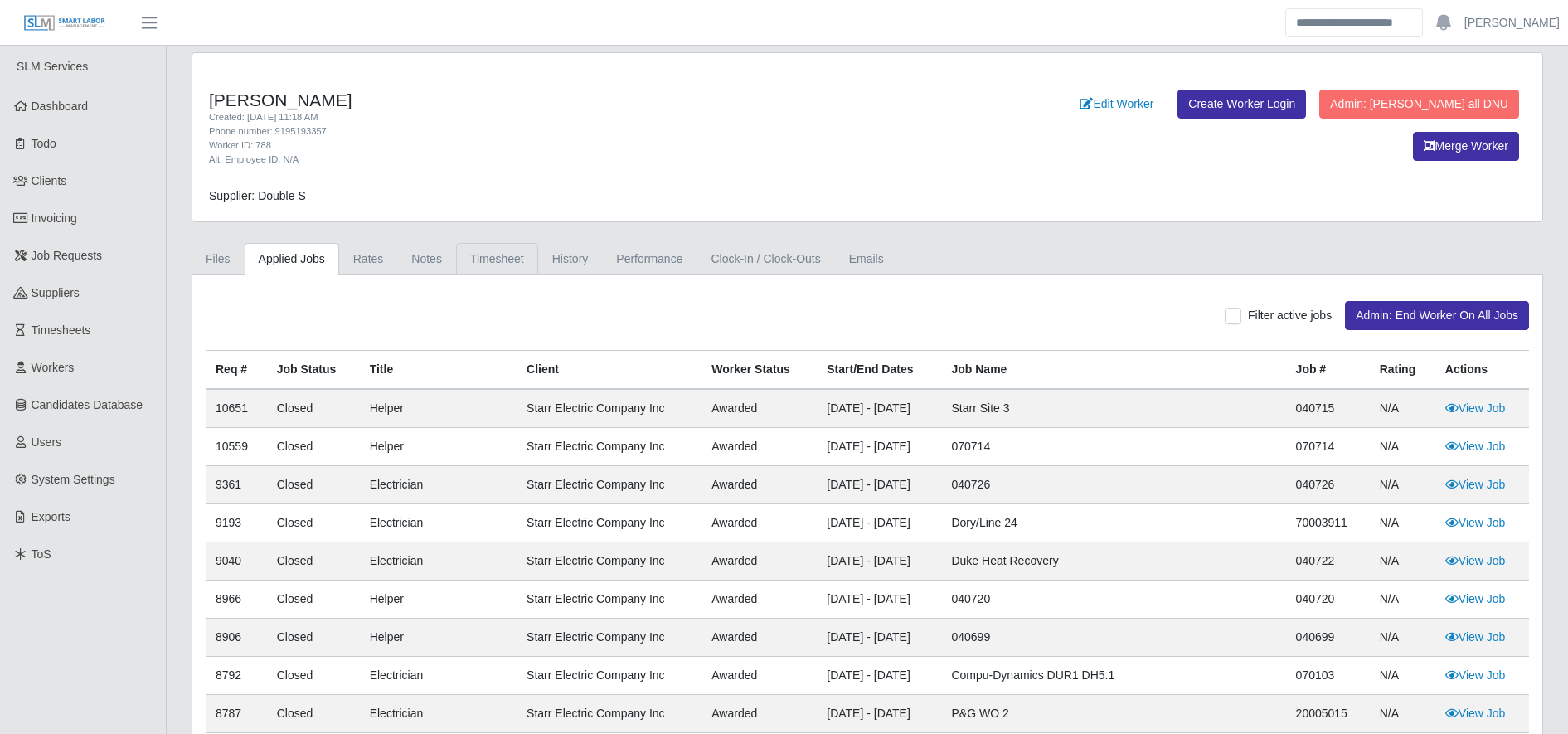
click at [488, 249] on link "Timesheet" at bounding box center [497, 259] width 82 height 32
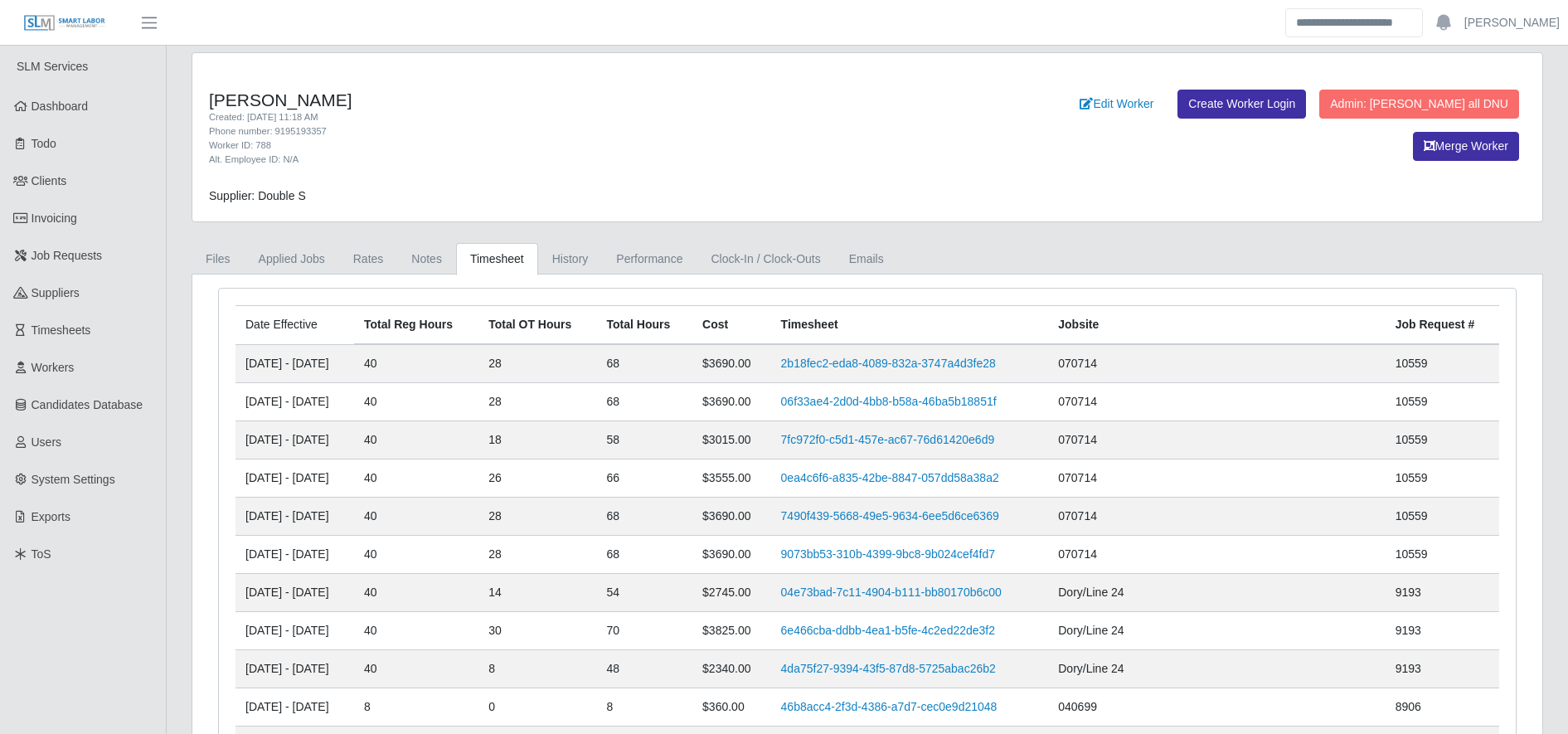
click at [962, 427] on td "7fc972f0-c5d1-457e-ac67-76d61420e6d9" at bounding box center [910, 440] width 278 height 38
click at [967, 437] on link "7fc972f0-c5d1-457e-ac67-76d61420e6d9" at bounding box center [888, 439] width 214 height 13
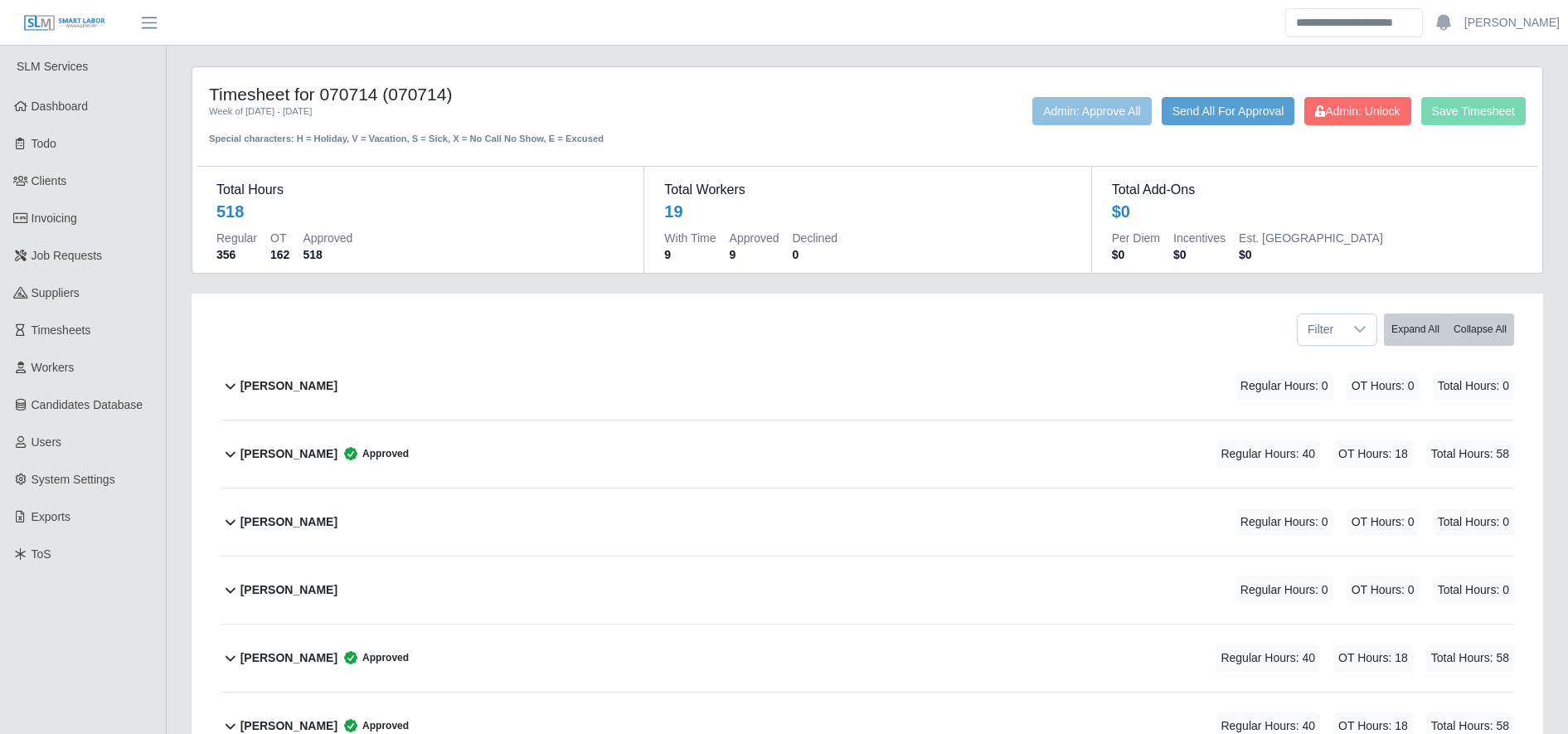
scroll to position [469, 0]
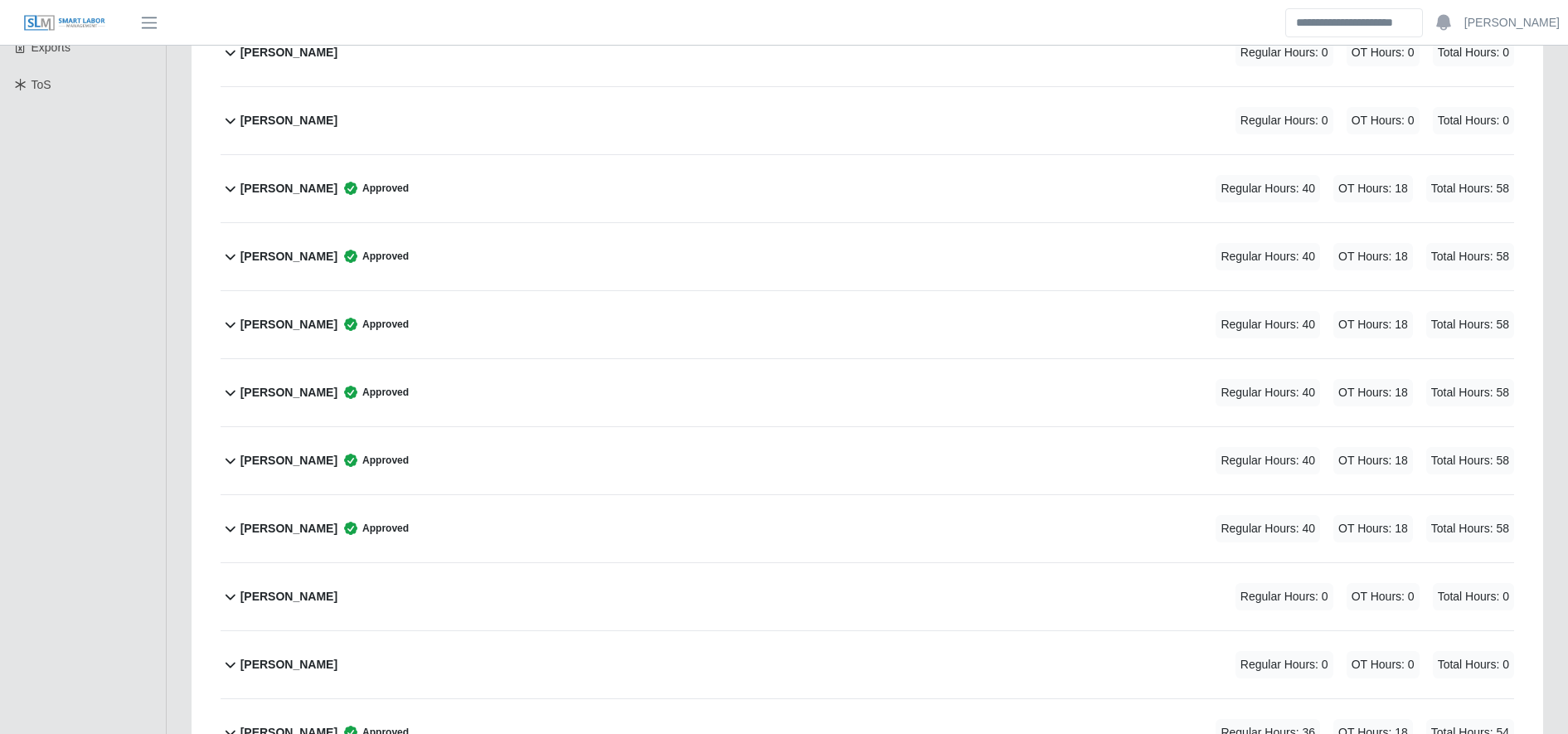
click at [575, 191] on div "[PERSON_NAME] Approved Regular Hours: 40 OT Hours: 18 Total Hours: 58" at bounding box center [878, 188] width 1274 height 67
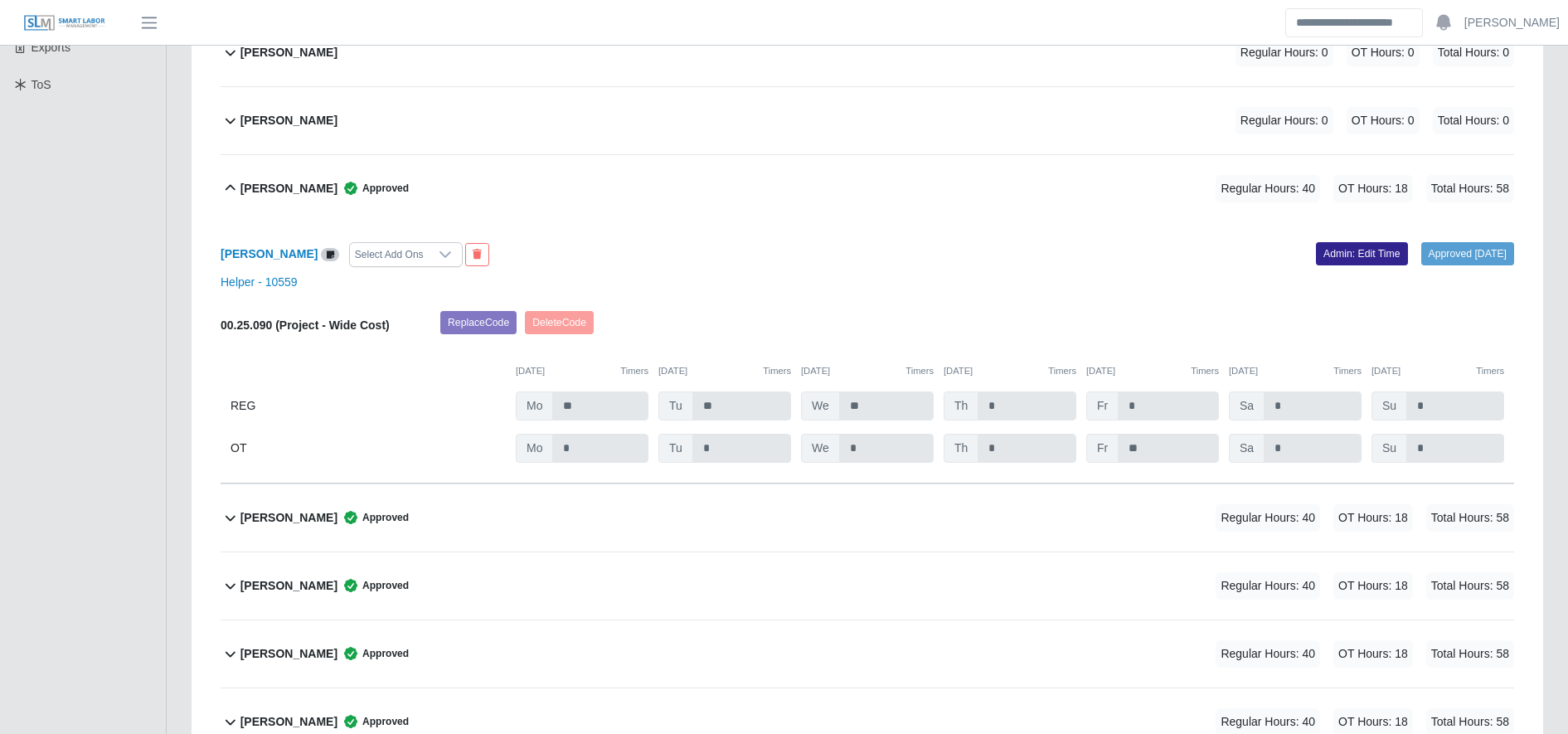
click at [1333, 253] on link "Admin: Edit Time" at bounding box center [1362, 254] width 92 height 23
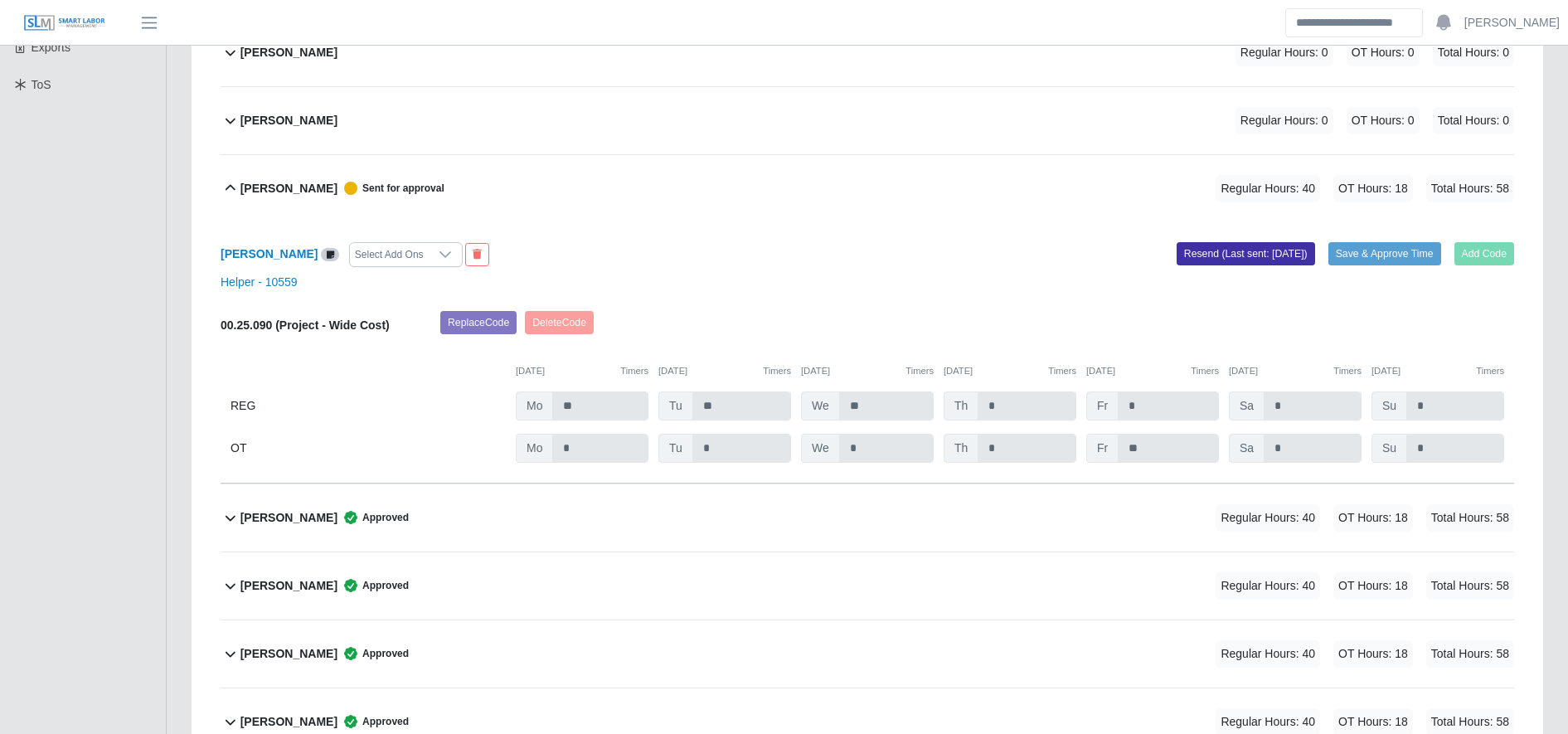
scroll to position [0, 0]
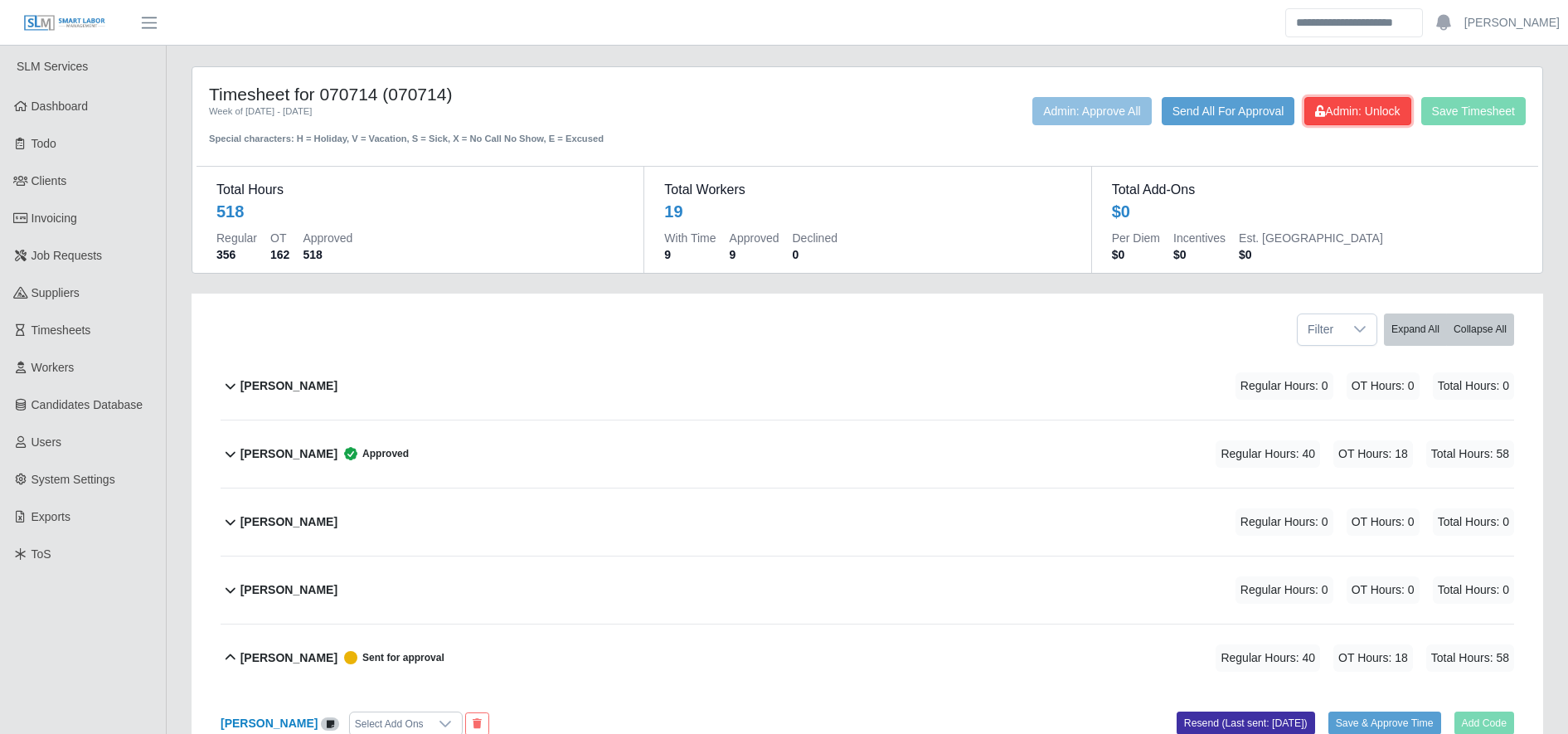
click at [1322, 110] on span "Admin: Unlock" at bounding box center [1357, 111] width 85 height 13
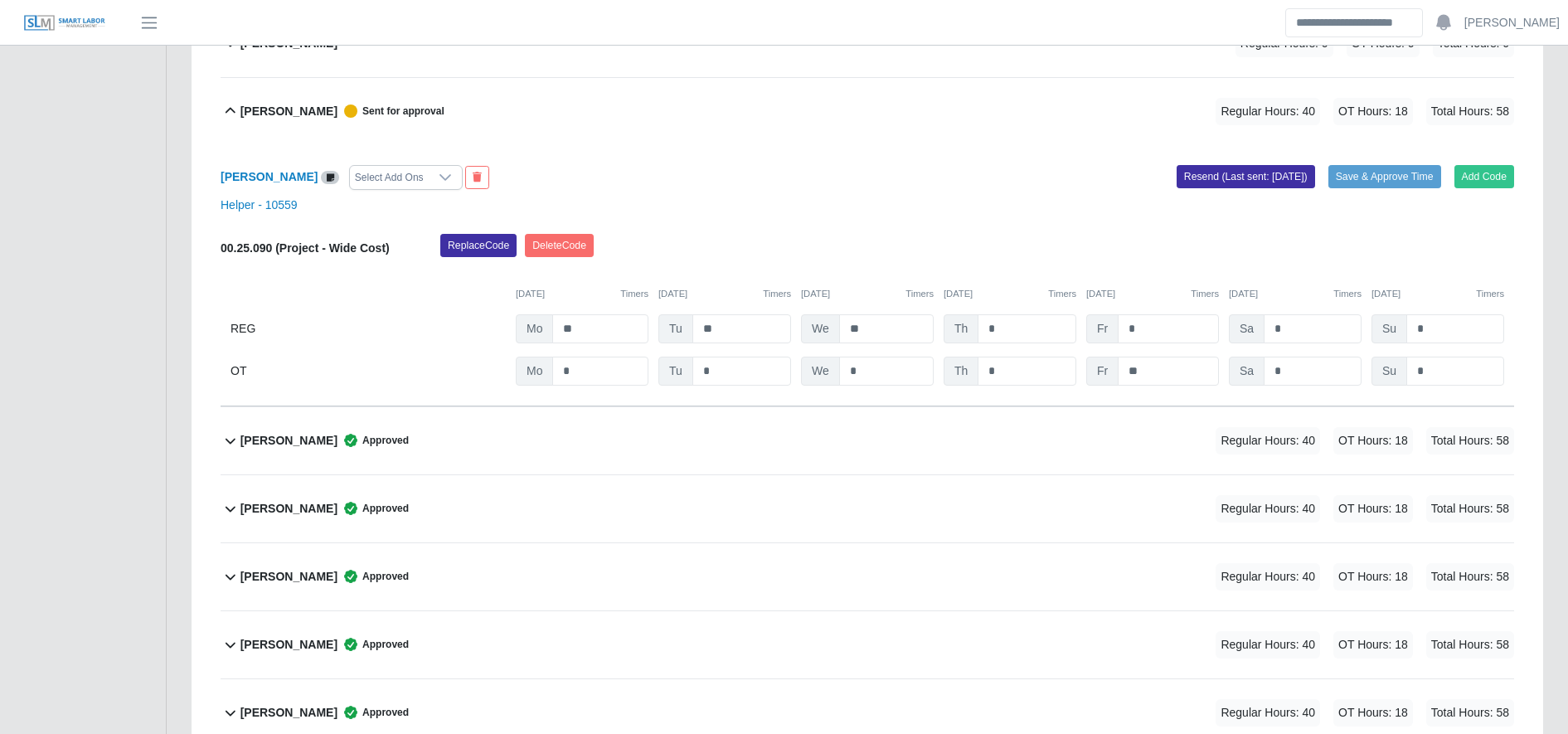
scroll to position [542, 0]
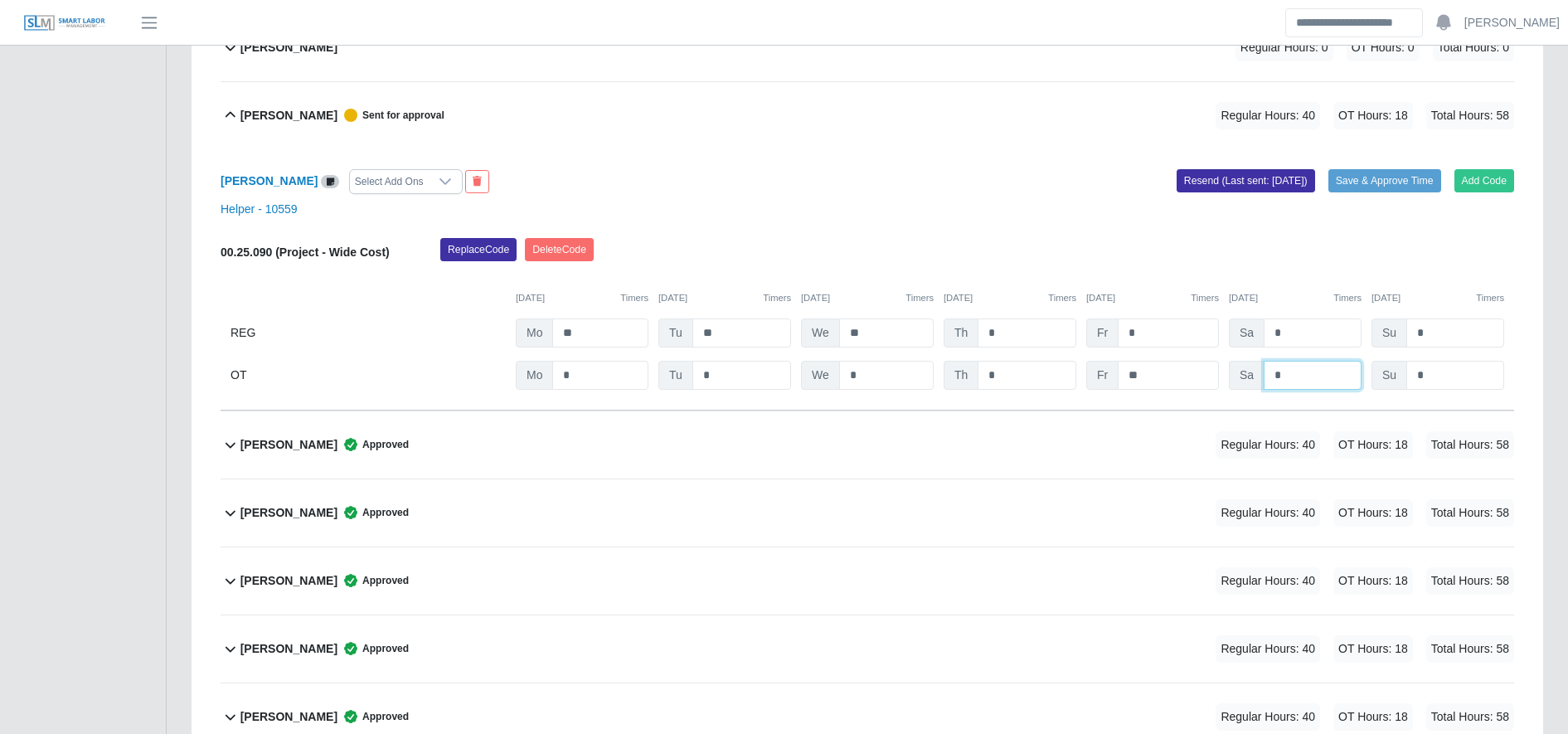
click at [1294, 367] on input "*" at bounding box center [1313, 374] width 98 height 29
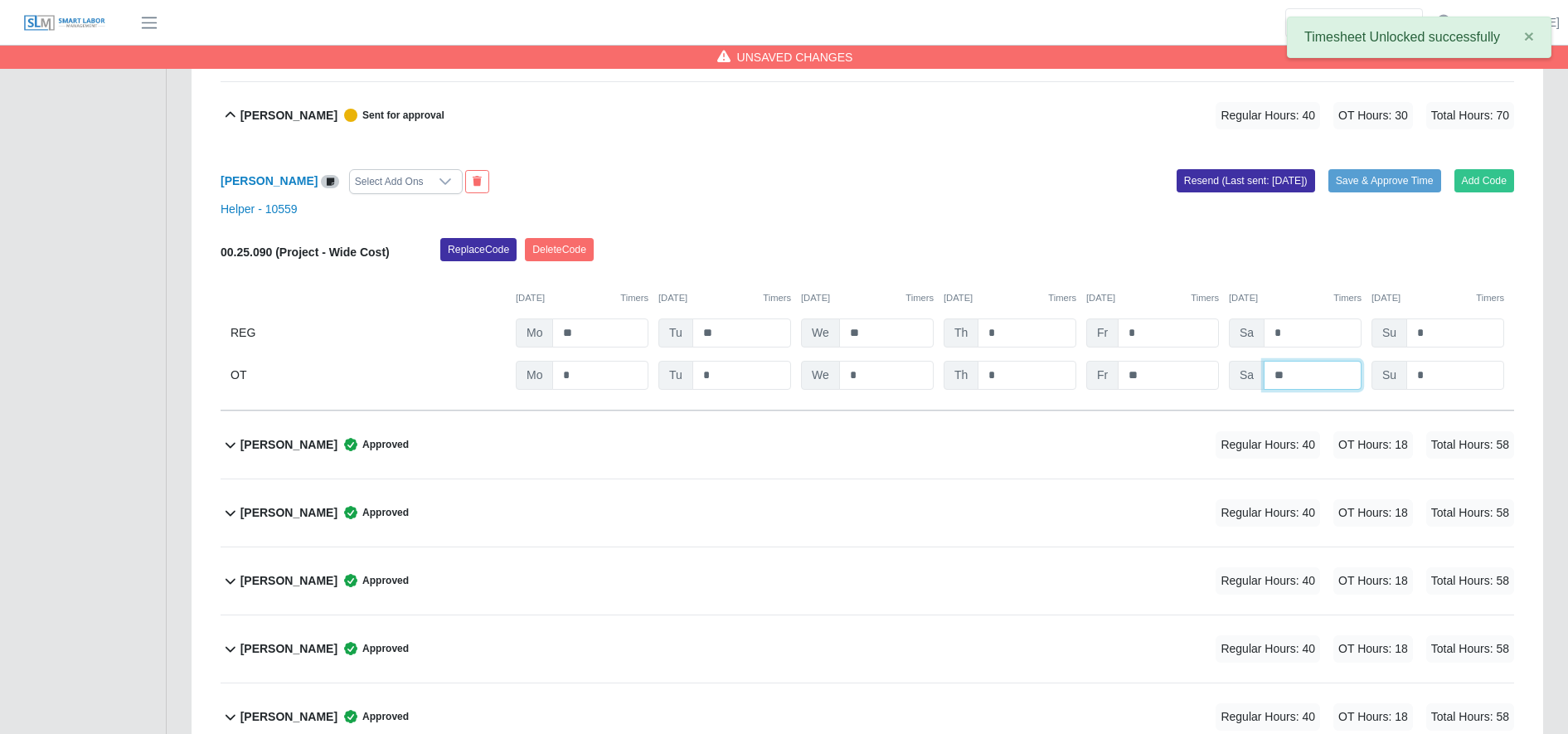
scroll to position [497, 0]
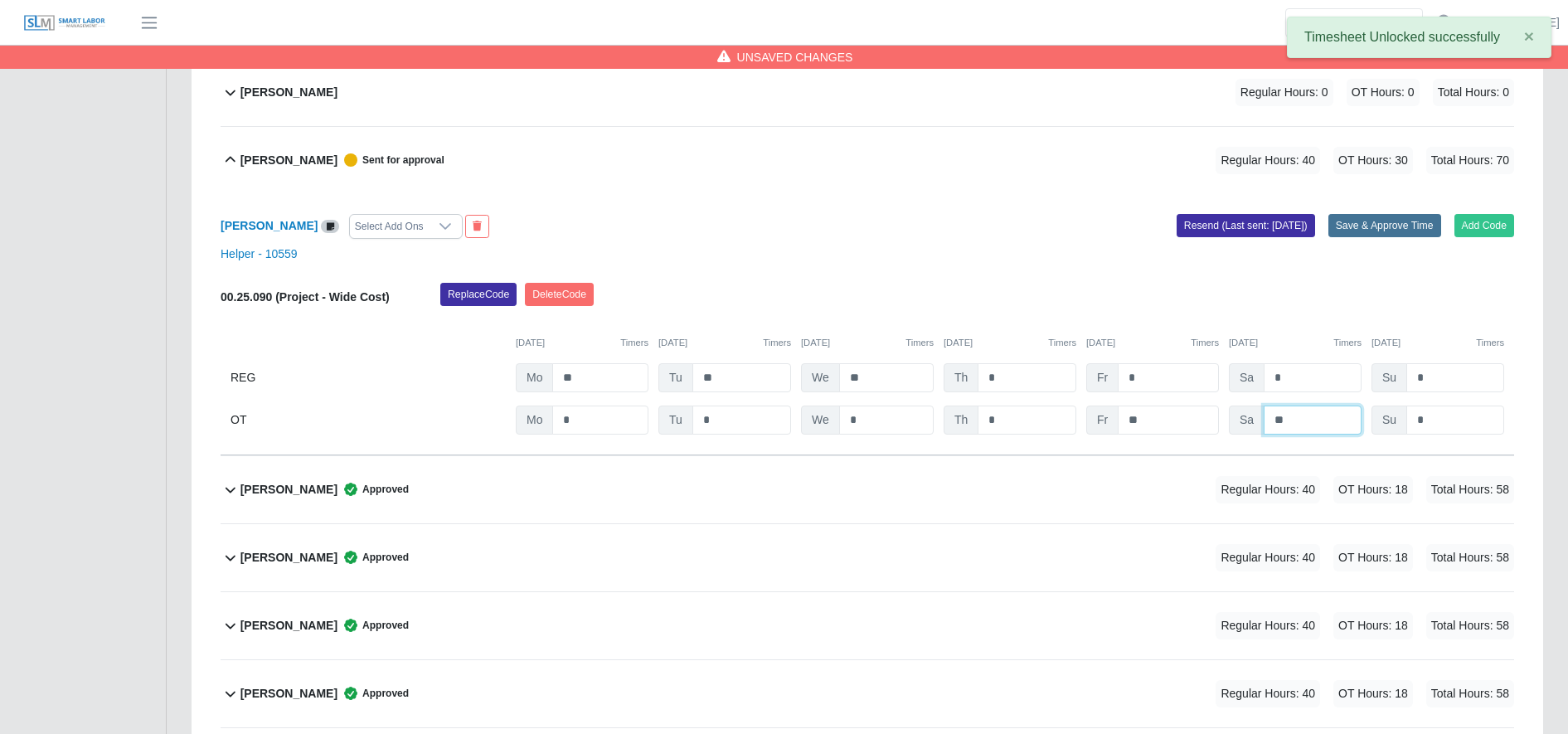
type input "**"
click at [1387, 233] on button "Save & Approve Time" at bounding box center [1384, 225] width 113 height 23
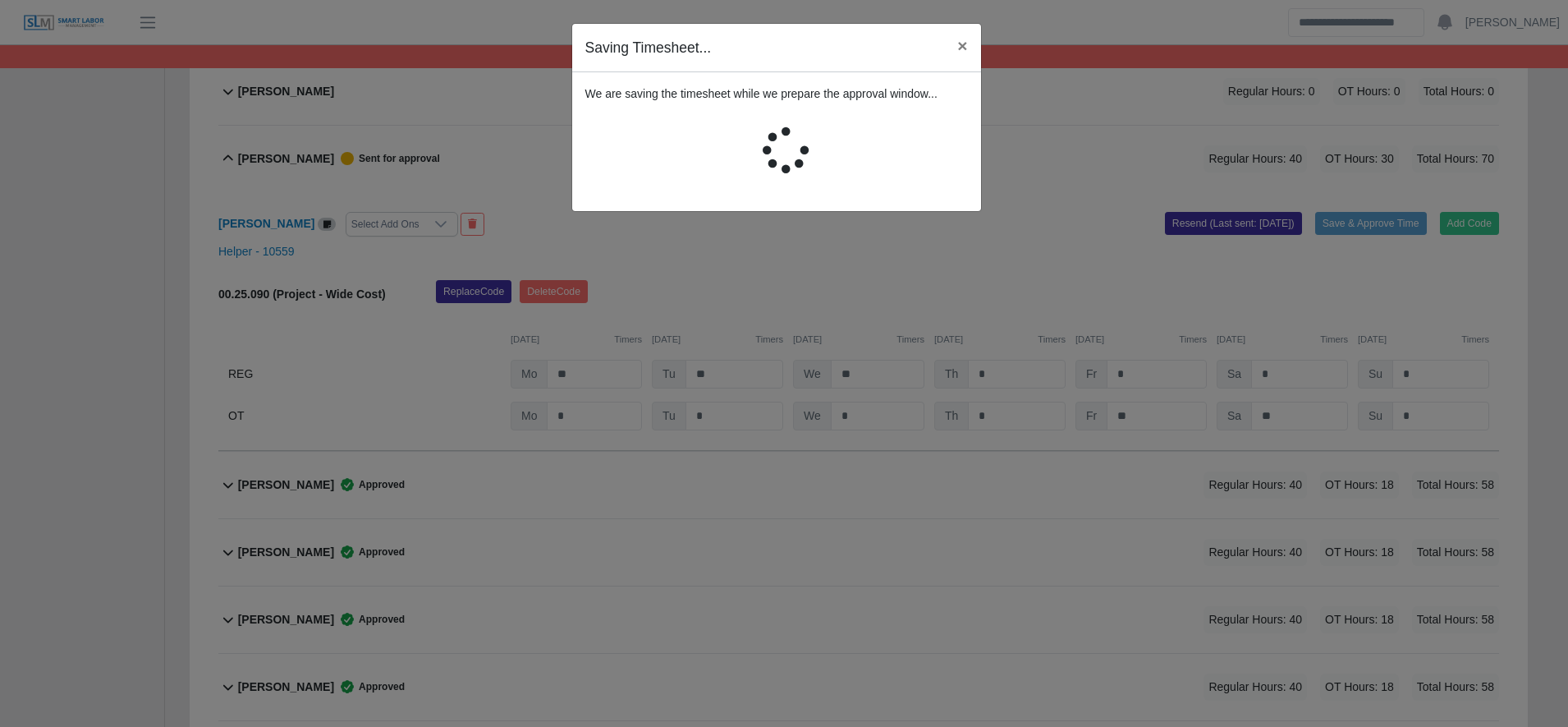
click at [677, 233] on div "Saving Timesheet... × We are saving the timesheet while we prepare the approval…" at bounding box center [784, 363] width 1568 height 727
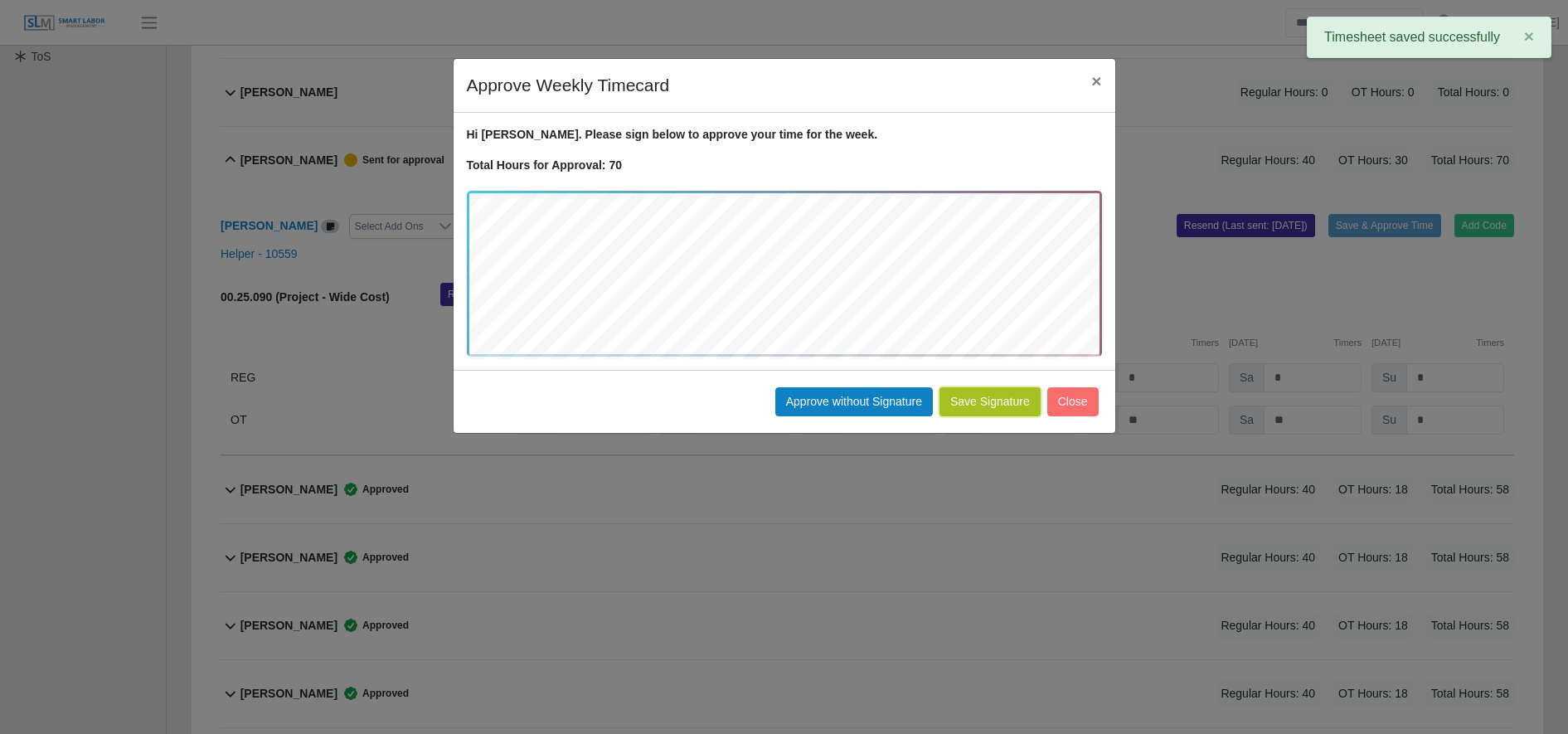
click at [1008, 401] on button "Save Signature" at bounding box center [990, 401] width 101 height 29
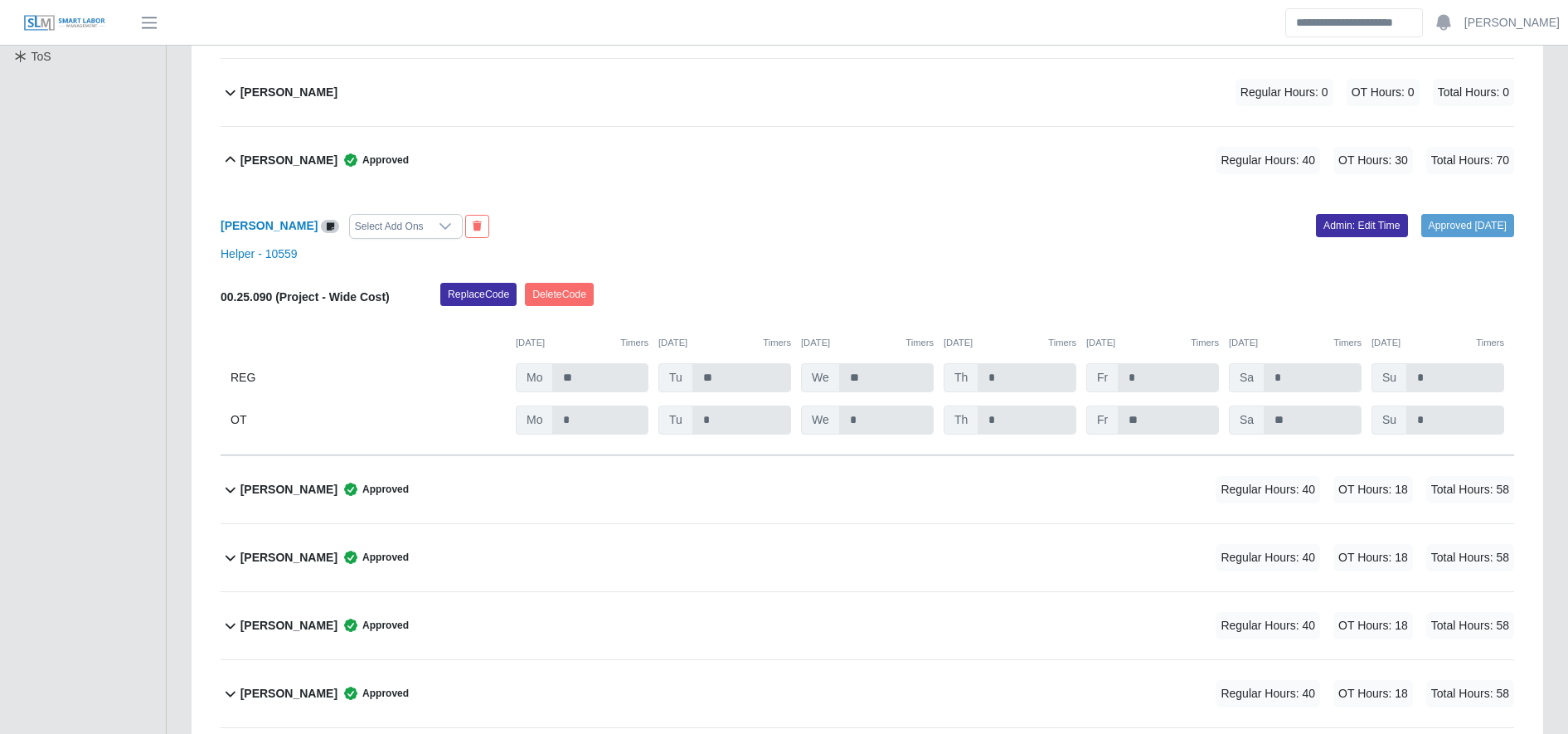
scroll to position [0, 0]
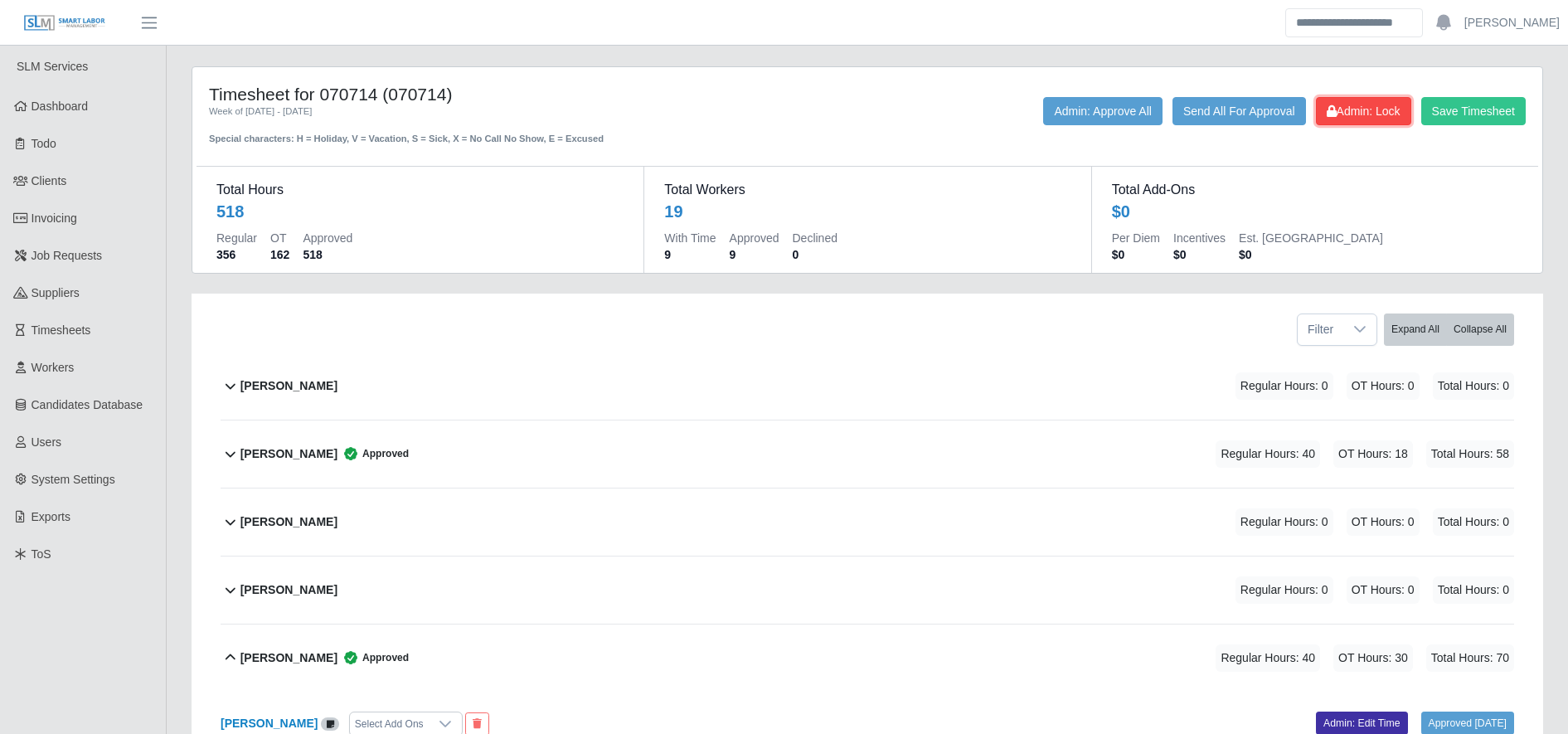
click at [1360, 98] on button "Admin: Lock" at bounding box center [1364, 111] width 96 height 28
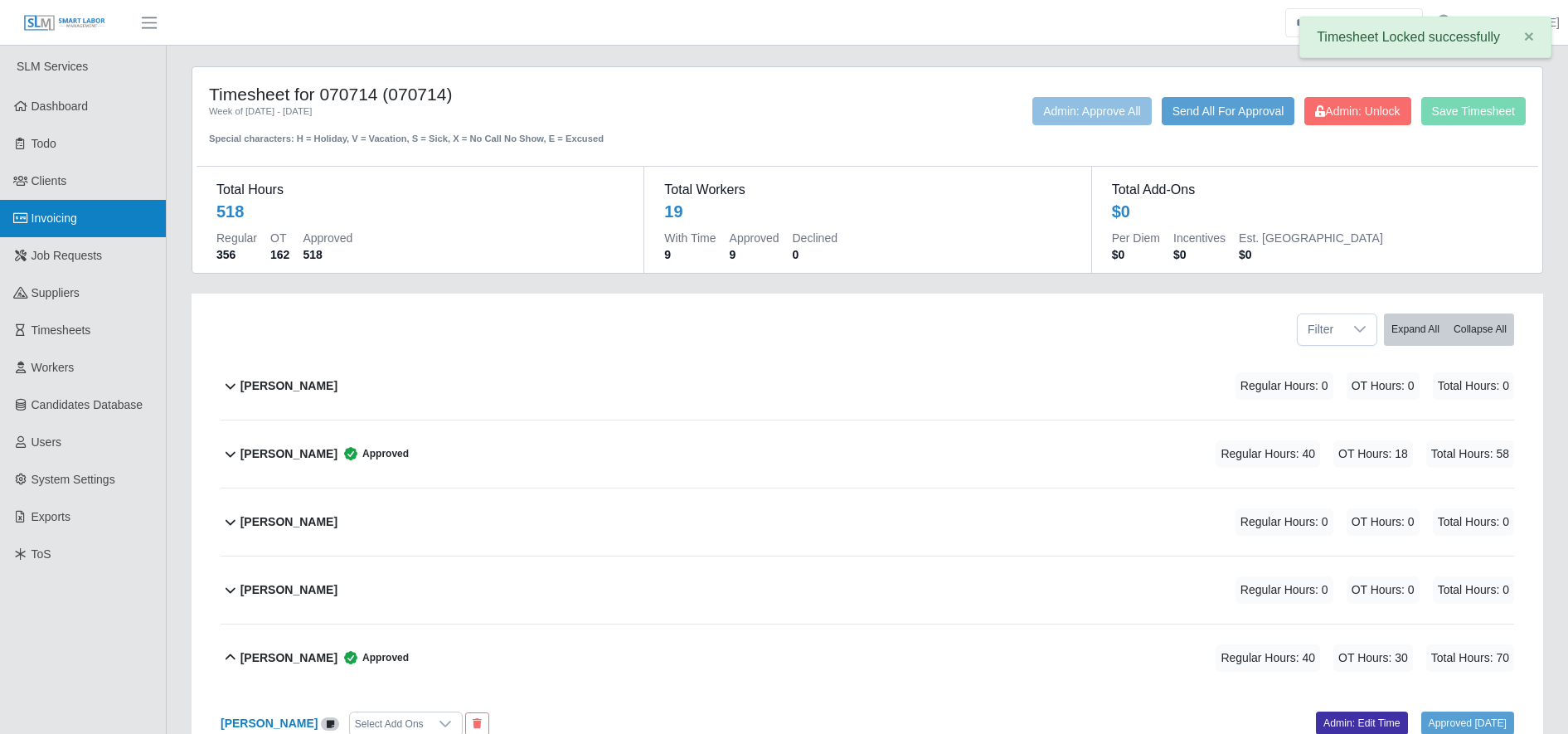
click at [62, 215] on span "Invoicing" at bounding box center [55, 218] width 46 height 13
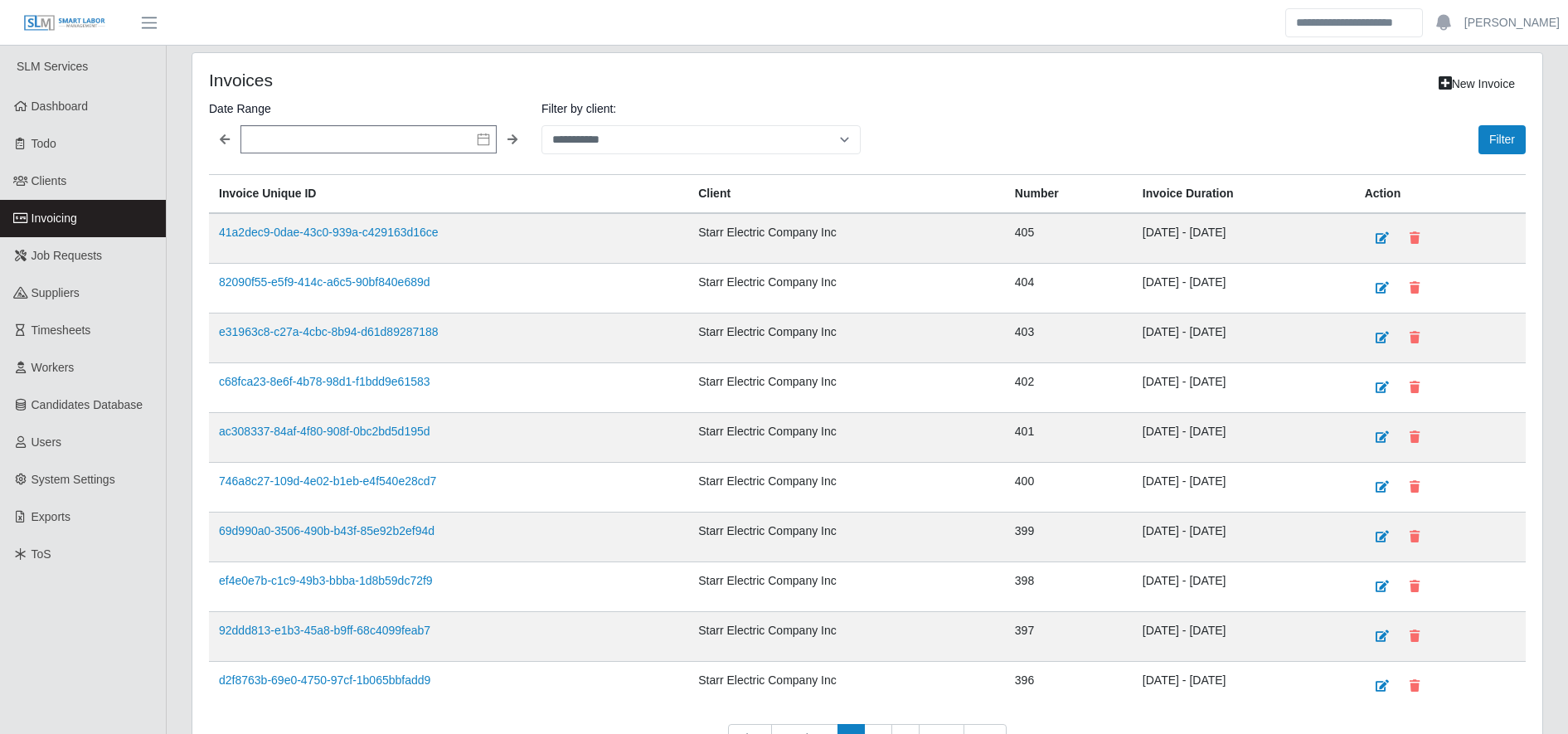
click at [405, 342] on td "e31963c8-c27a-4cbc-8b94-d61d89287188" at bounding box center [448, 339] width 479 height 50
click at [392, 335] on link "e31963c8-c27a-4cbc-8b94-d61d89287188" at bounding box center [329, 332] width 220 height 13
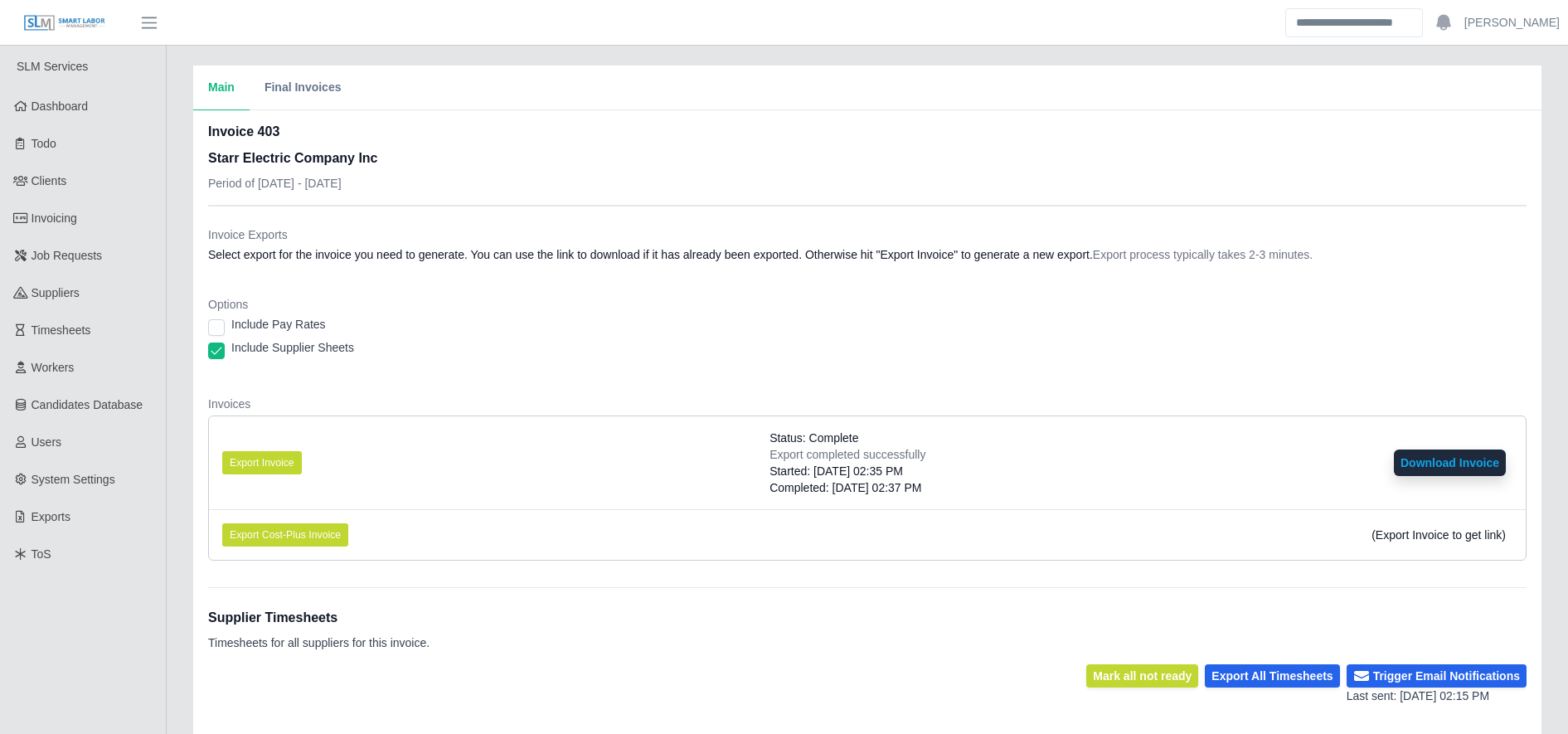
scroll to position [325, 0]
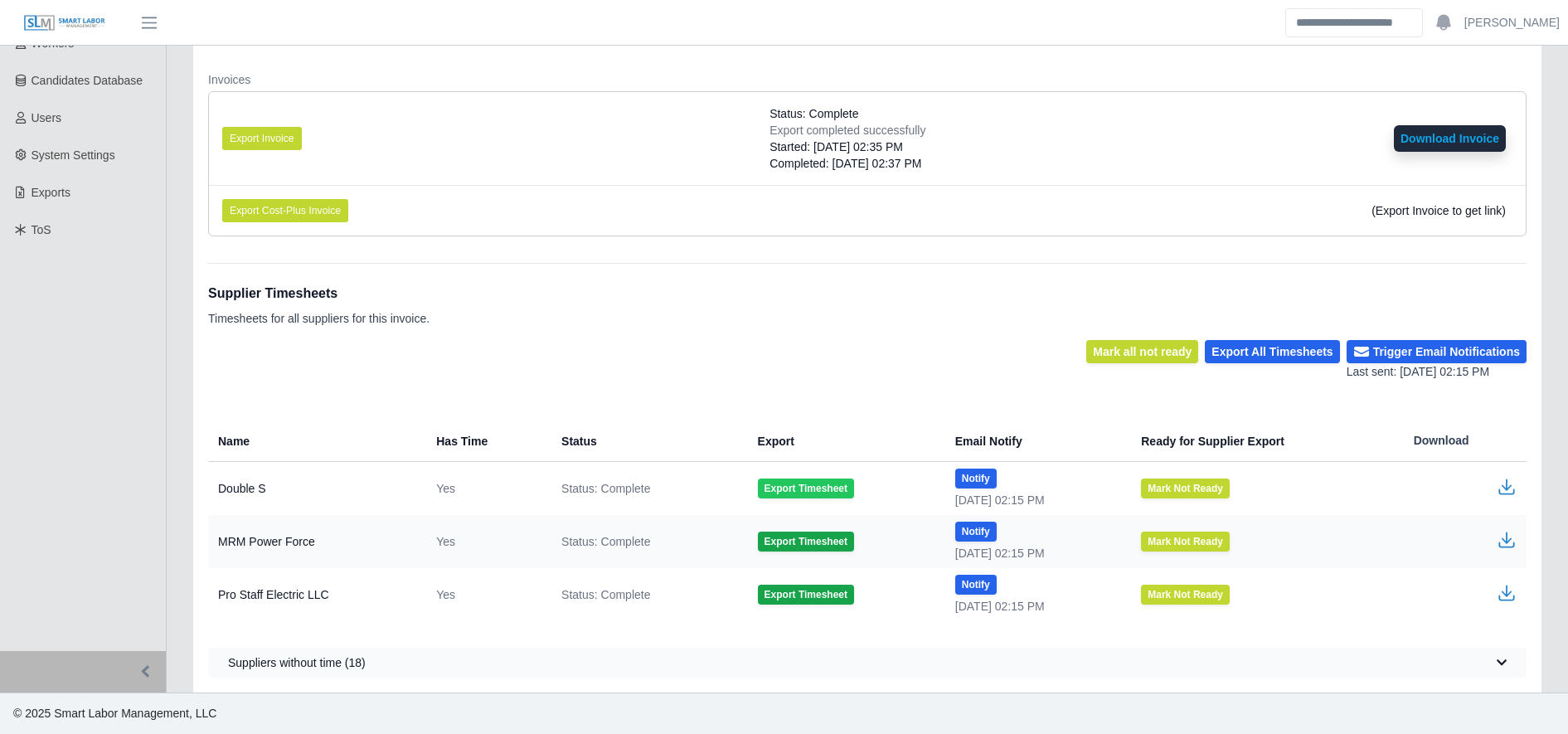
click at [777, 486] on button "Export Timesheet" at bounding box center [806, 488] width 96 height 20
click at [1509, 489] on icon "button" at bounding box center [1507, 487] width 20 height 20
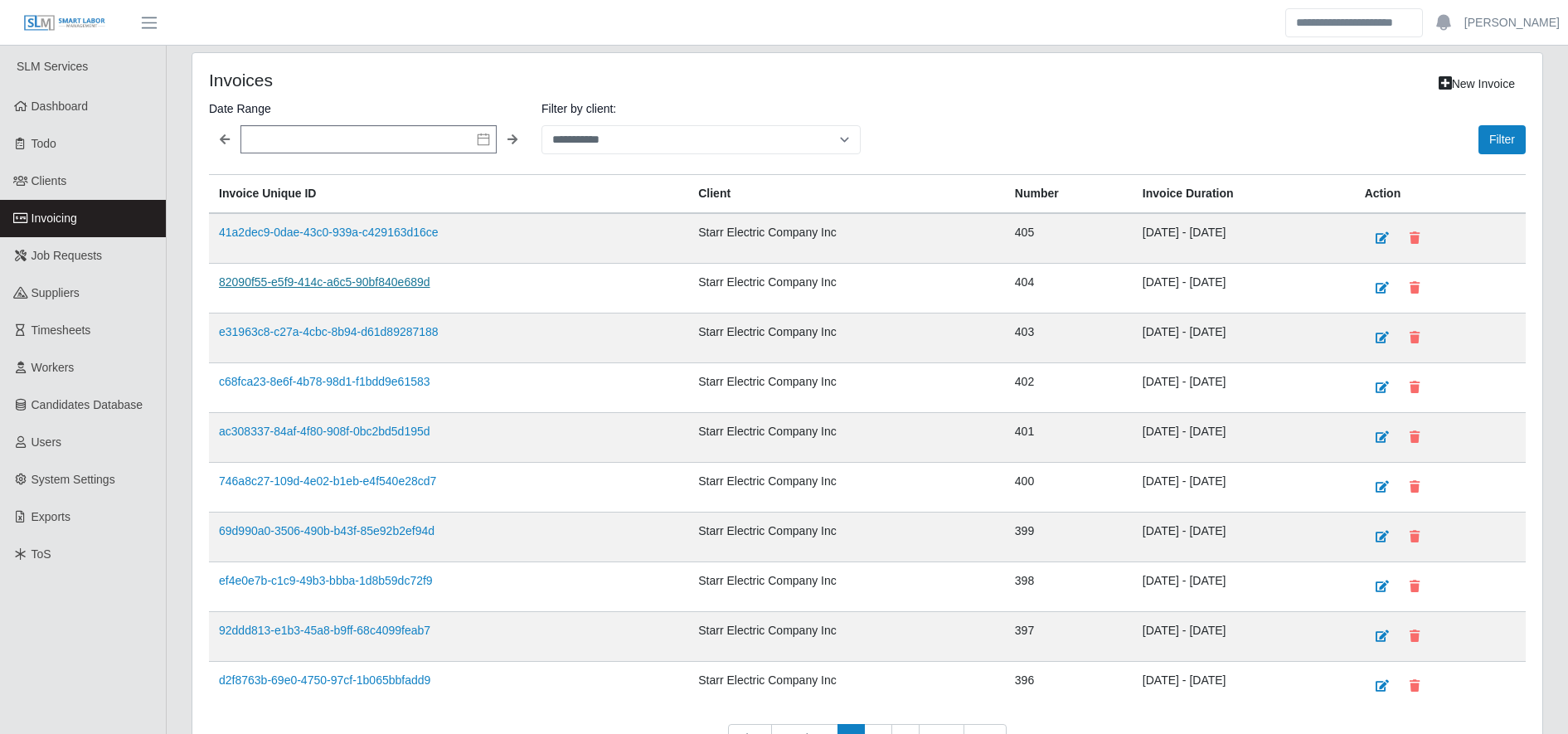
click at [355, 285] on link "82090f55-e5f9-414c-a6c5-90bf840e689d" at bounding box center [325, 282] width 212 height 13
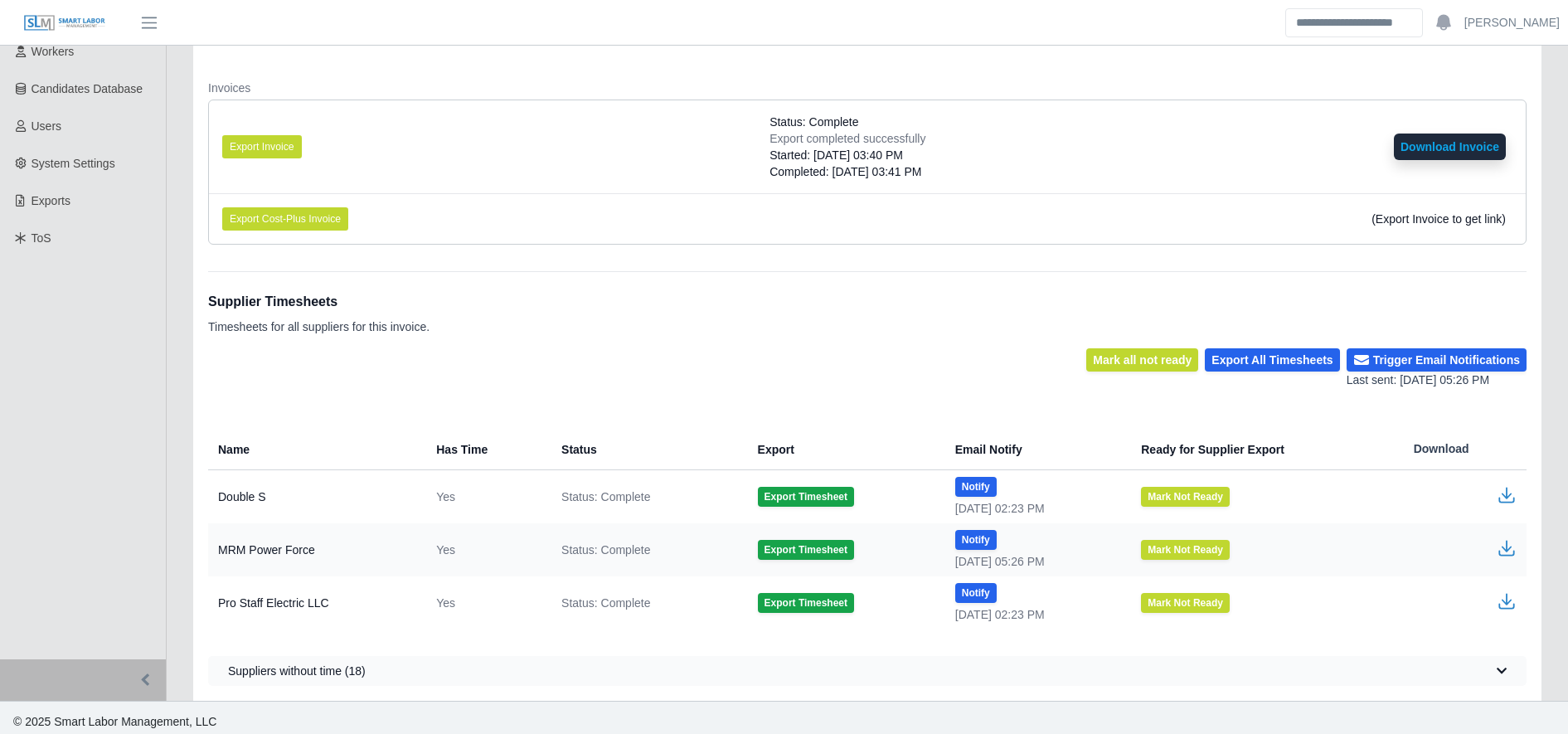
scroll to position [325, 0]
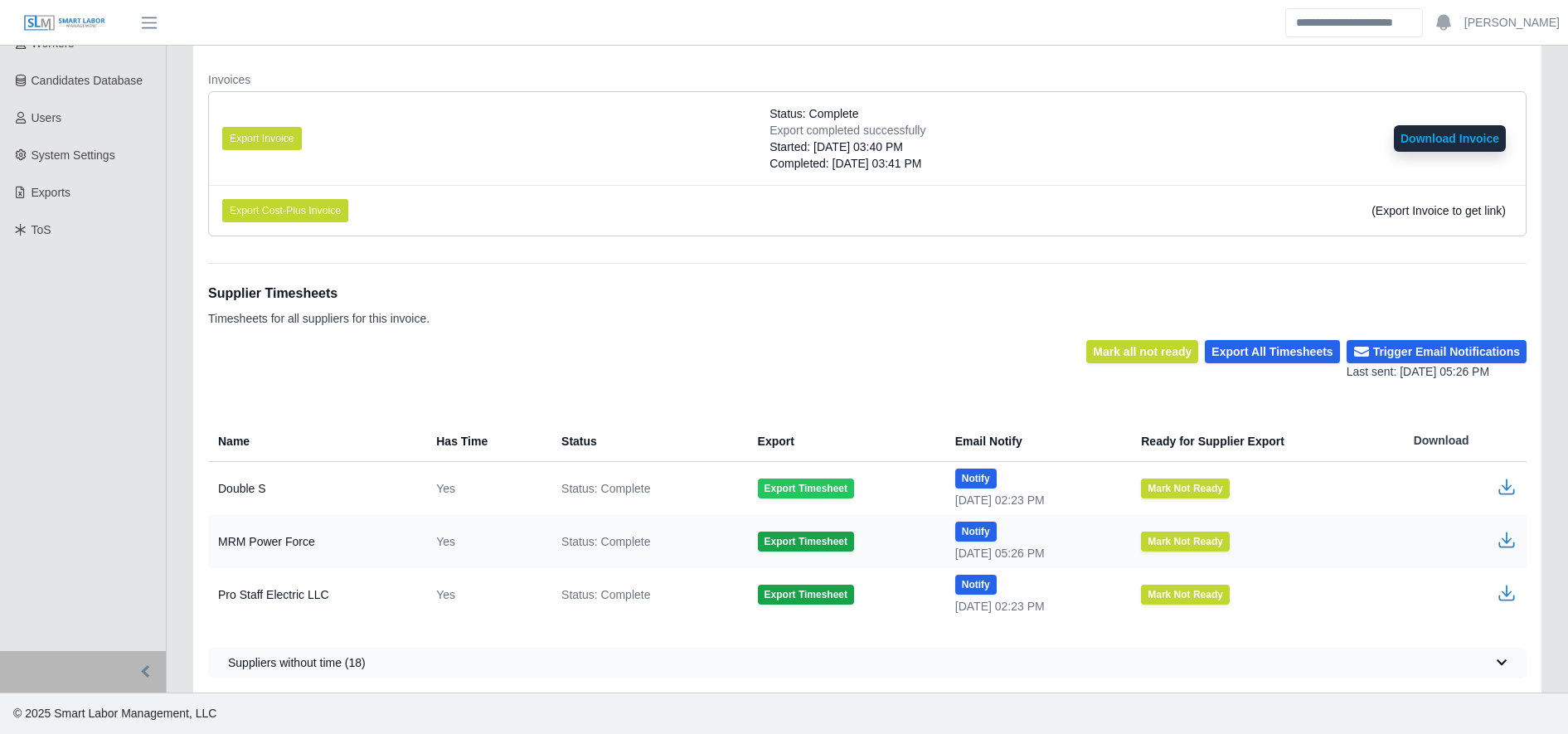
click at [758, 491] on button "Export Timesheet" at bounding box center [806, 488] width 96 height 20
click at [779, 480] on button "Export Timesheet" at bounding box center [806, 488] width 96 height 20
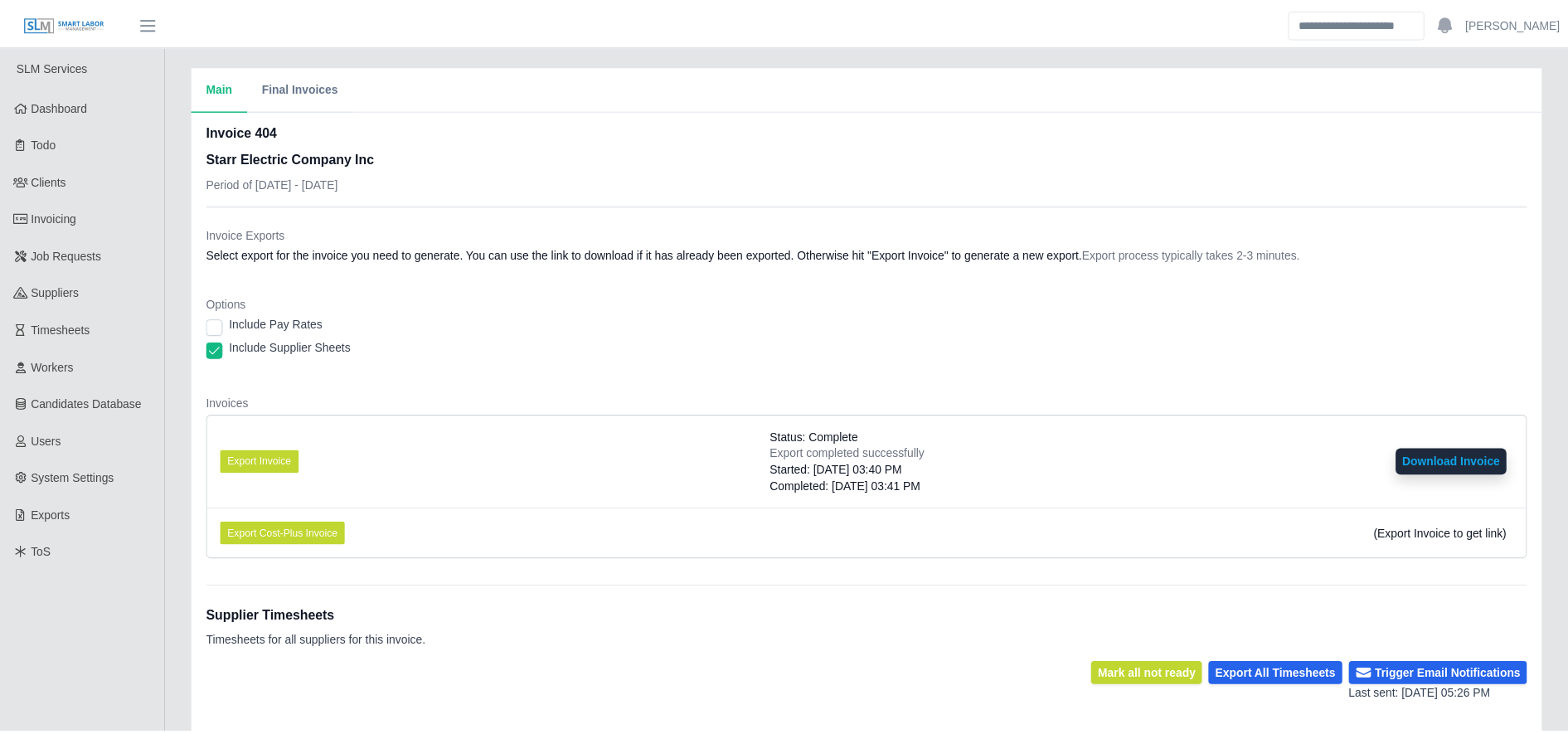
scroll to position [325, 0]
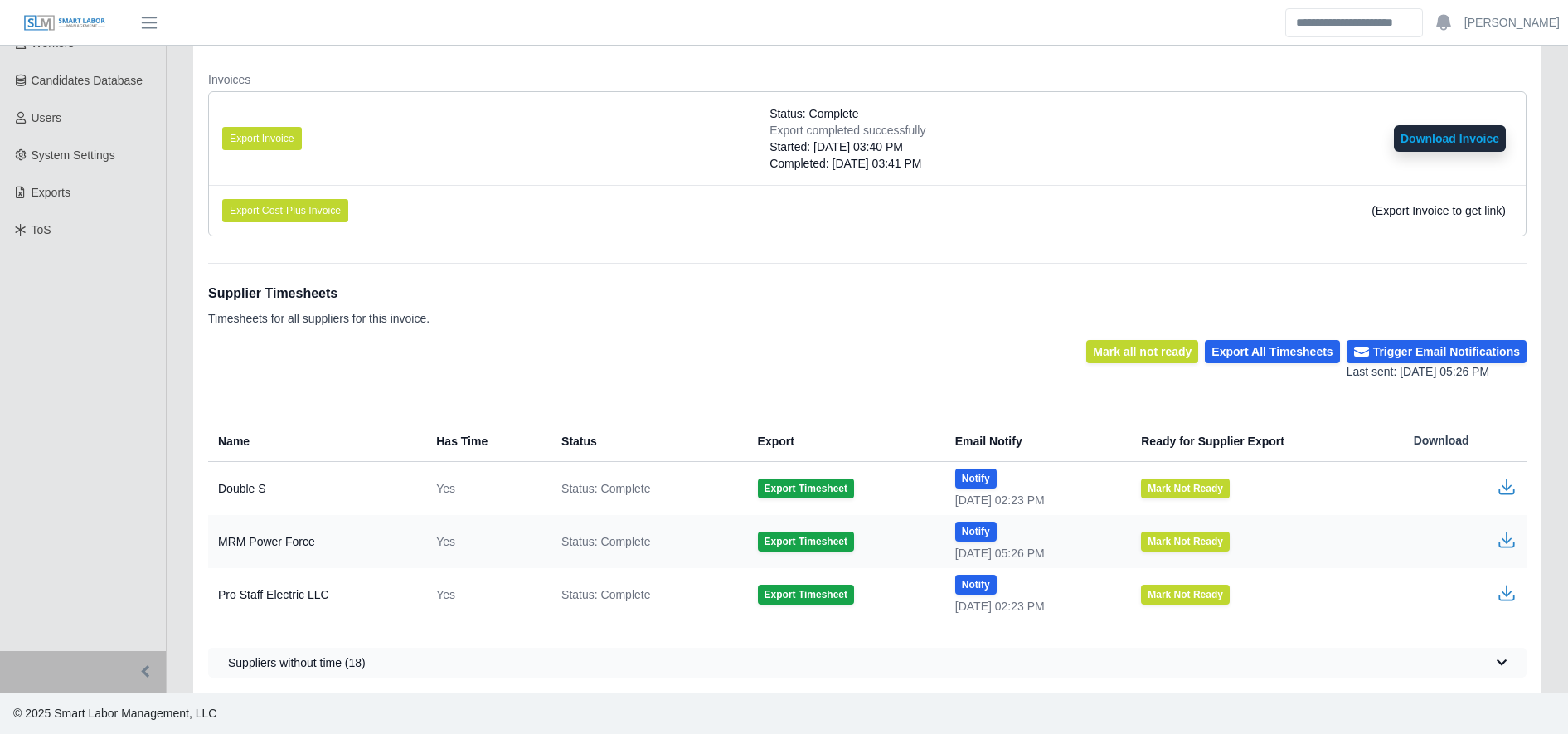
click at [1500, 477] on icon "button" at bounding box center [1507, 487] width 20 height 20
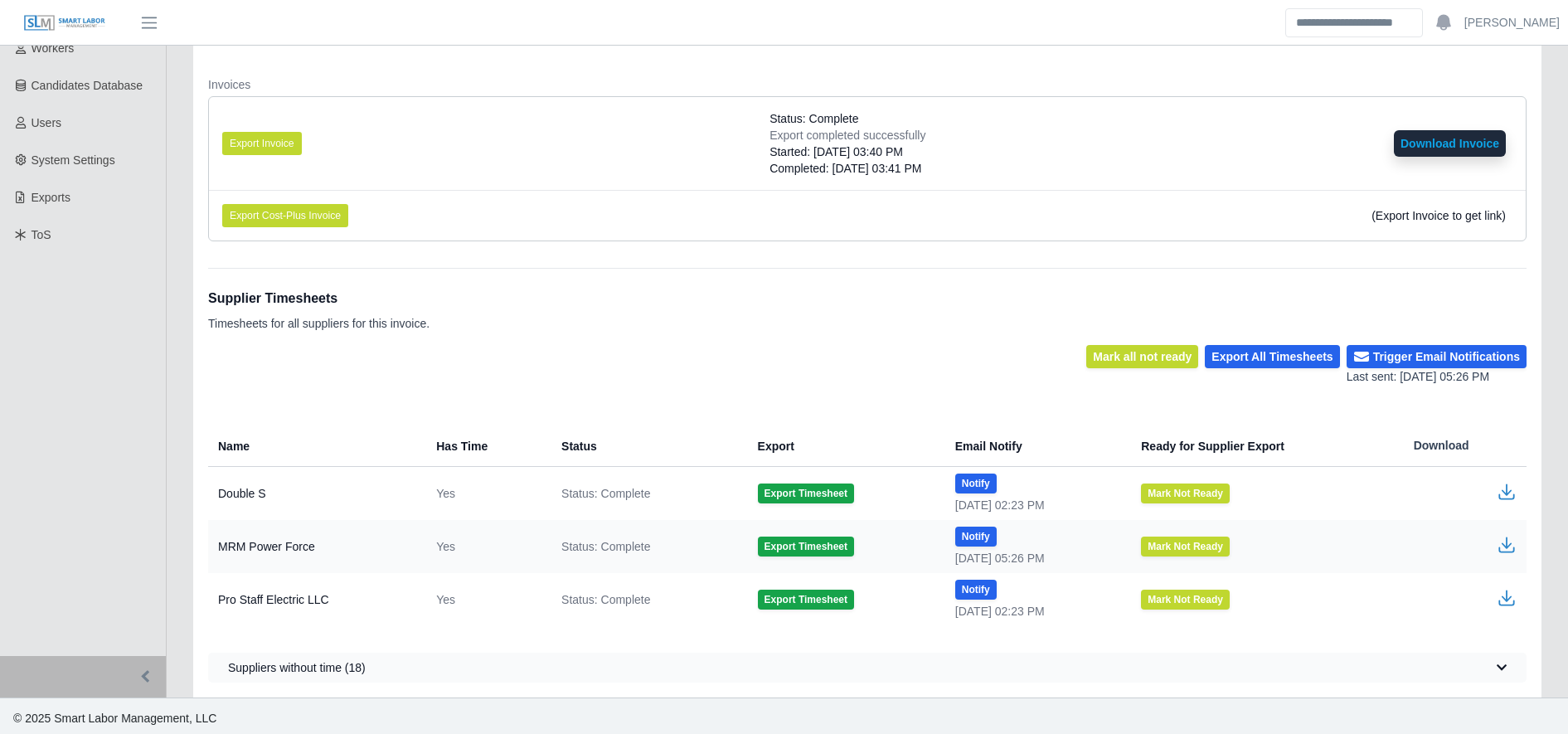
scroll to position [325, 0]
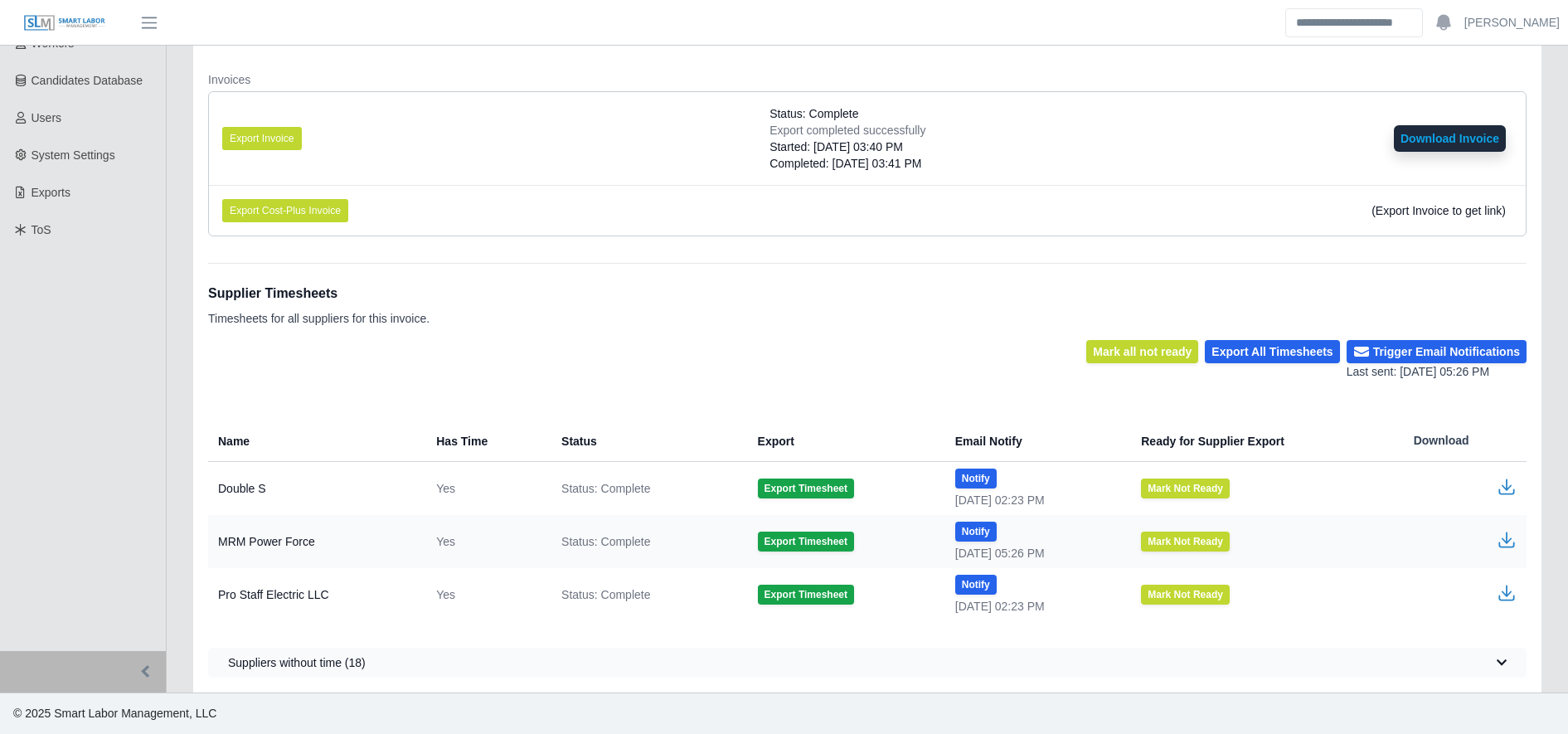
click at [1506, 489] on icon "button" at bounding box center [1507, 484] width 10 height 12
